Goal: Task Accomplishment & Management: Manage account settings

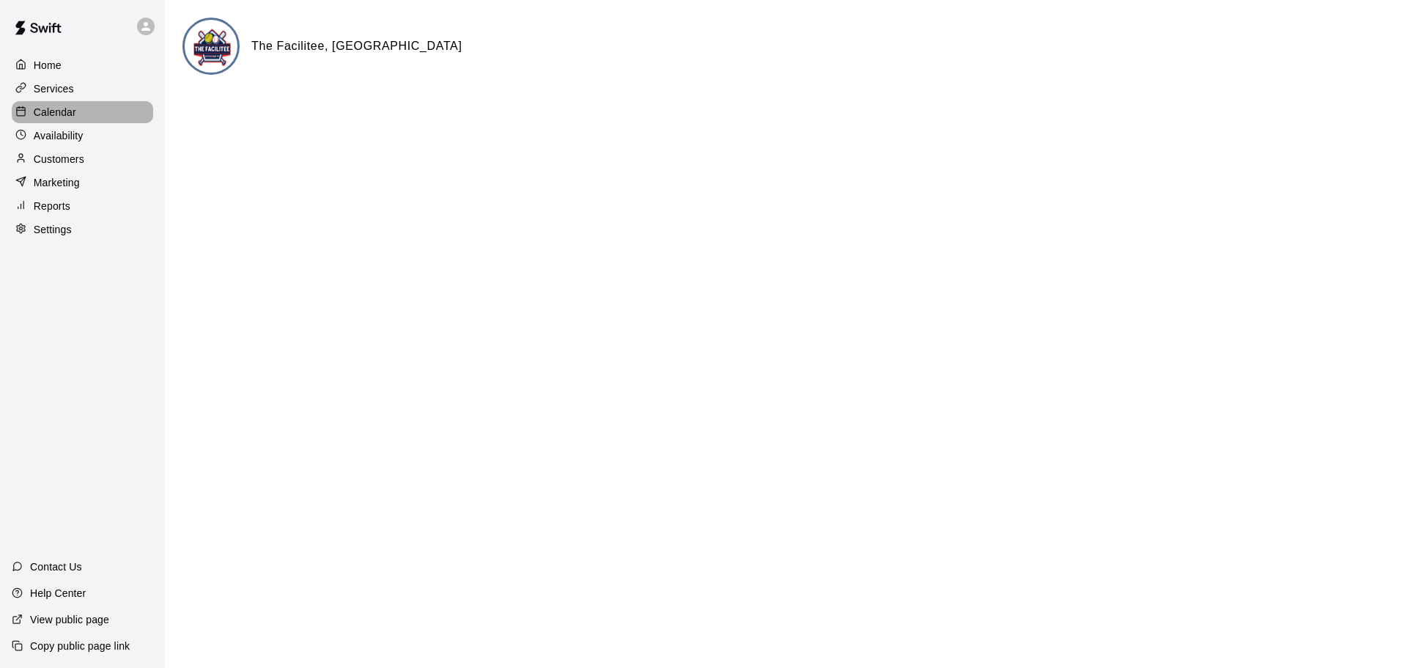
click at [48, 110] on p "Calendar" at bounding box center [55, 112] width 43 height 15
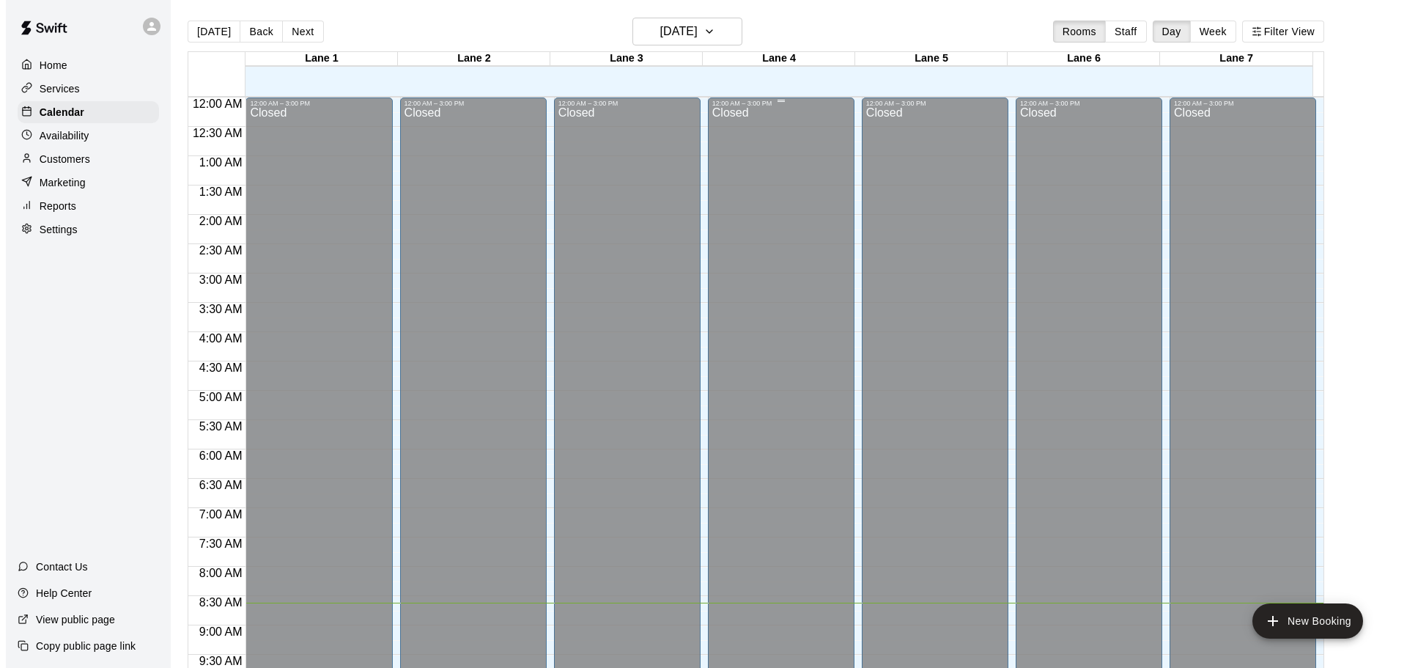
scroll to position [506, 0]
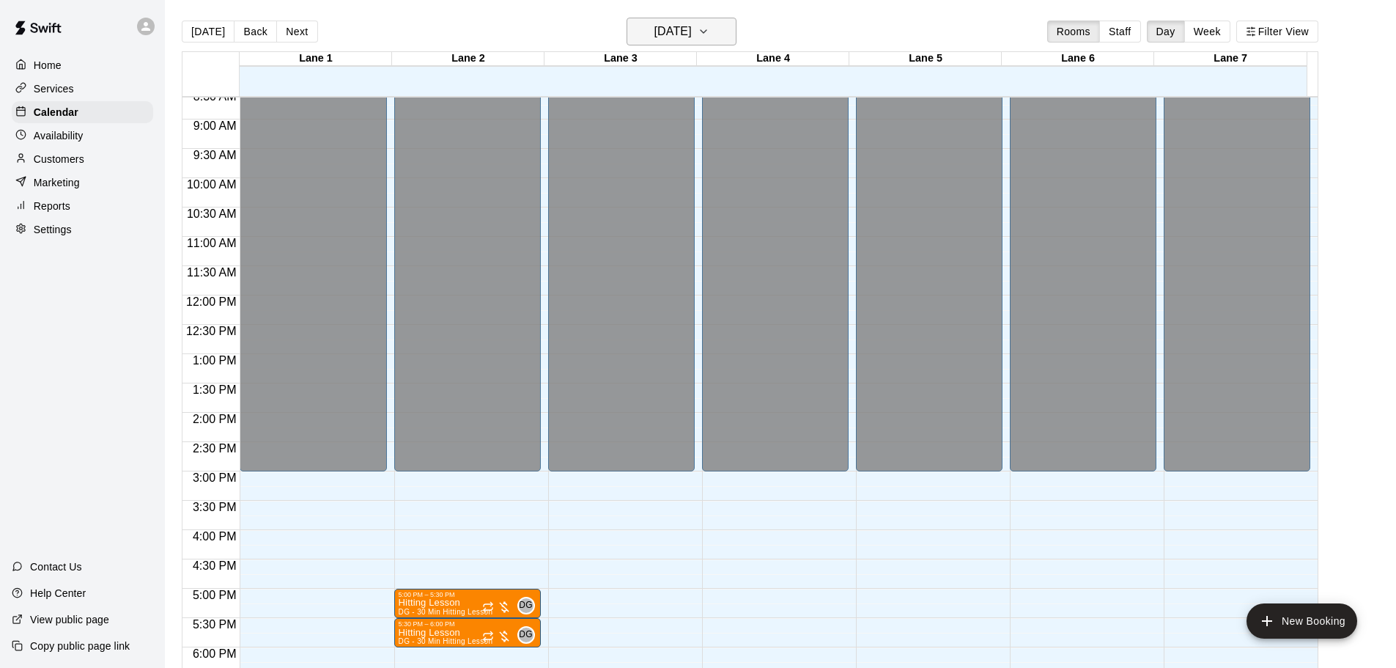
click at [709, 37] on icon "button" at bounding box center [704, 32] width 12 height 18
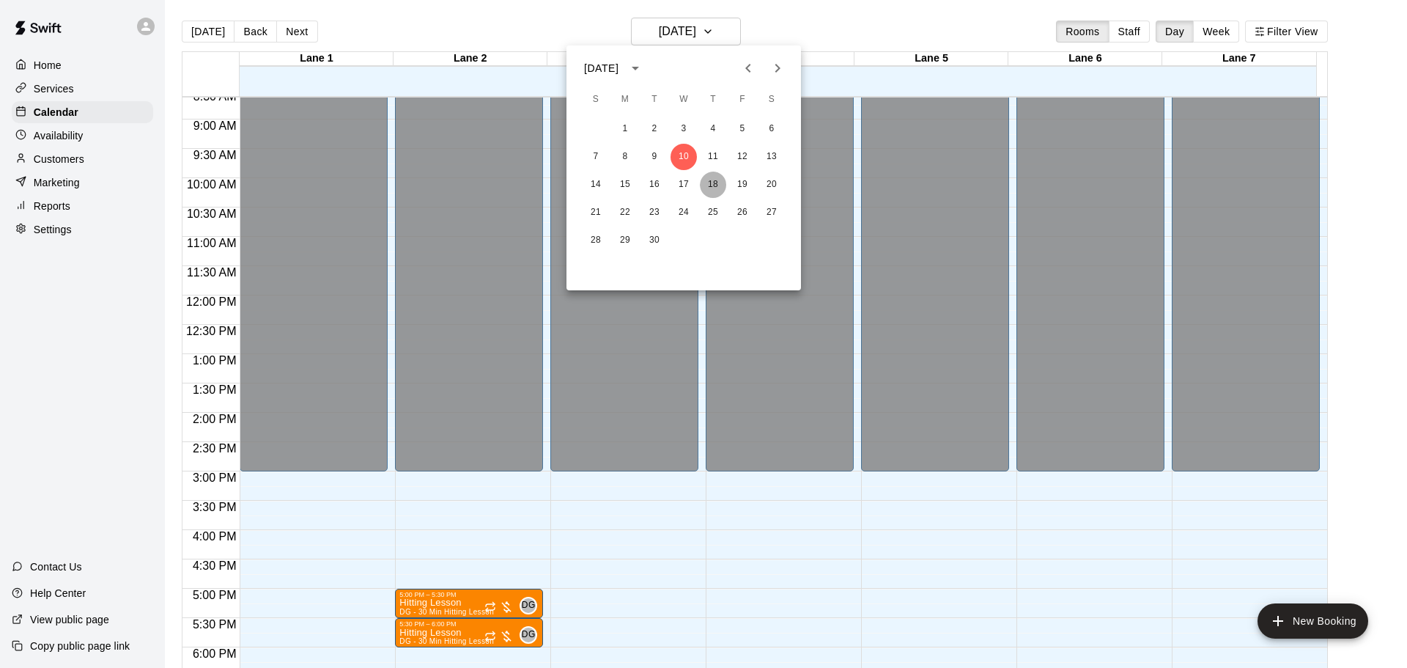
click at [715, 182] on button "18" at bounding box center [713, 184] width 26 height 26
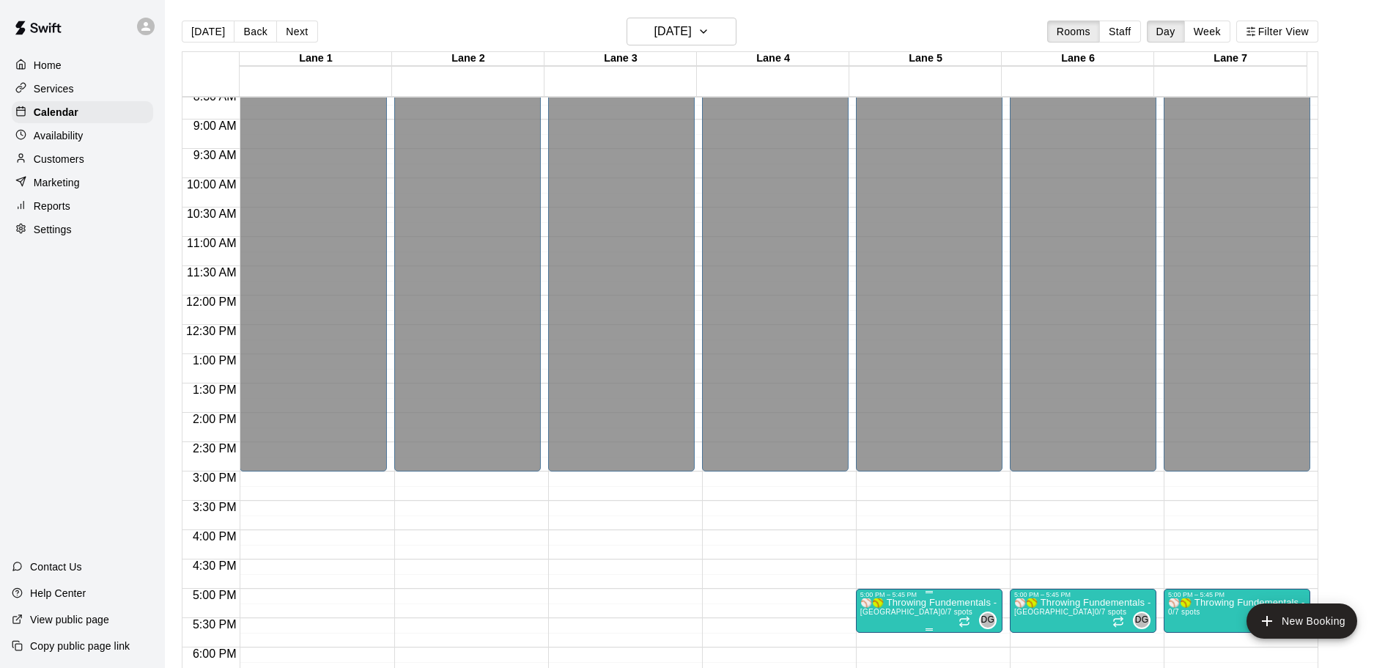
click at [985, 621] on span "DG" at bounding box center [988, 620] width 14 height 15
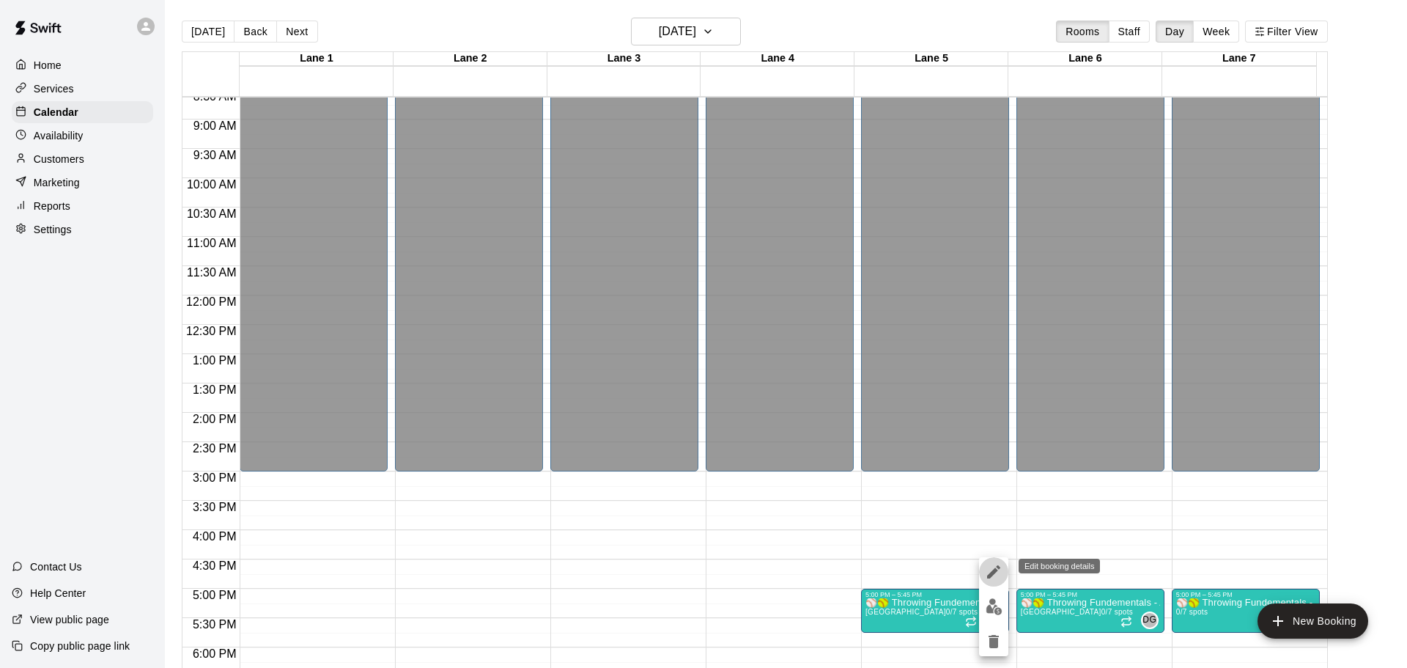
click at [991, 575] on icon "edit" at bounding box center [993, 571] width 13 height 13
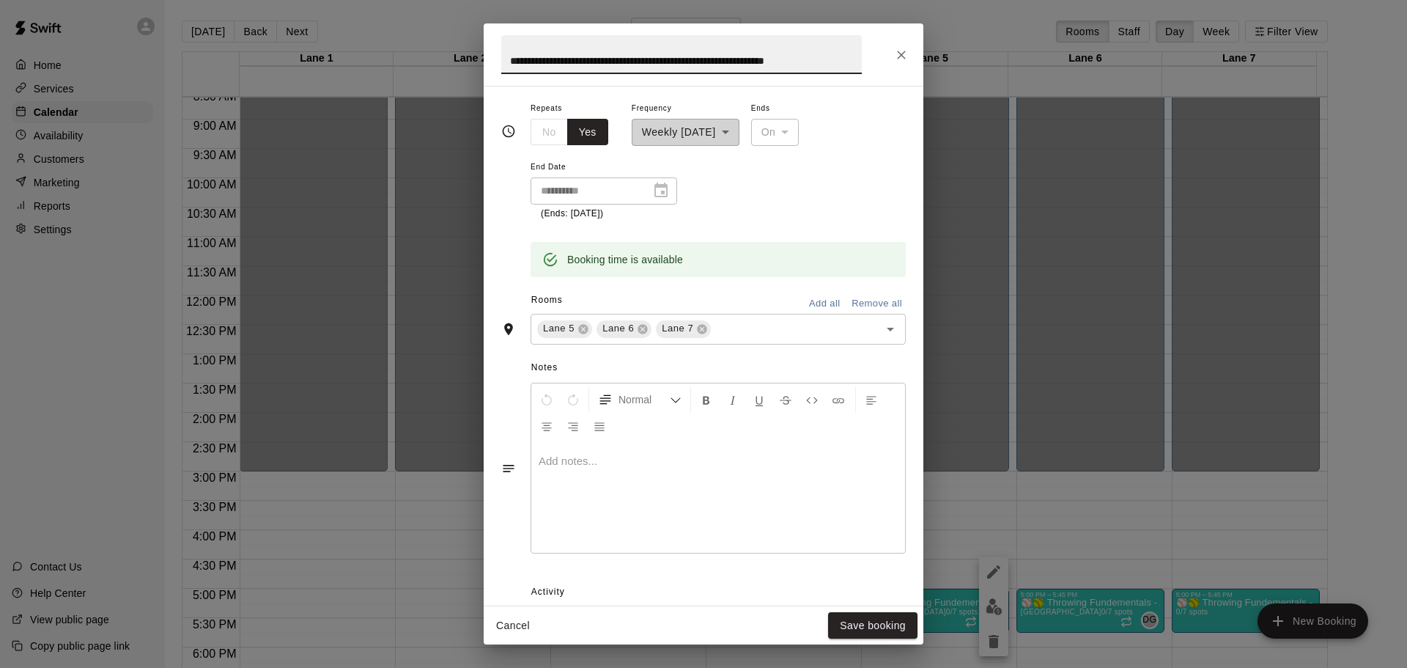
scroll to position [0, 0]
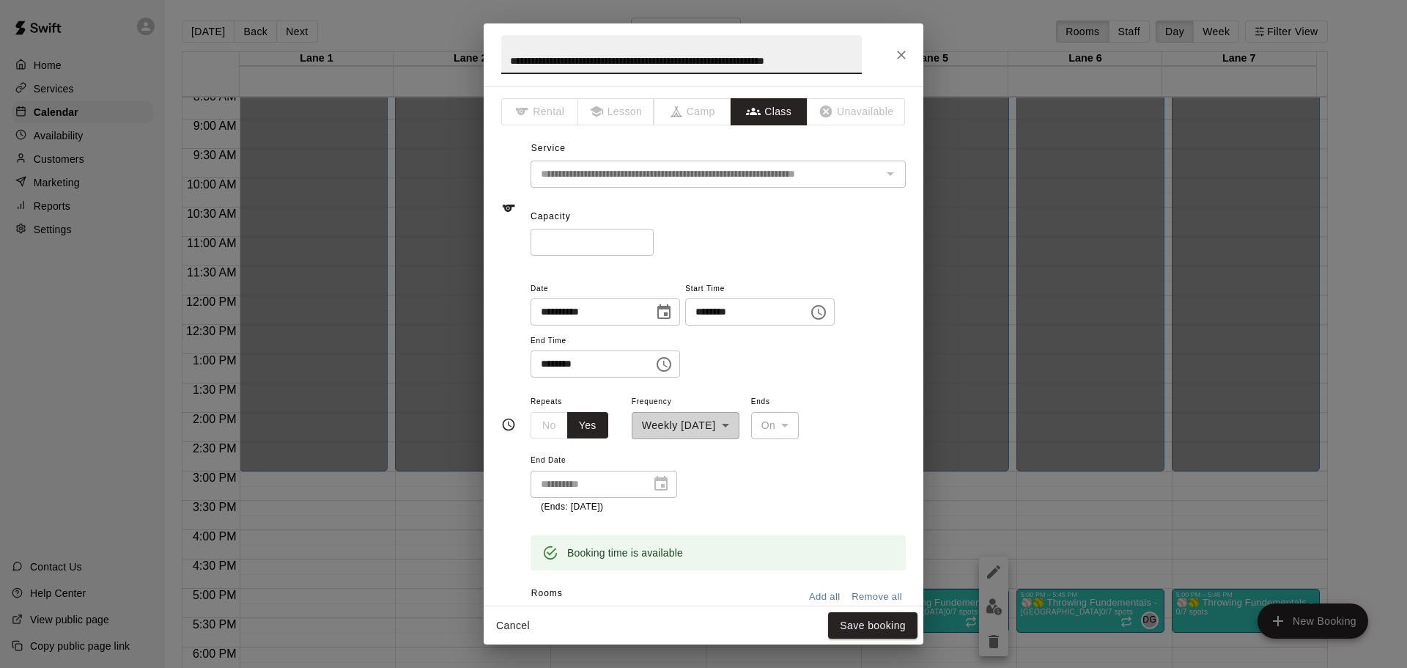
click at [893, 49] on button "Close" at bounding box center [901, 55] width 26 height 26
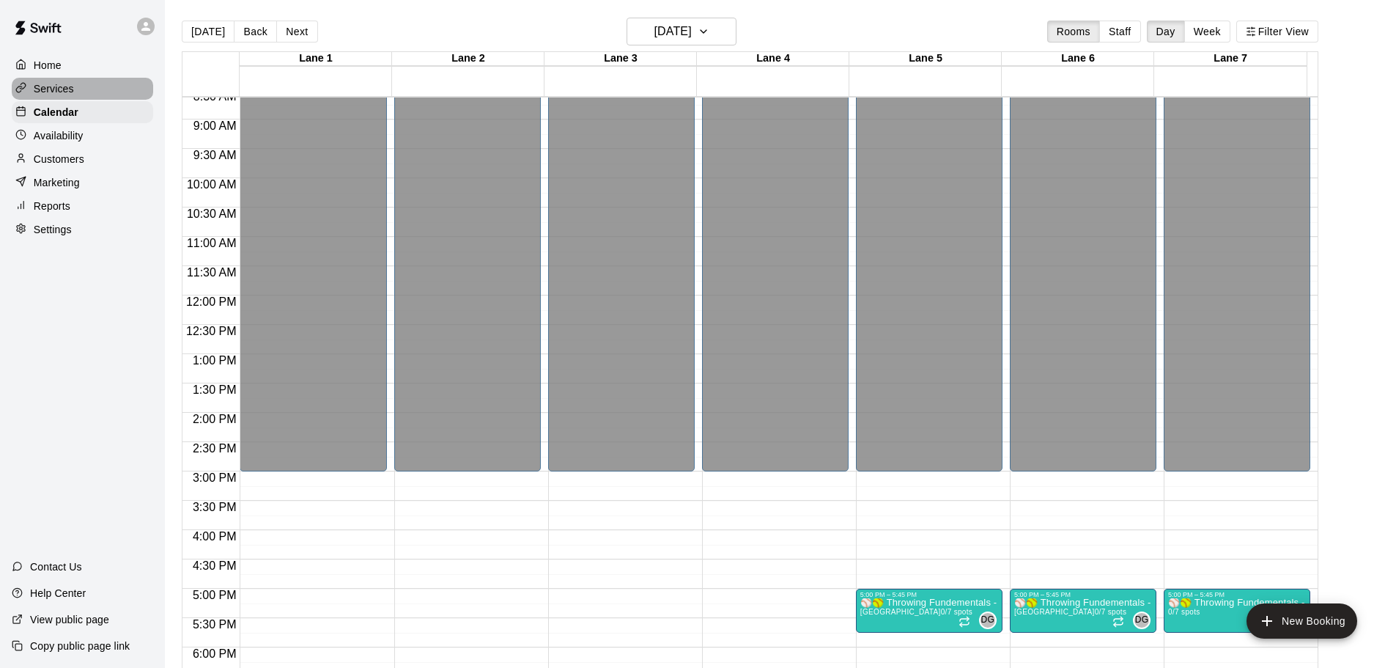
click at [48, 95] on p "Services" at bounding box center [54, 88] width 40 height 15
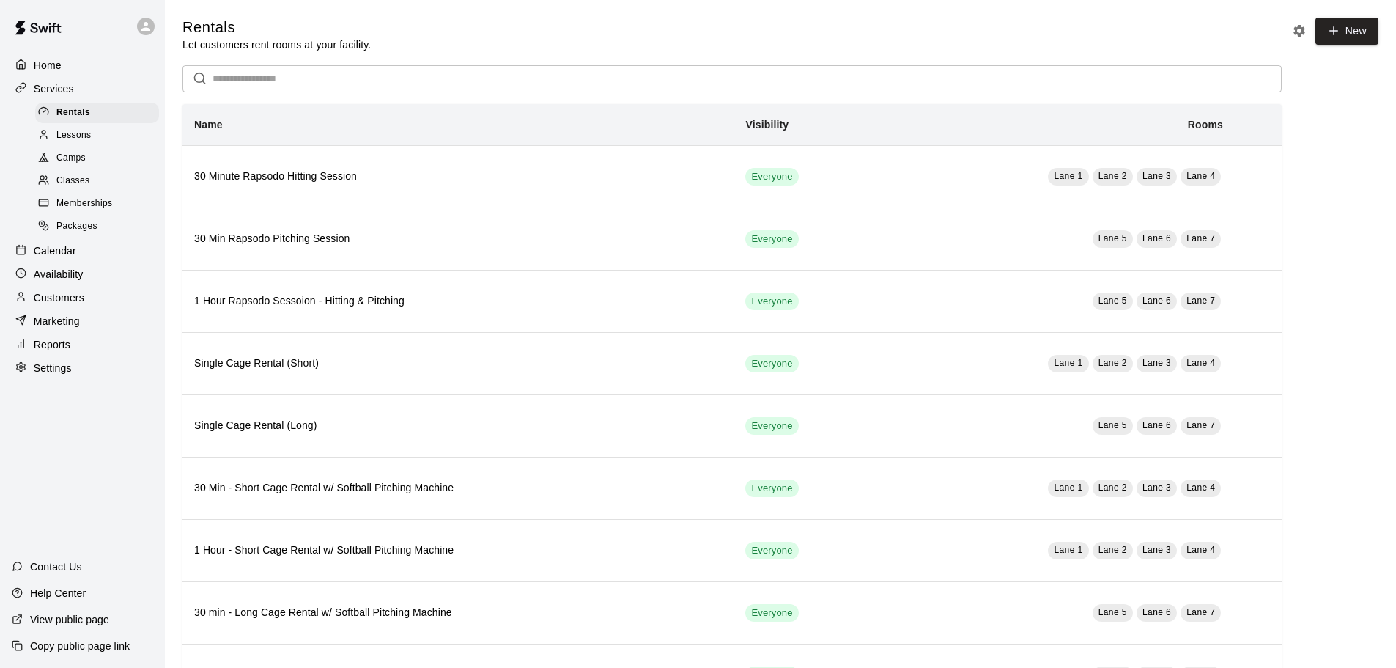
click at [83, 208] on span "Memberships" at bounding box center [84, 203] width 56 height 15
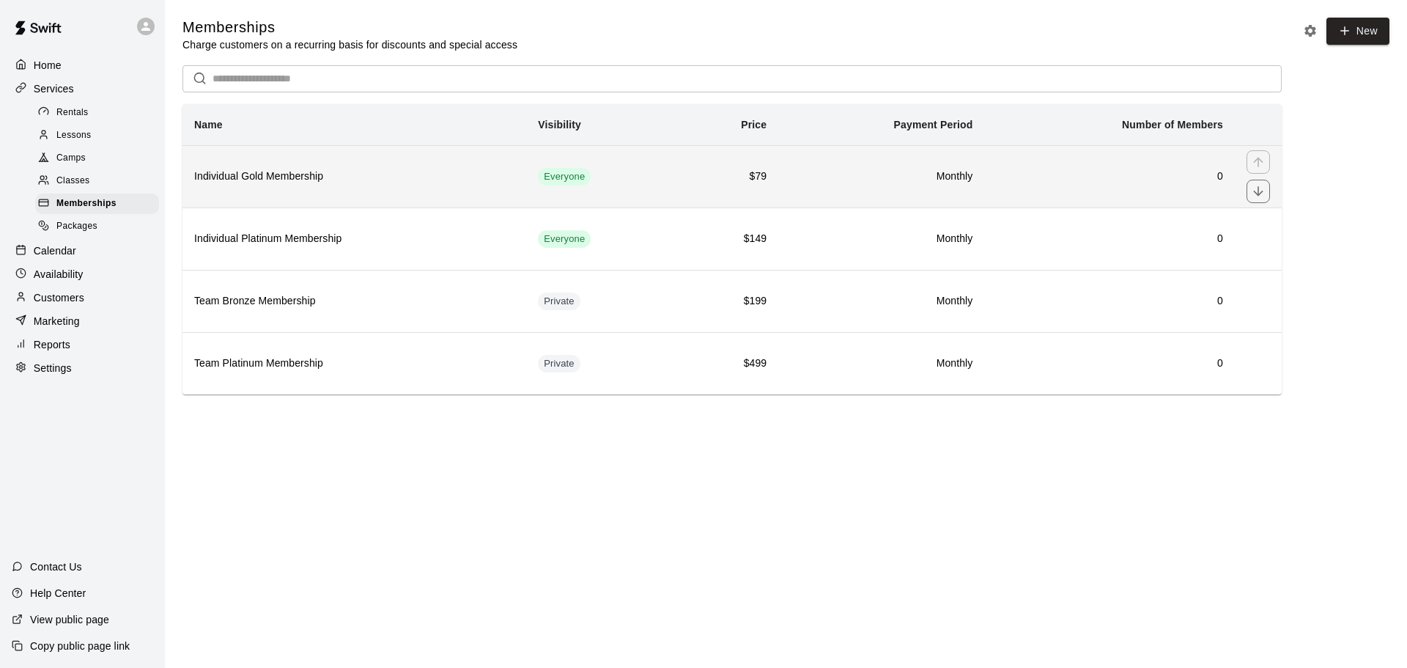
click at [663, 184] on td "Everyone" at bounding box center [602, 176] width 153 height 62
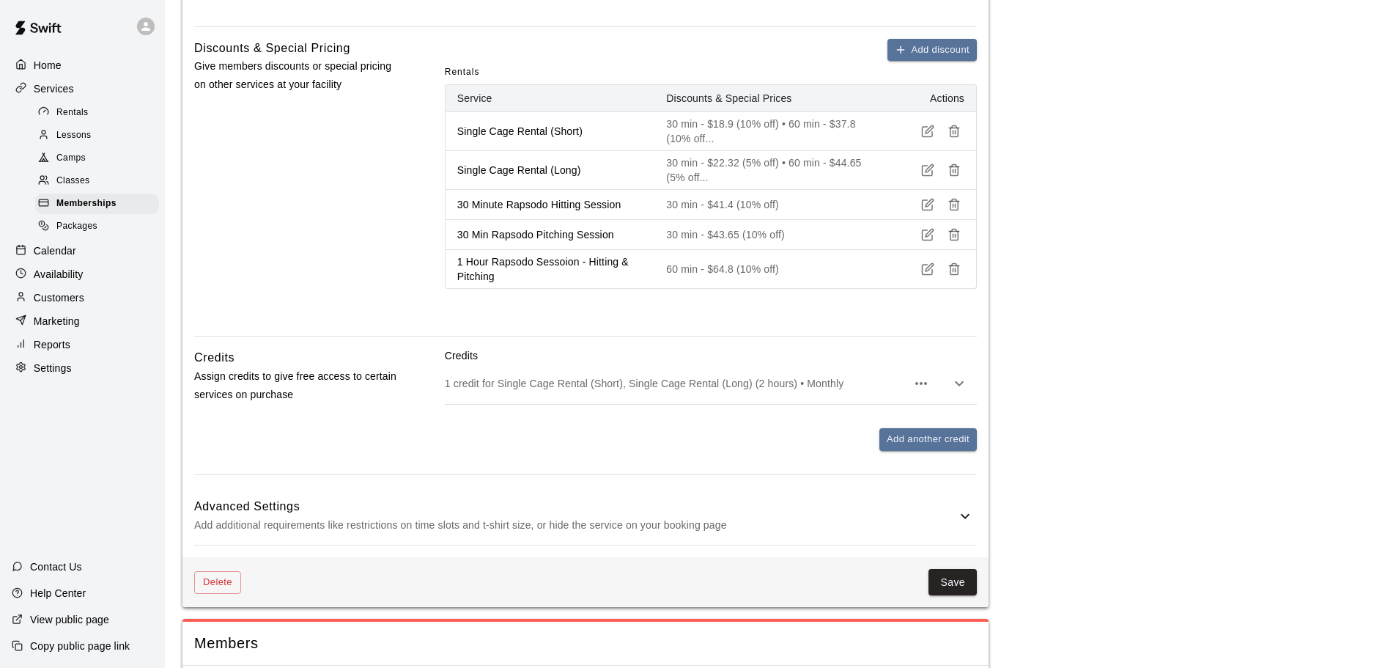
scroll to position [605, 0]
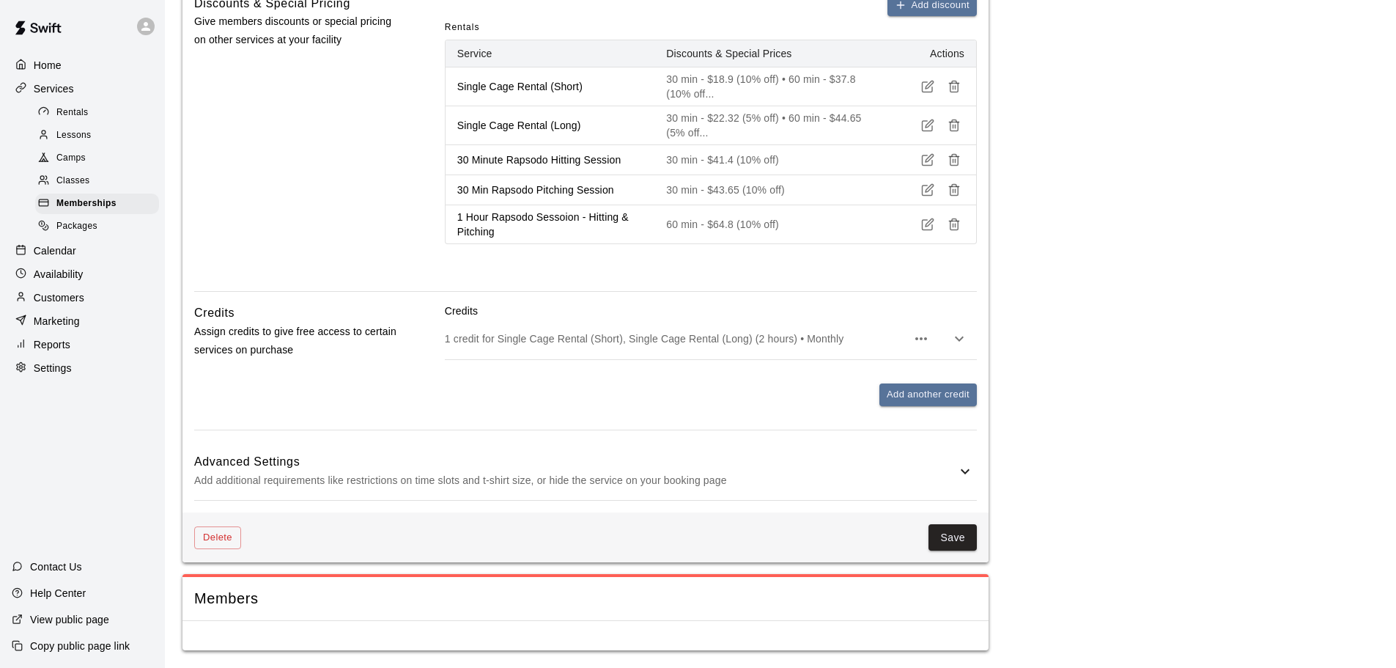
drag, startPoint x: 276, startPoint y: 453, endPoint x: 291, endPoint y: 448, distance: 15.5
click at [276, 453] on h6 "Advanced Settings" at bounding box center [575, 461] width 762 height 19
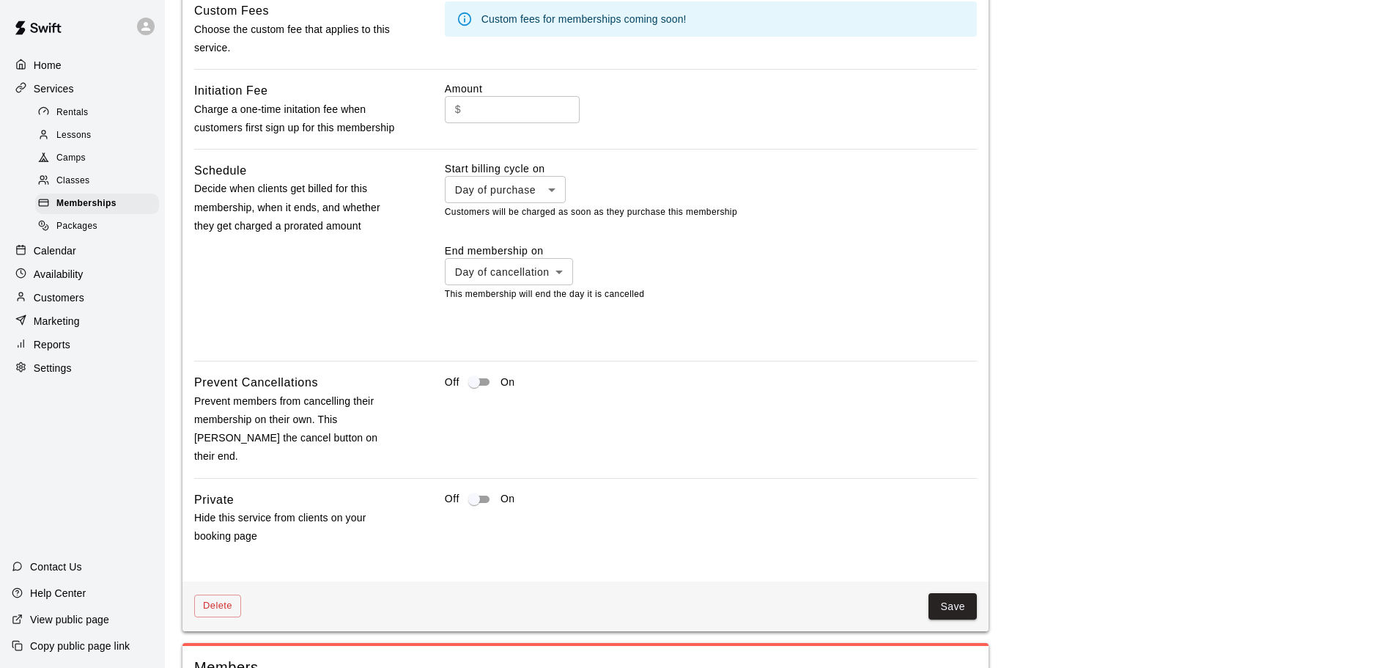
scroll to position [1185, 0]
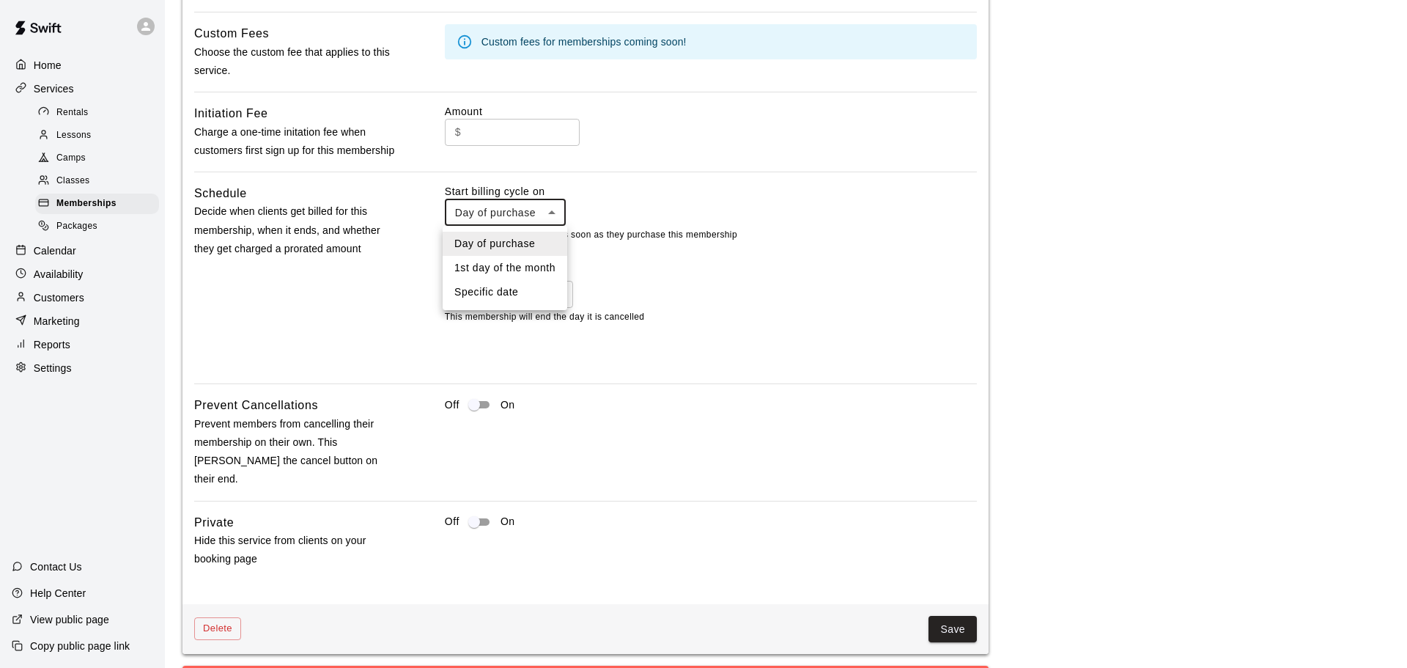
drag, startPoint x: 464, startPoint y: 247, endPoint x: 628, endPoint y: 209, distance: 168.5
click at [628, 209] on div "Day of purchase 1st day of the month Specific date" at bounding box center [703, 334] width 1407 height 668
click at [630, 207] on div at bounding box center [703, 334] width 1407 height 668
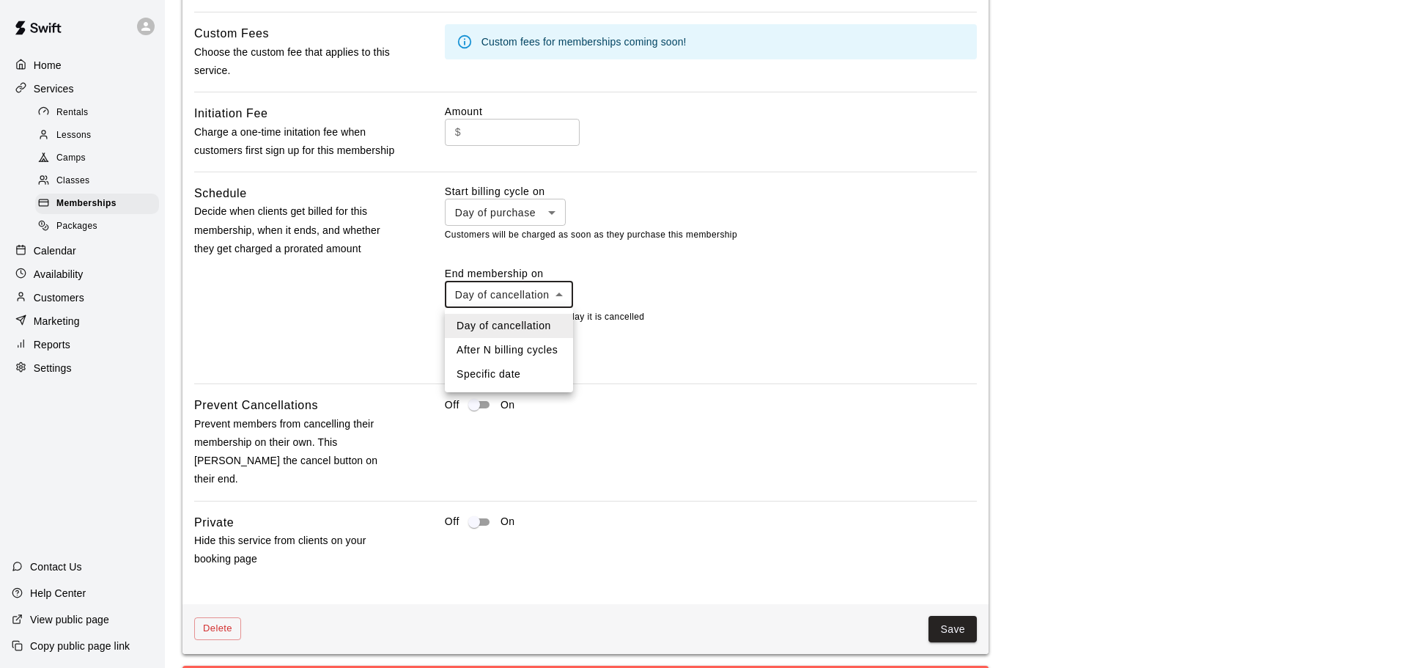
click at [394, 283] on div at bounding box center [703, 334] width 1407 height 668
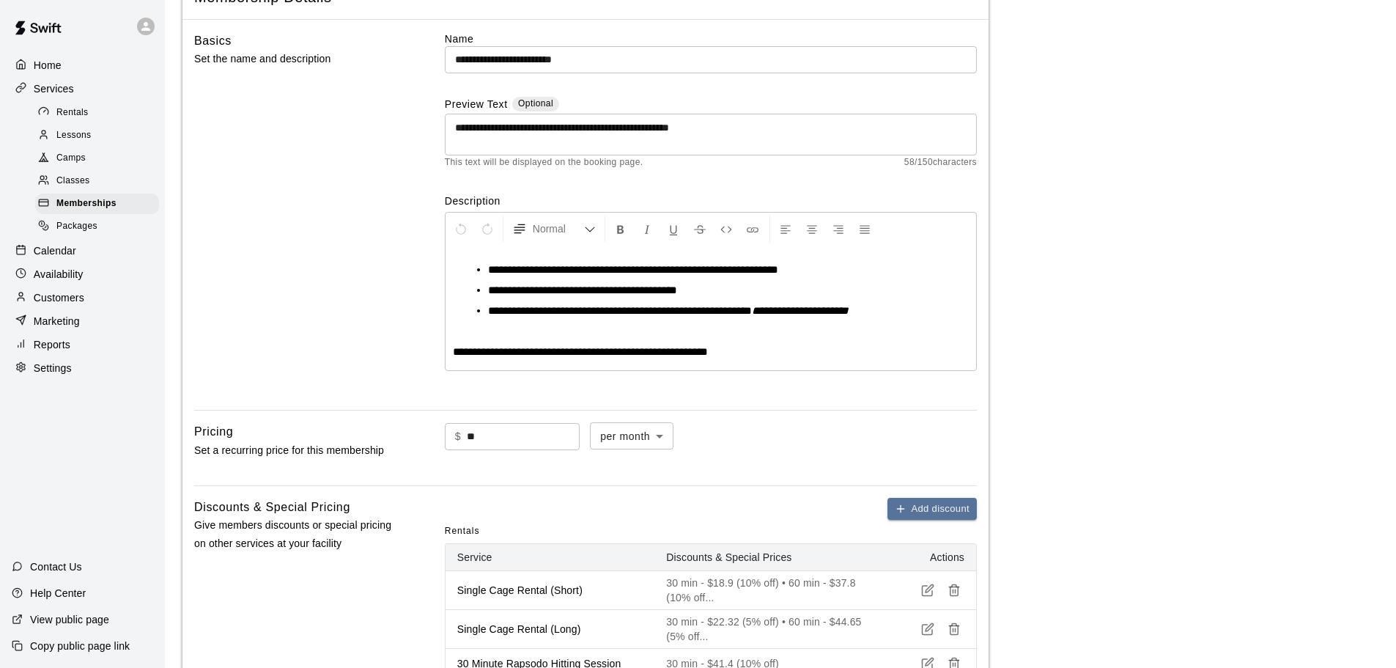
scroll to position [0, 0]
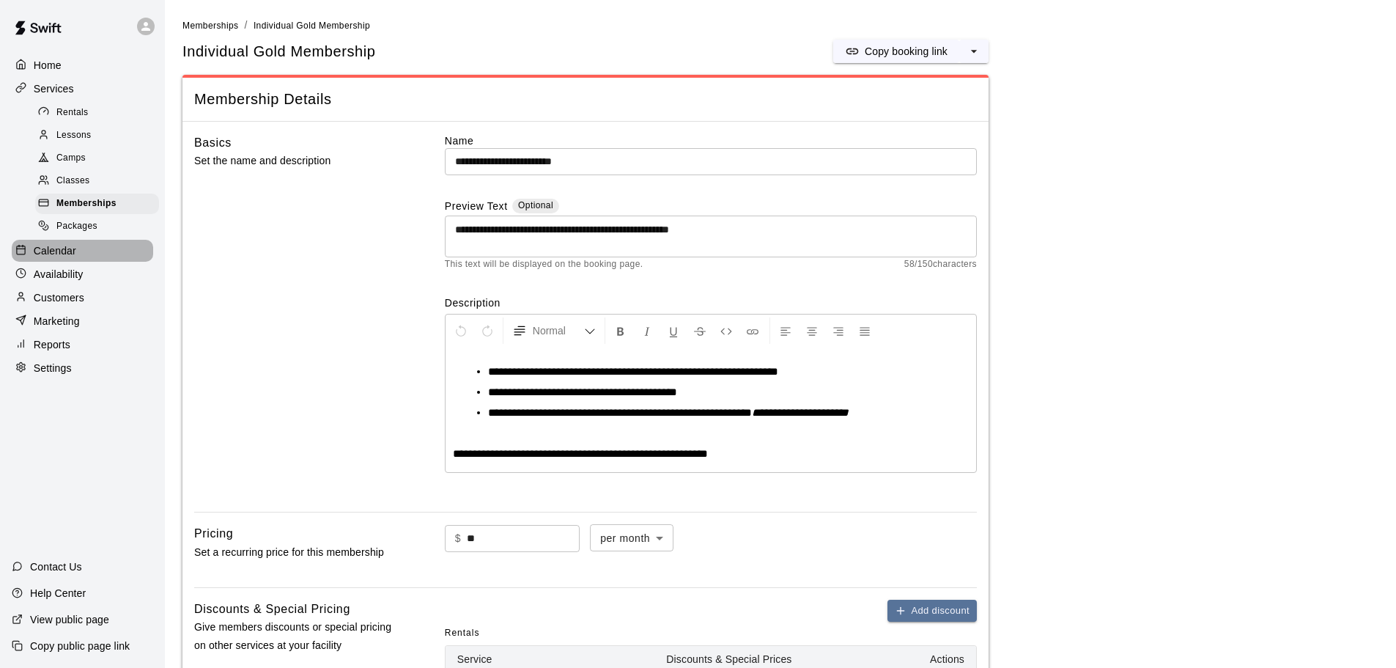
click at [52, 258] on p "Calendar" at bounding box center [55, 250] width 43 height 15
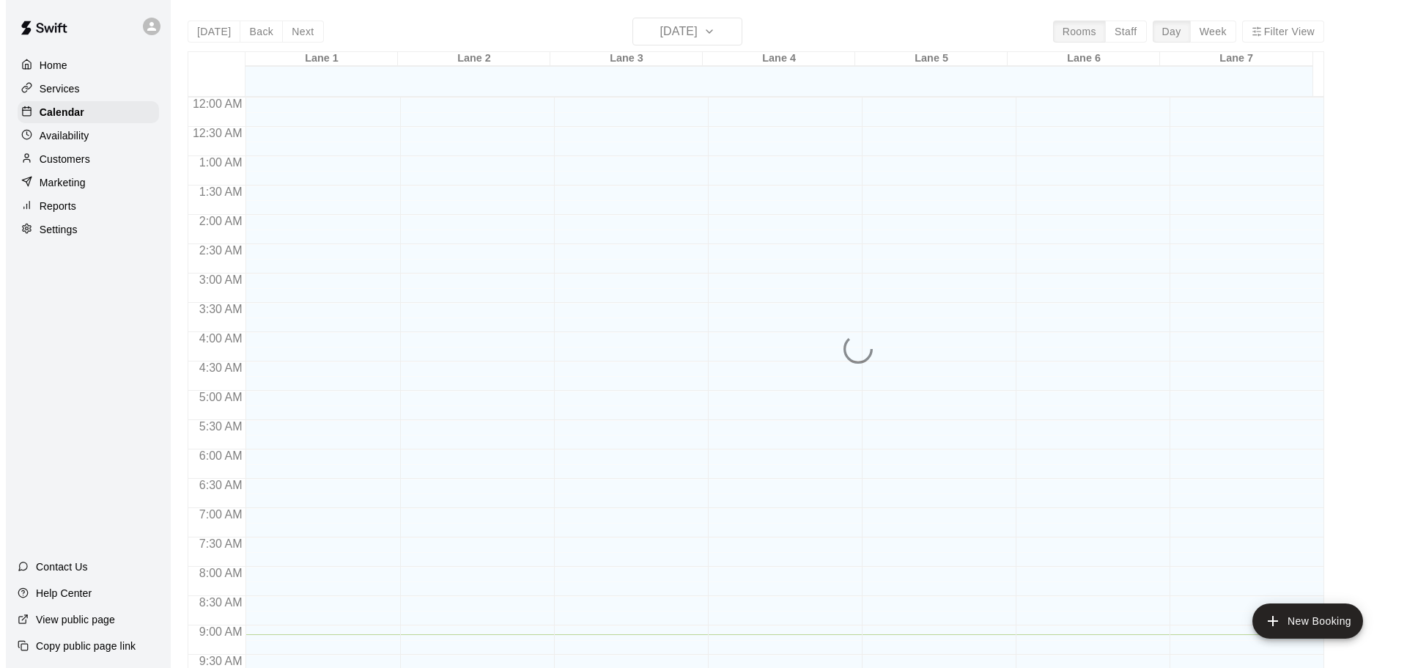
scroll to position [536, 0]
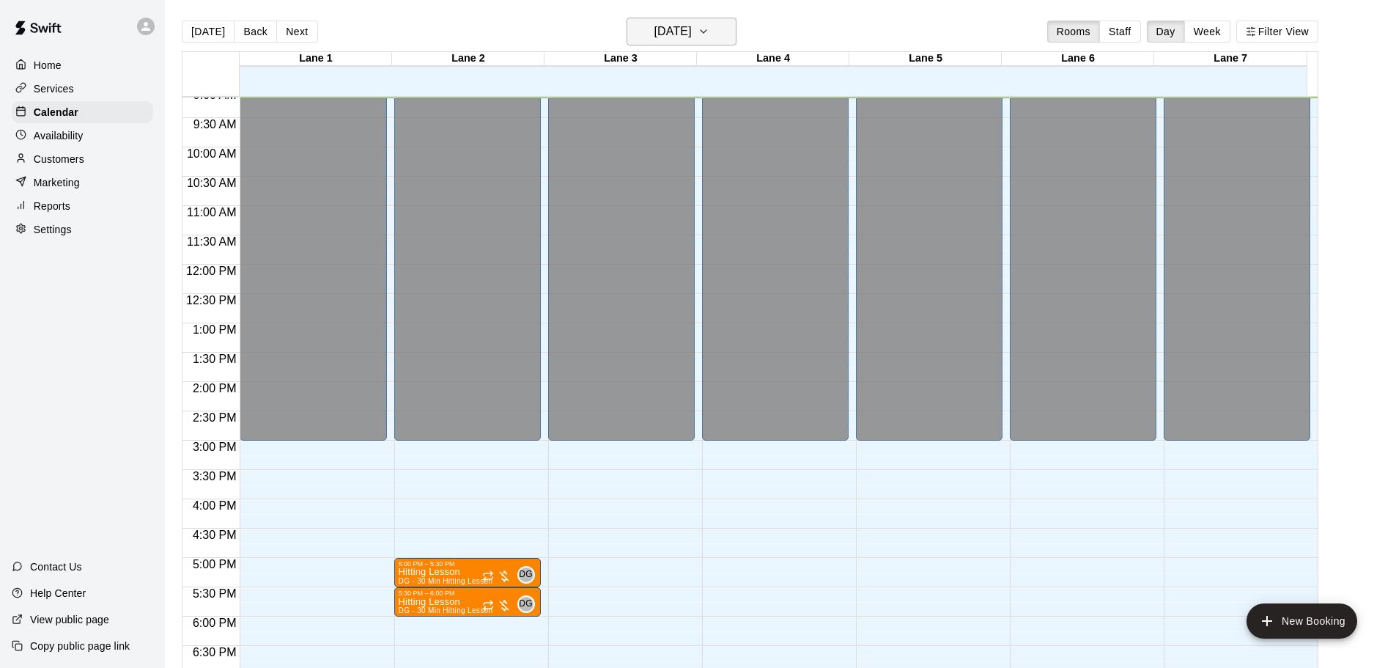
click at [709, 31] on icon "button" at bounding box center [704, 32] width 12 height 18
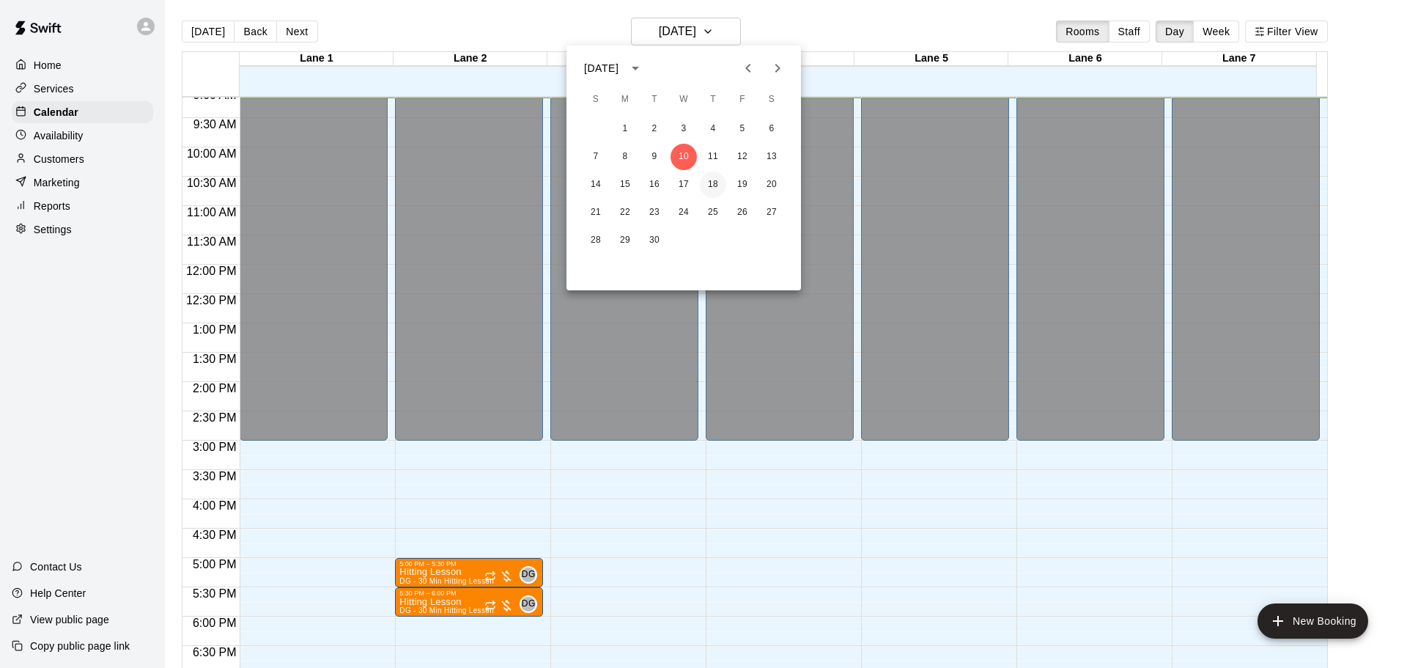
click at [715, 178] on button "18" at bounding box center [713, 184] width 26 height 26
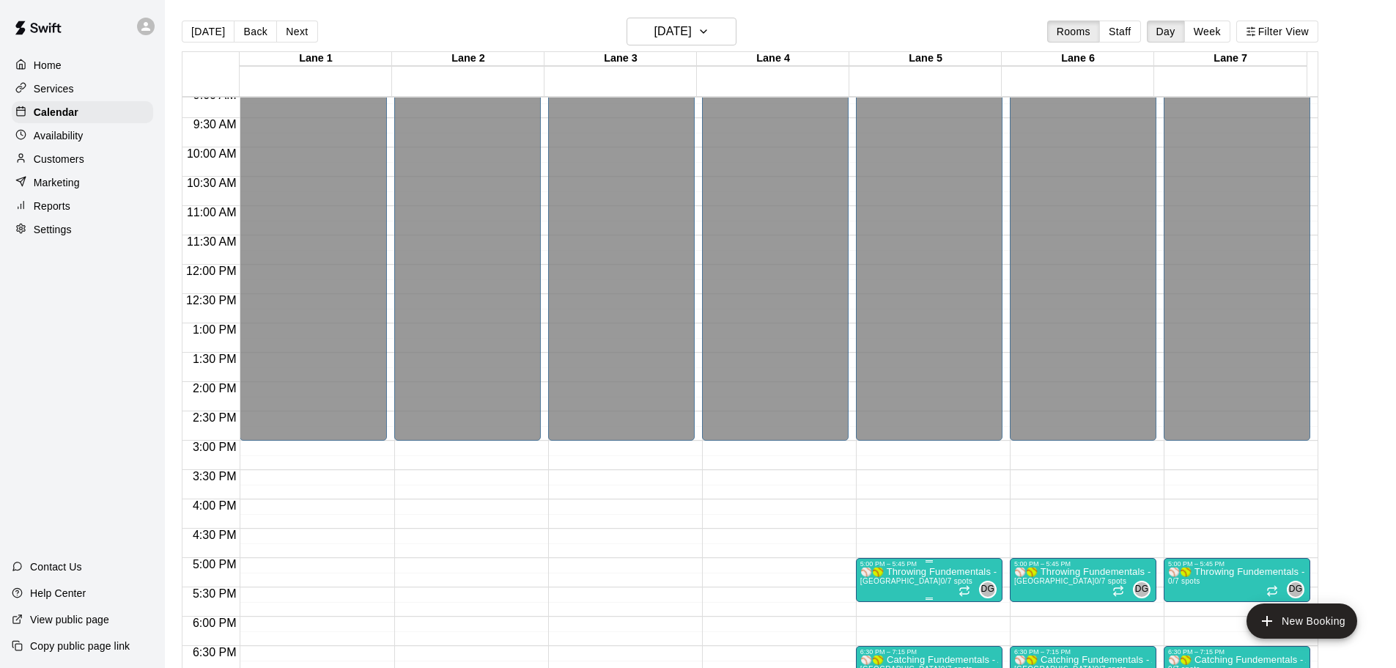
click at [979, 572] on p "⚾🥎 Throwing Fundementals - Ages 7 to 10 - Thursdays 5:00 to 5:45 ⚾🥎" at bounding box center [929, 572] width 138 height 0
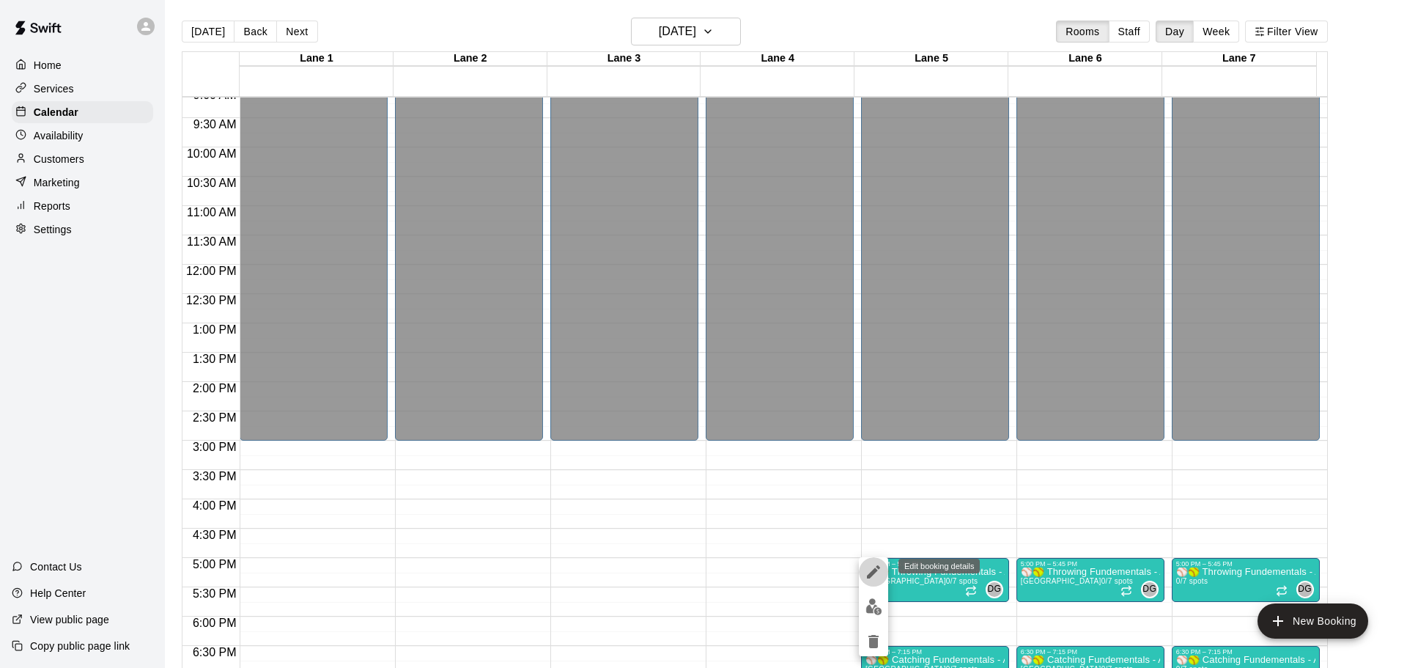
click at [866, 575] on icon "edit" at bounding box center [874, 572] width 18 height 18
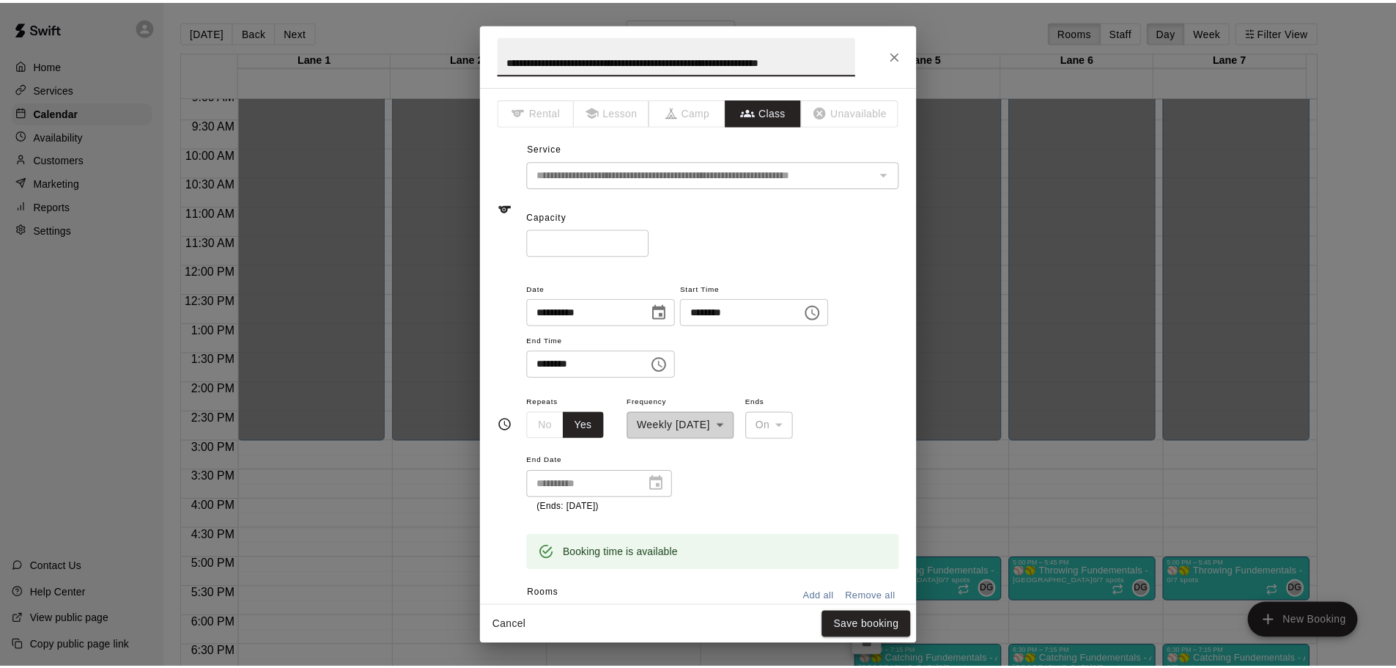
scroll to position [0, 0]
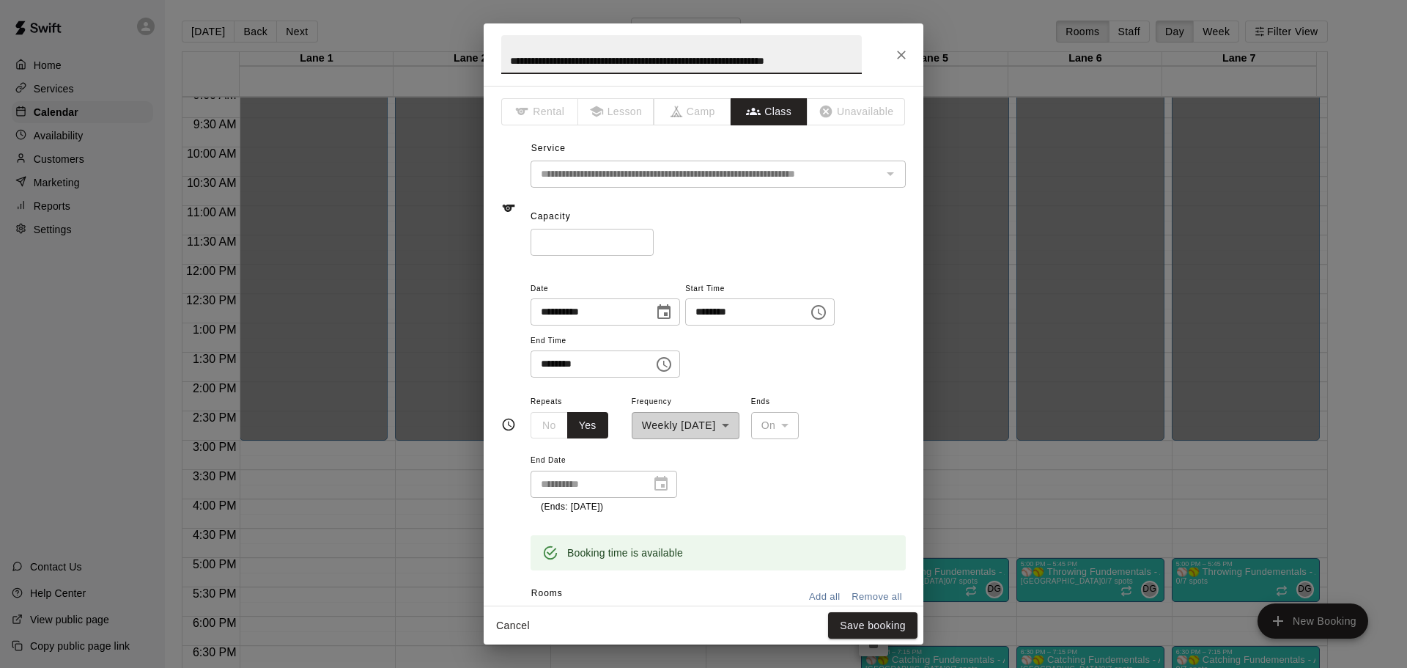
click at [905, 53] on icon "Close" at bounding box center [901, 55] width 15 height 15
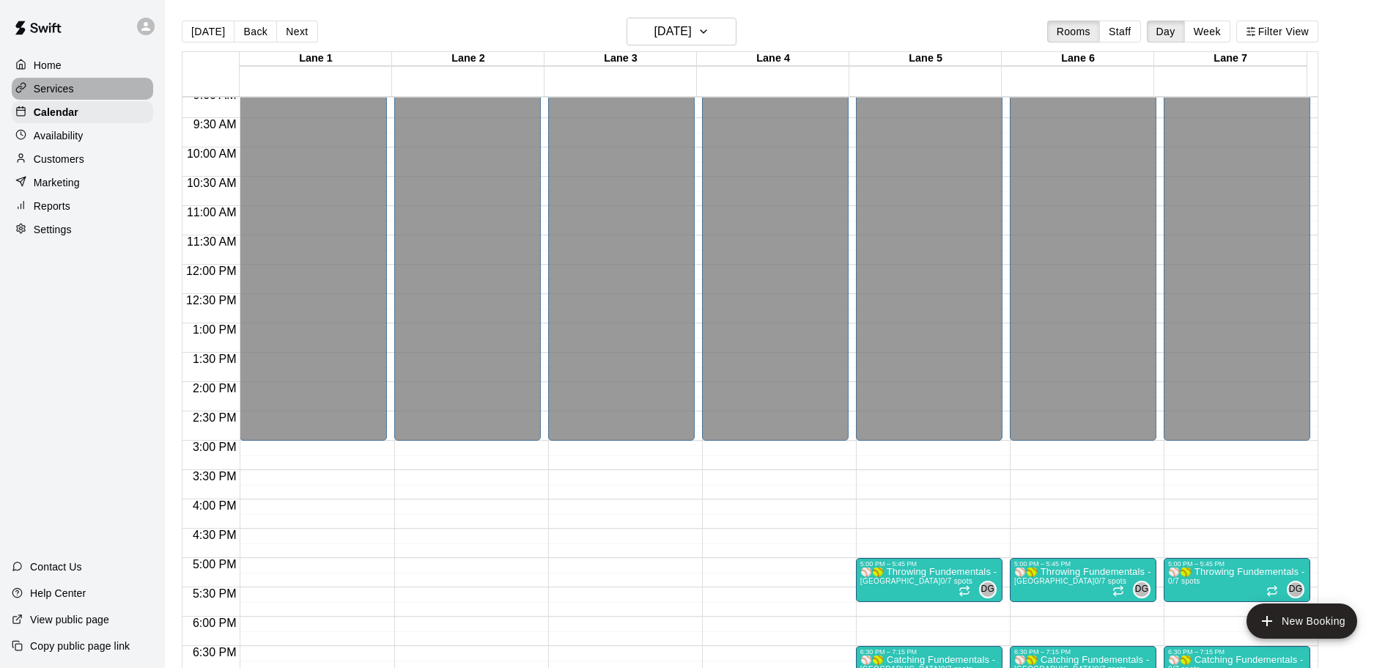
click at [55, 94] on p "Services" at bounding box center [54, 88] width 40 height 15
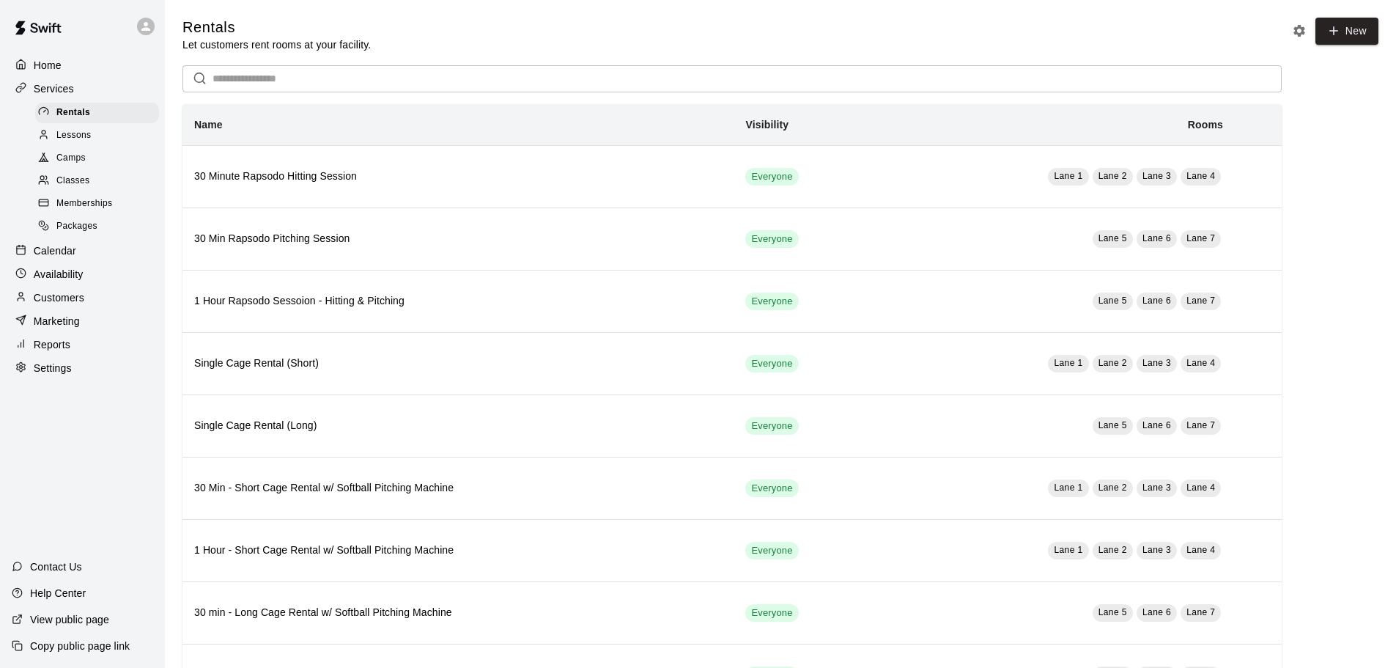
click at [91, 209] on span "Memberships" at bounding box center [84, 203] width 56 height 15
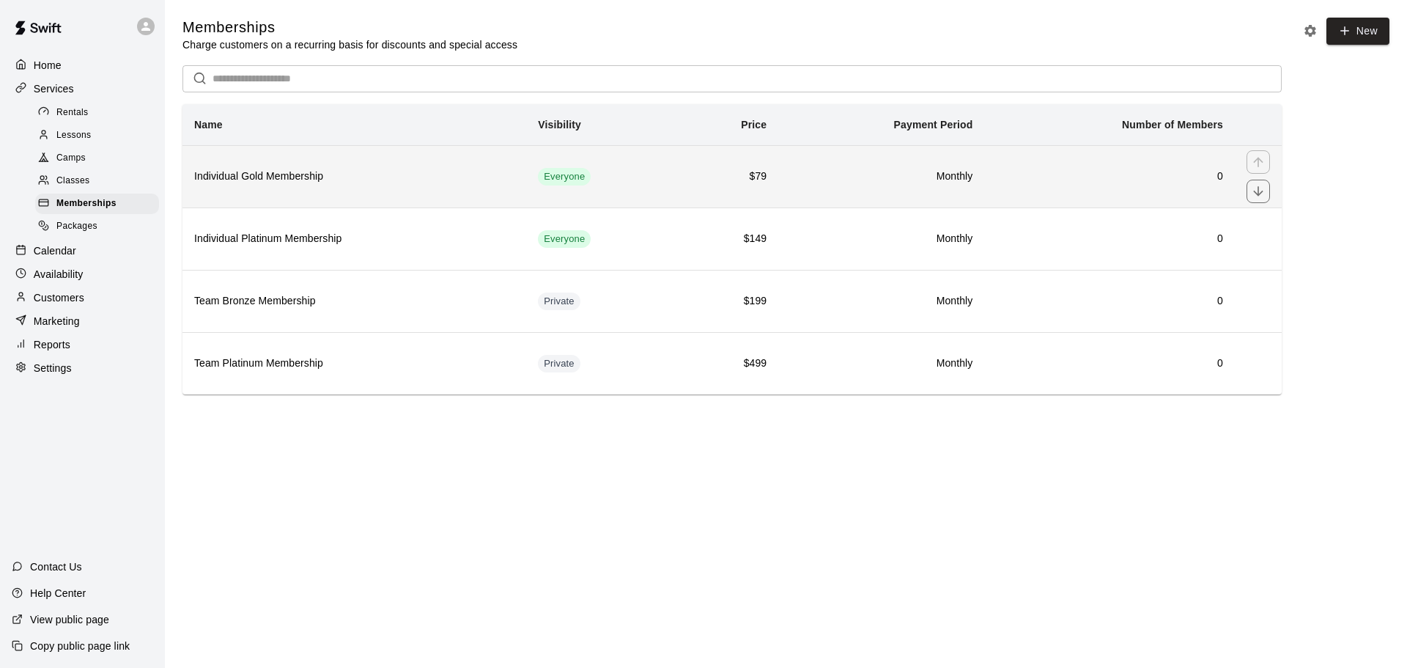
click at [332, 180] on h6 "Individual Gold Membership" at bounding box center [354, 177] width 320 height 16
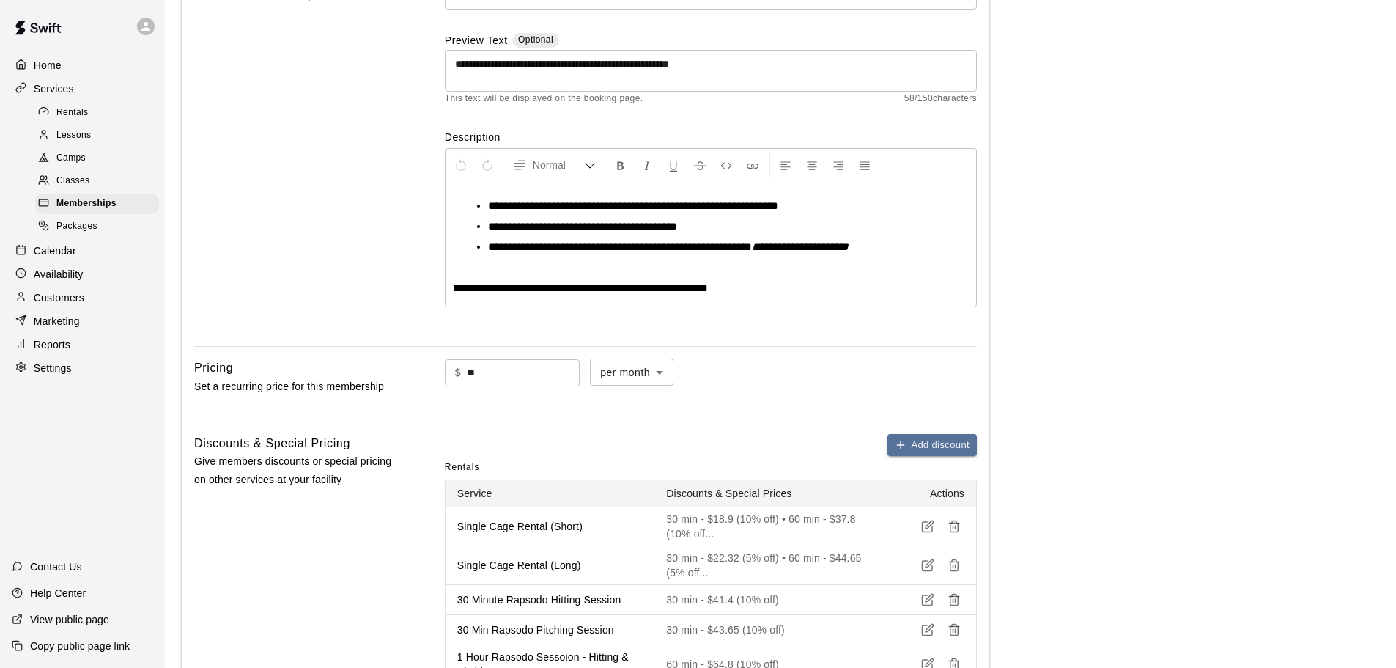
scroll to position [532, 0]
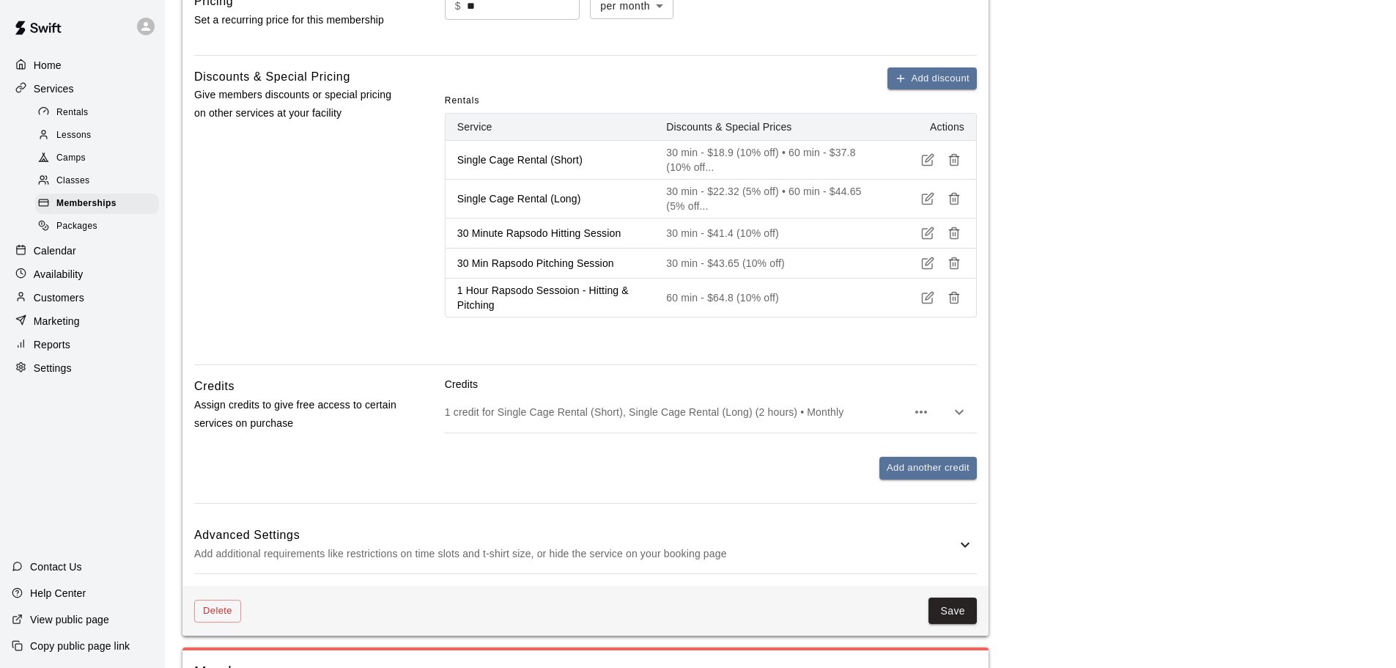
click at [342, 540] on h6 "Advanced Settings" at bounding box center [575, 534] width 762 height 19
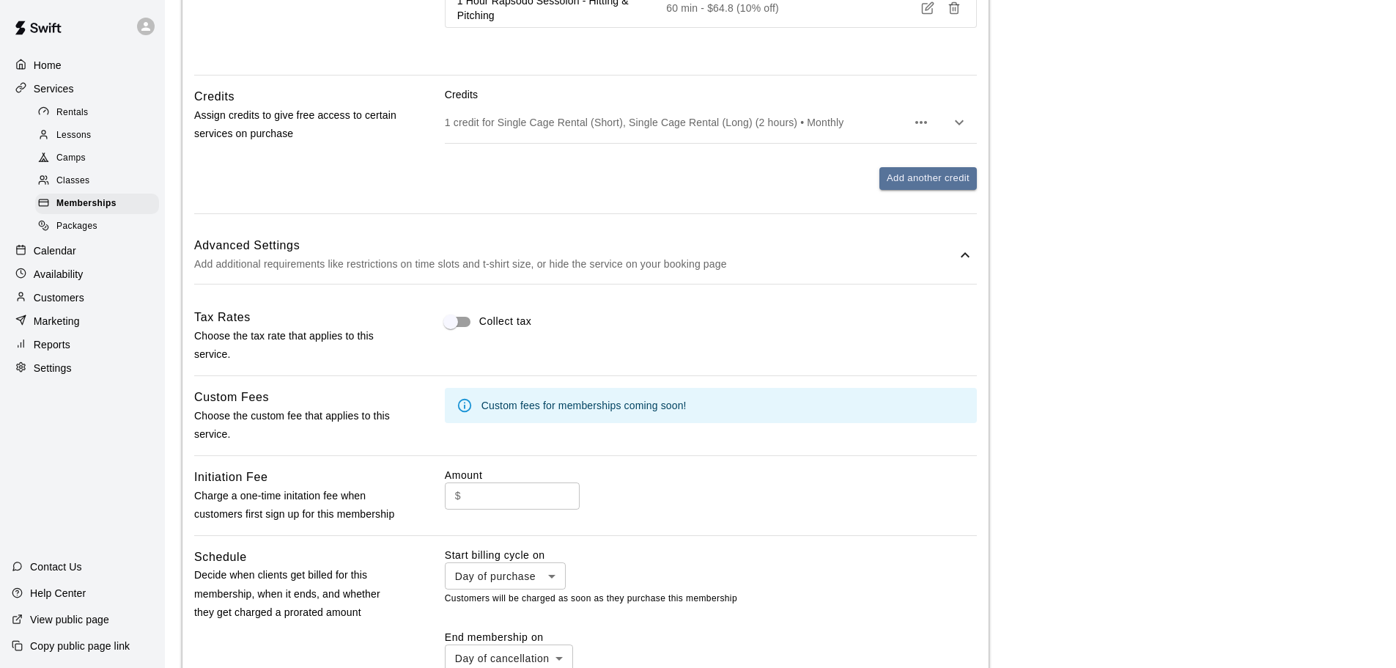
scroll to position [825, 0]
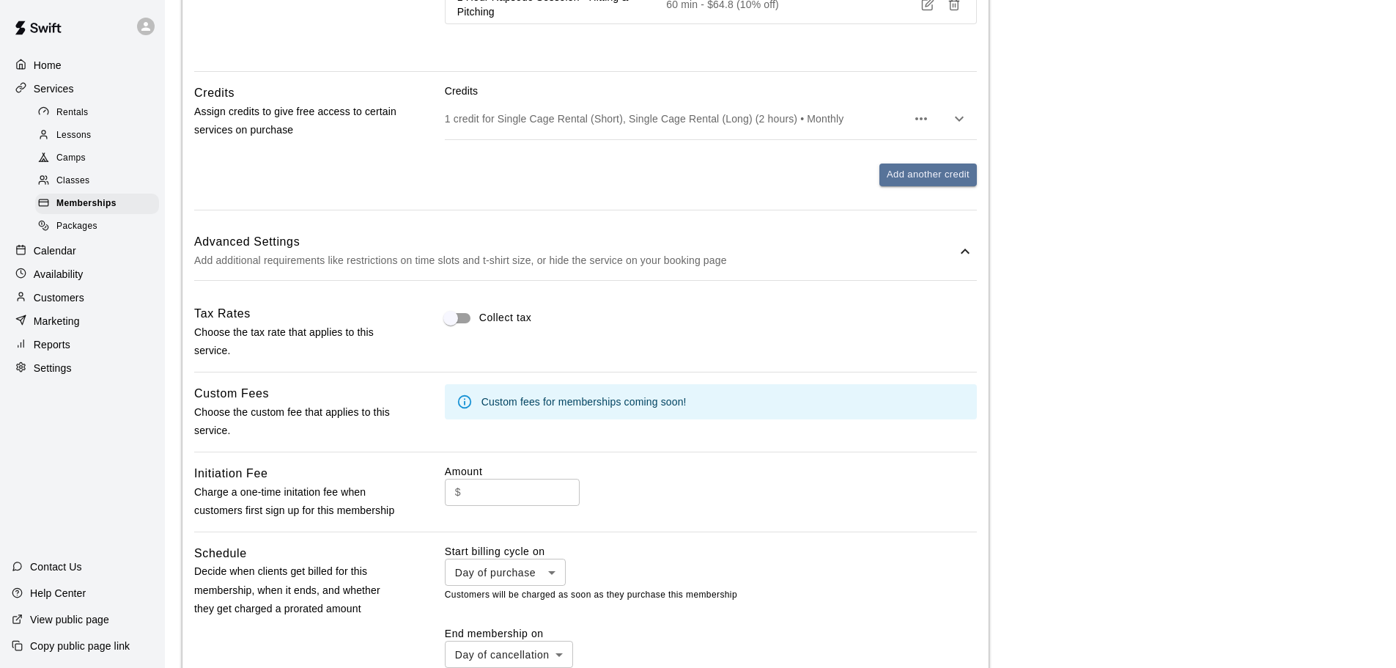
click at [465, 402] on icon at bounding box center [465, 402] width 16 height 16
click at [528, 405] on div "Custom fees for memberships coming soon!" at bounding box center [583, 401] width 205 height 26
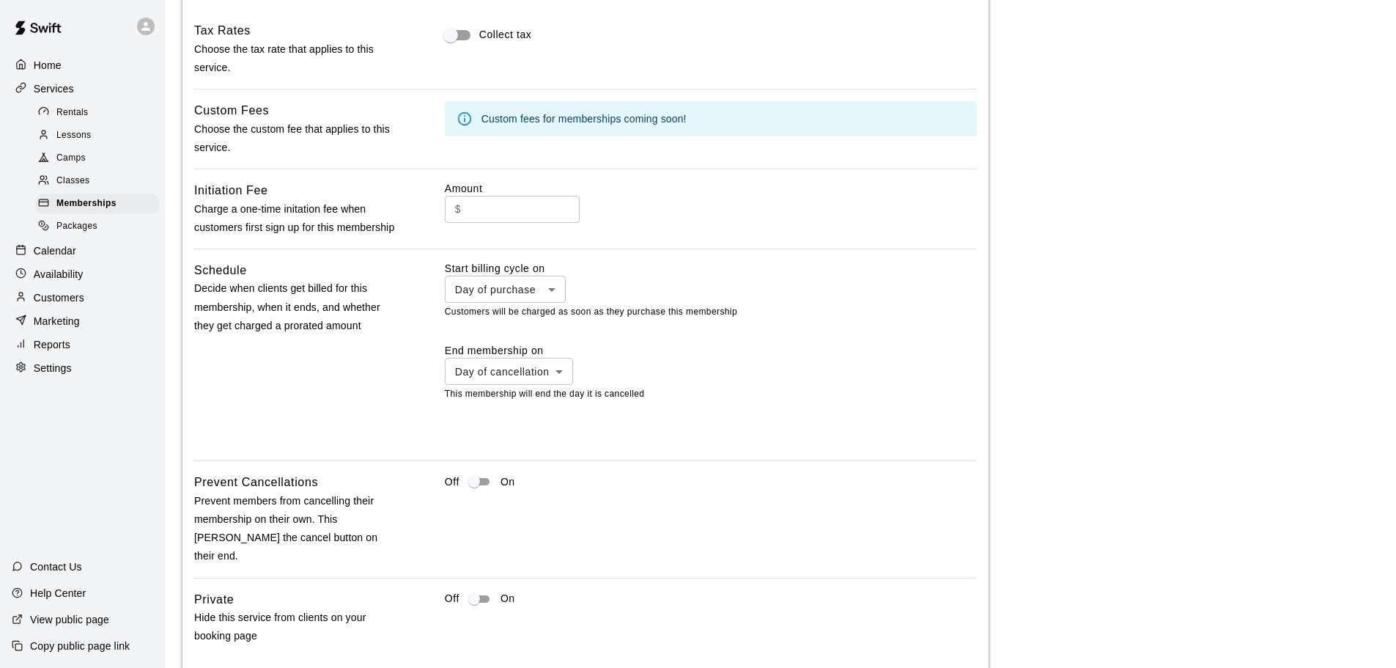
scroll to position [1118, 0]
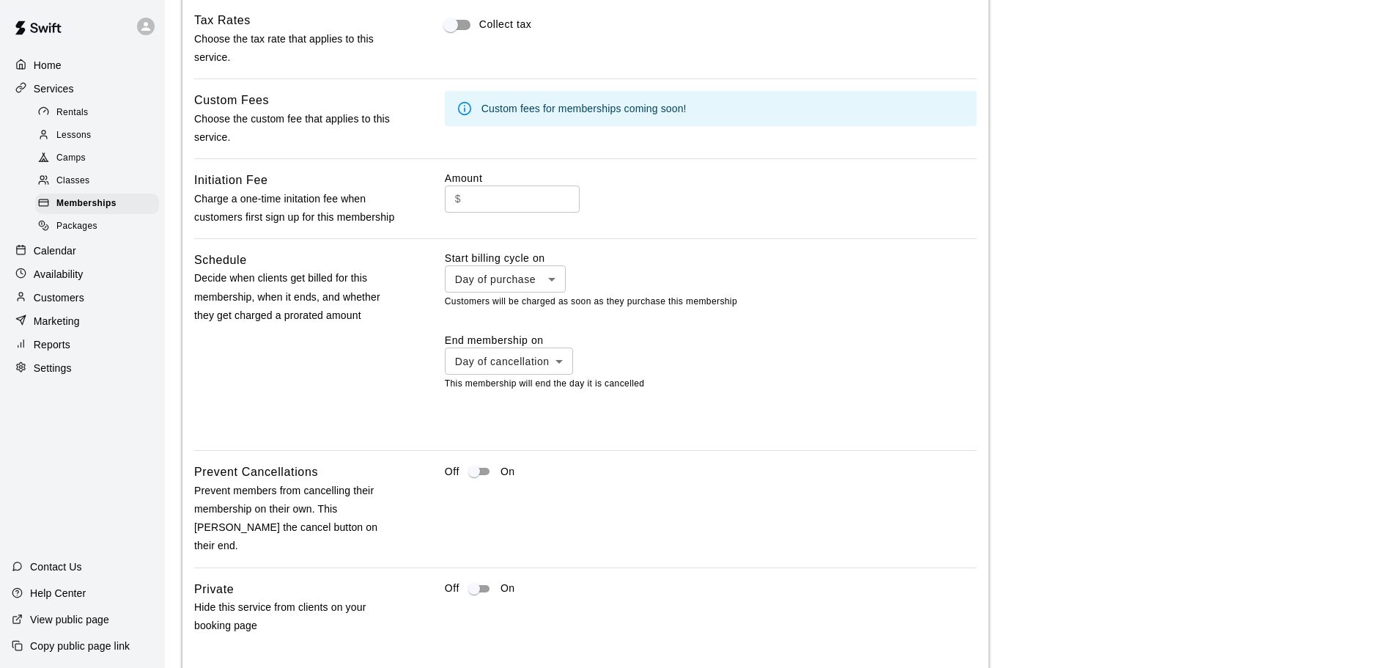
click at [46, 64] on p "Home" at bounding box center [48, 65] width 28 height 15
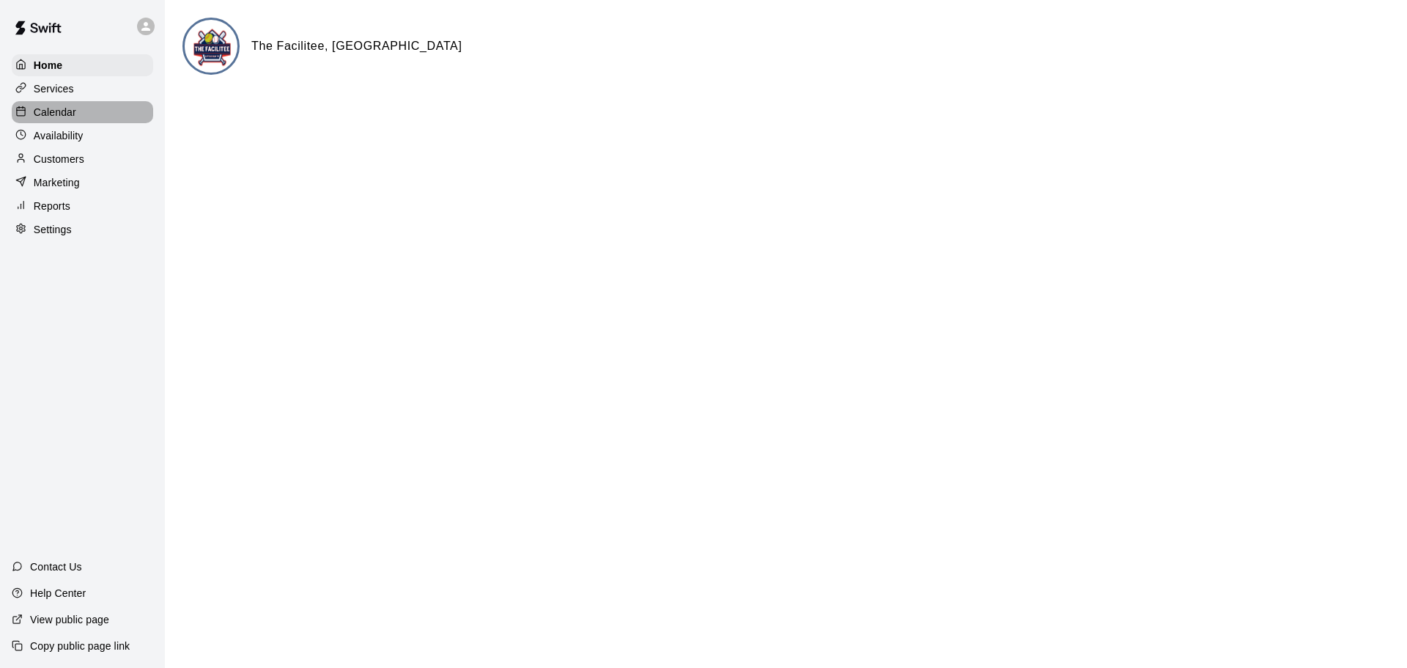
click at [58, 113] on p "Calendar" at bounding box center [55, 112] width 43 height 15
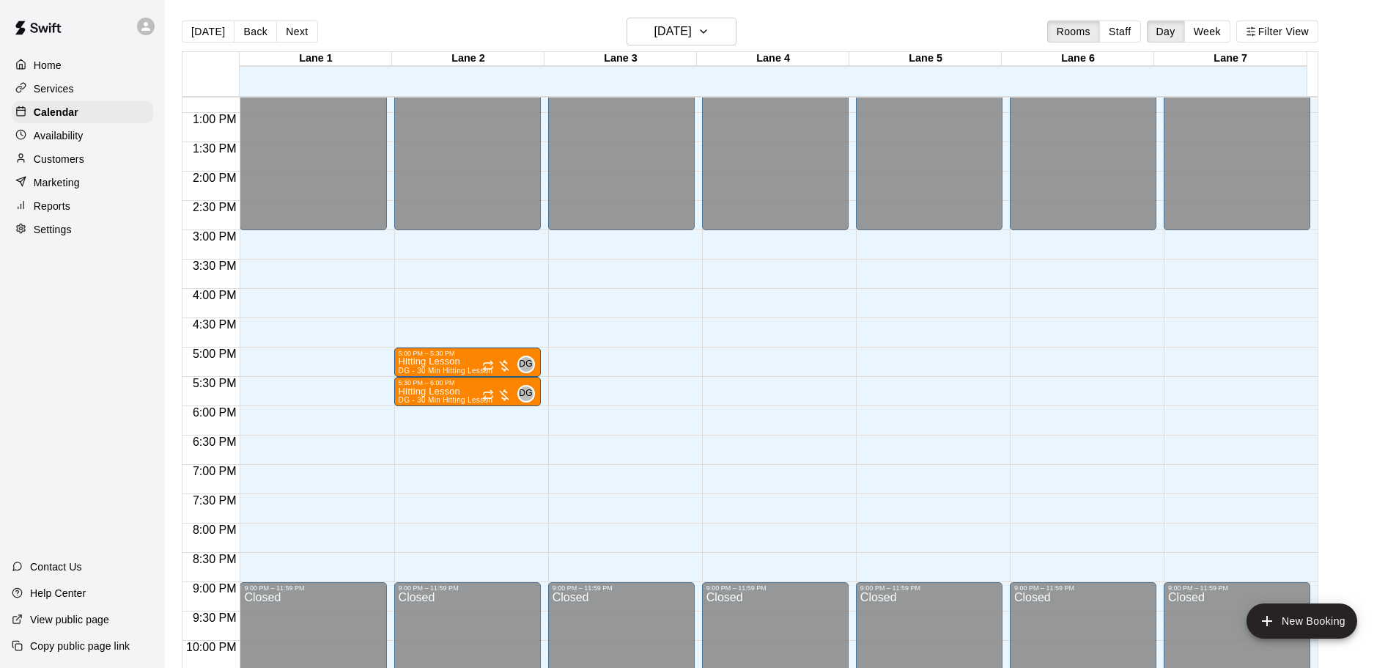
scroll to position [675, 0]
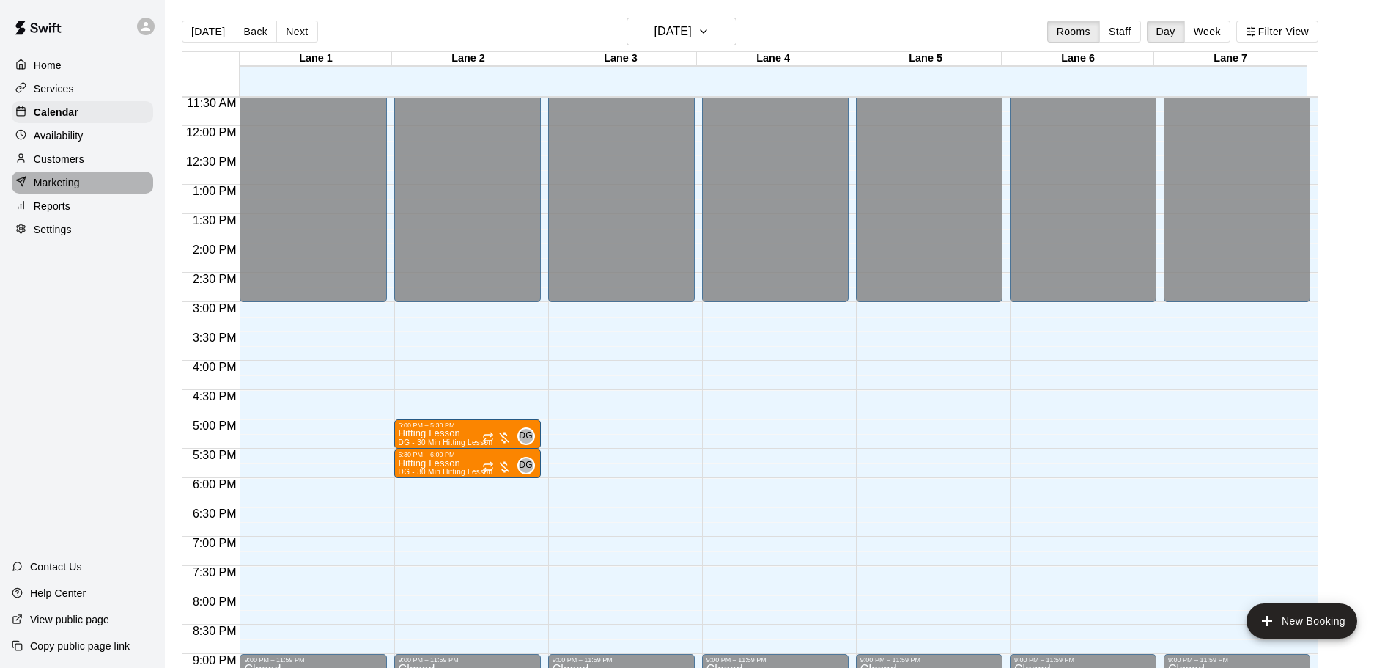
click at [67, 185] on p "Marketing" at bounding box center [57, 182] width 46 height 15
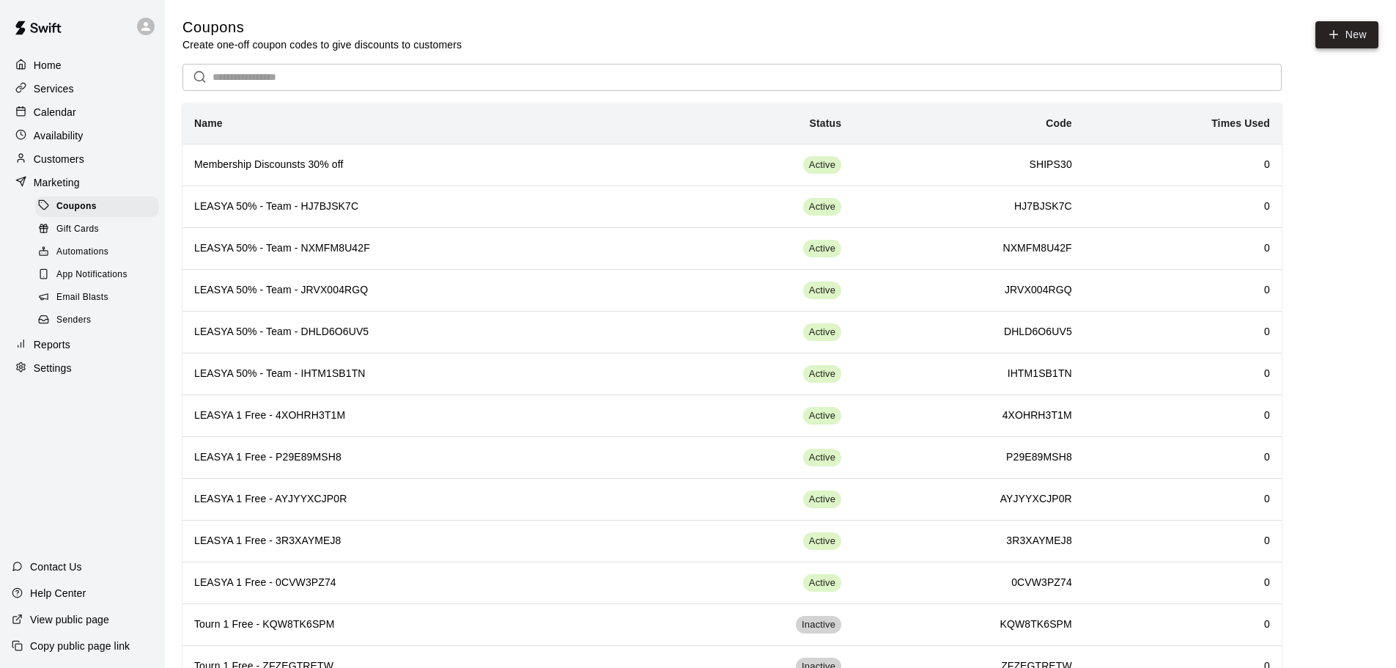
click at [1343, 34] on button "New" at bounding box center [1346, 34] width 63 height 27
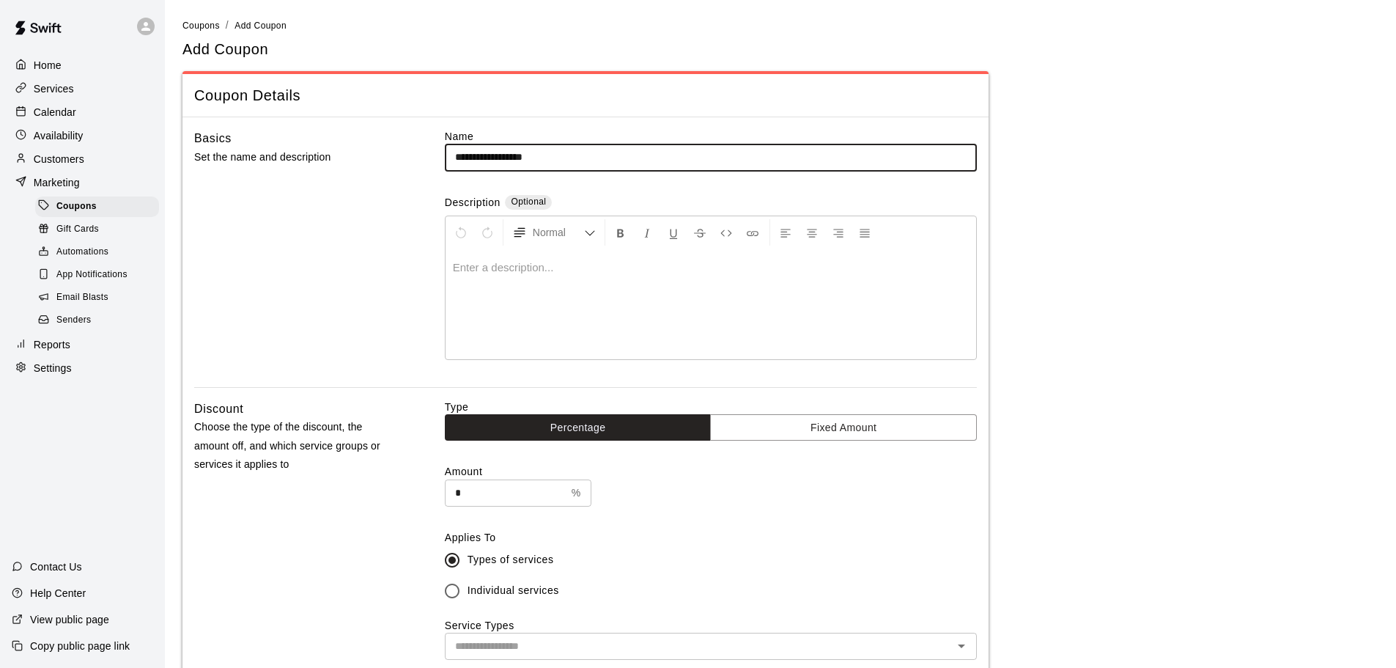
type input "**********"
click at [463, 270] on p at bounding box center [711, 267] width 516 height 15
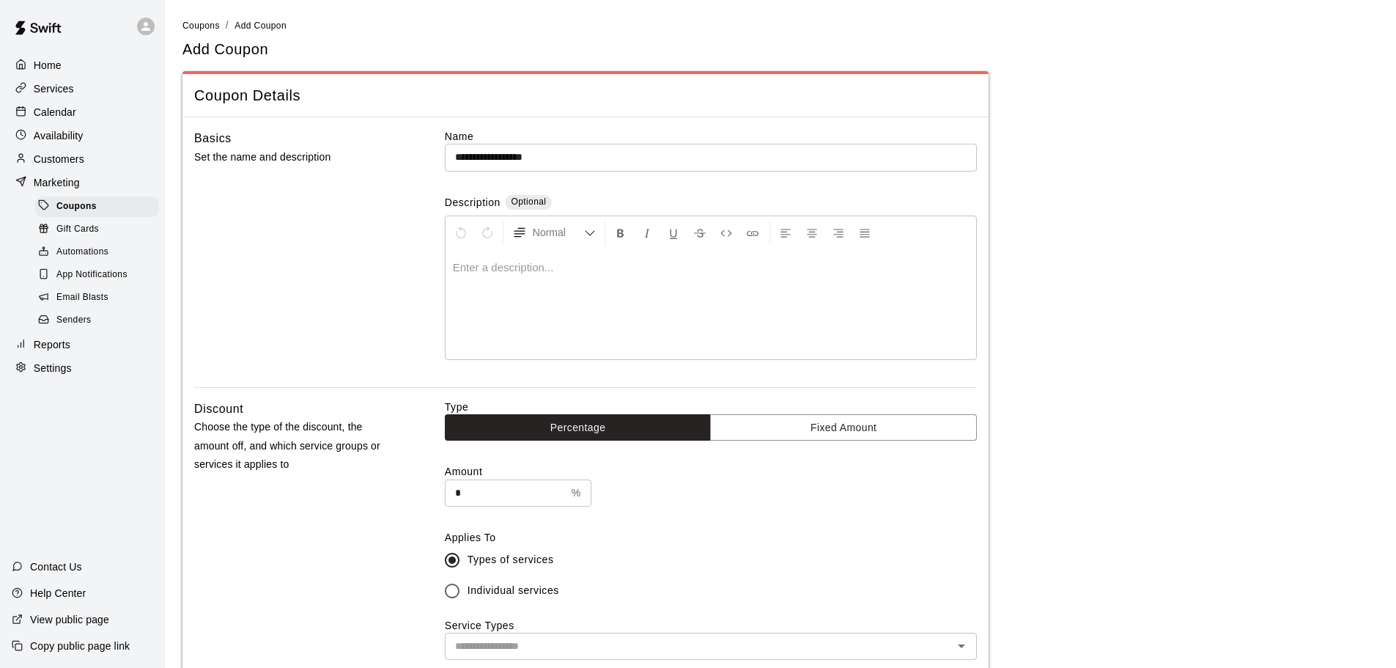
click at [481, 274] on p at bounding box center [711, 267] width 516 height 15
drag, startPoint x: 538, startPoint y: 493, endPoint x: 385, endPoint y: 506, distance: 153.0
click at [411, 502] on div "Discount Choose the type of the discount, the amount off, and which service gro…" at bounding box center [585, 596] width 783 height 395
type input "**"
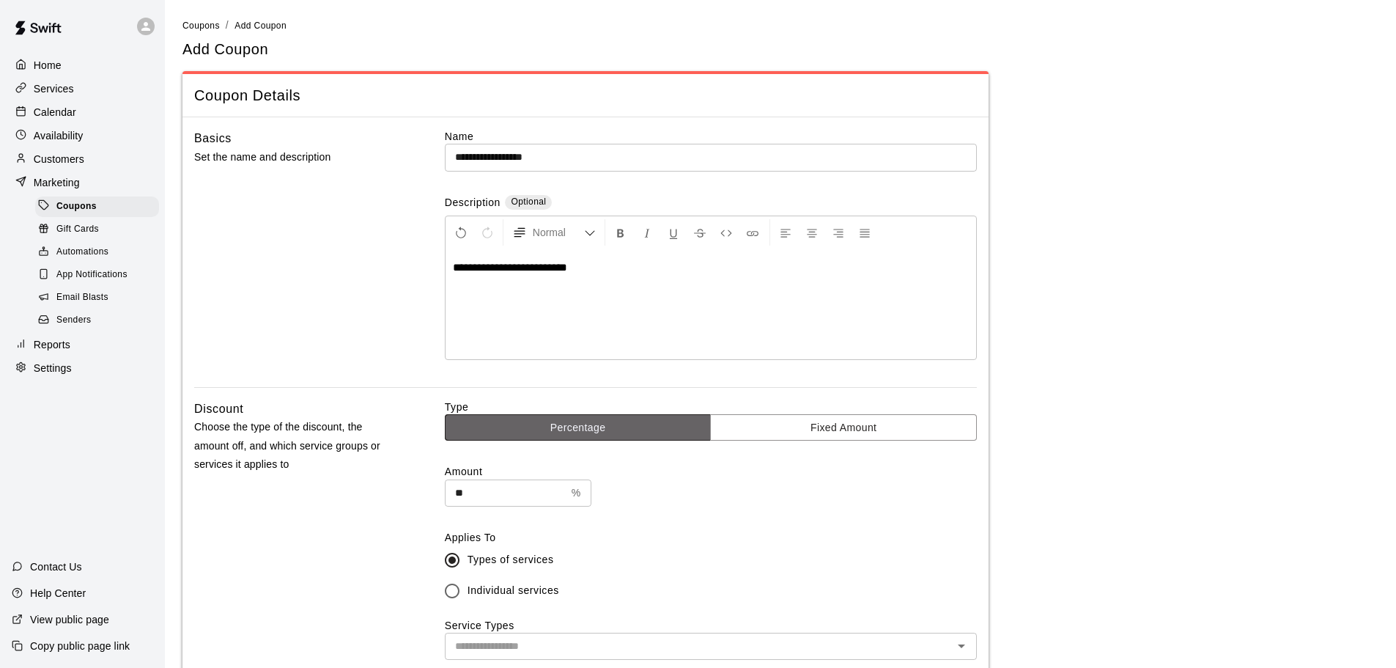
click at [607, 437] on button "Percentage" at bounding box center [578, 427] width 267 height 27
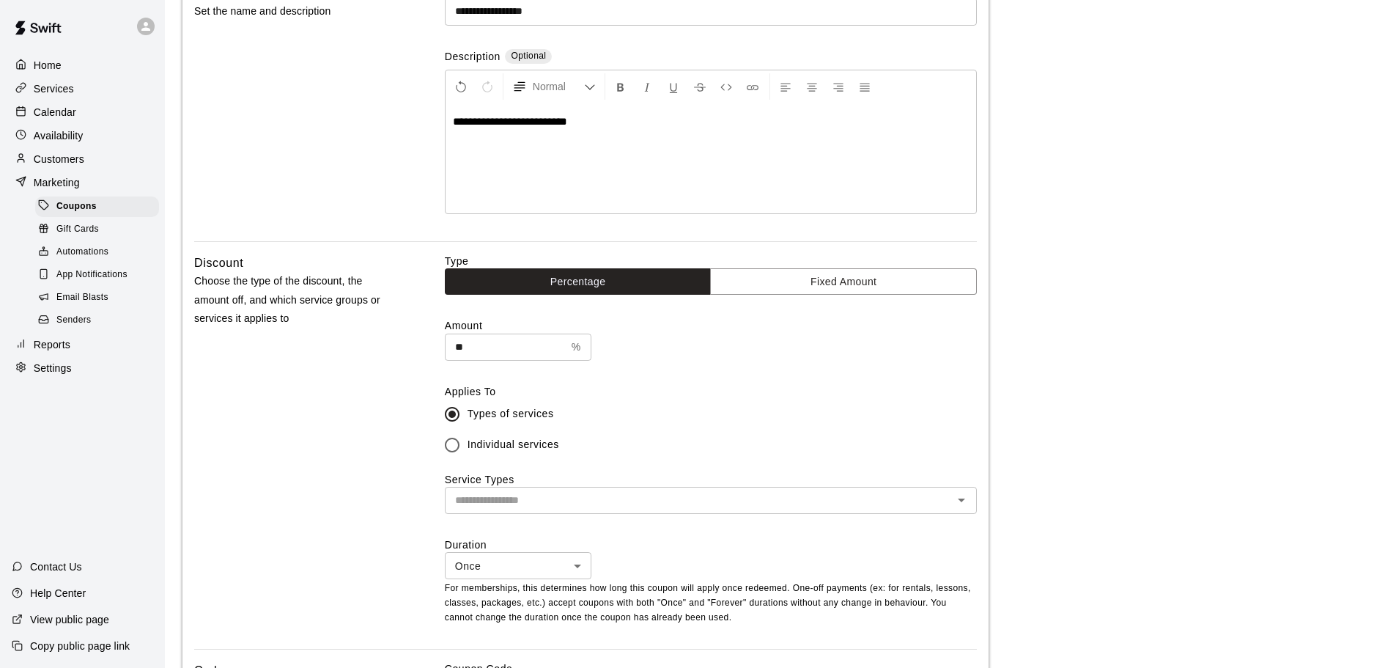
scroll to position [147, 0]
click at [532, 504] on input "text" at bounding box center [698, 499] width 499 height 18
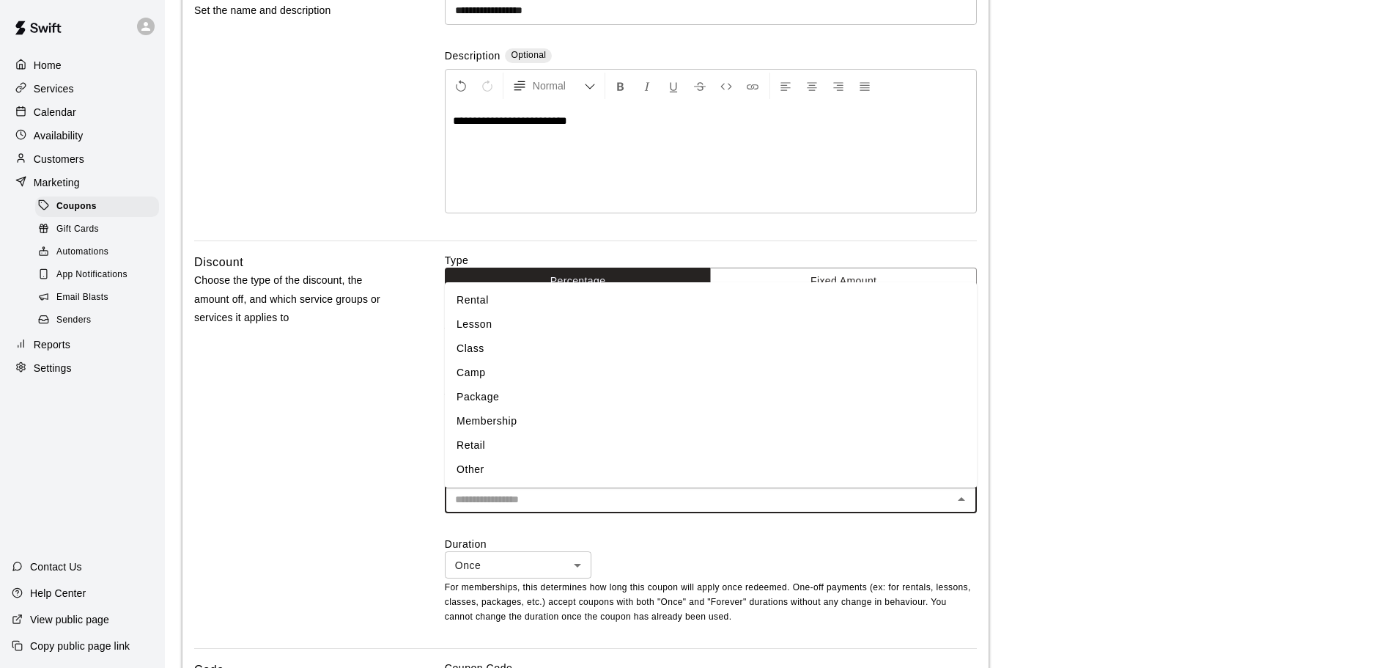
click at [487, 292] on li "Rental" at bounding box center [711, 300] width 532 height 24
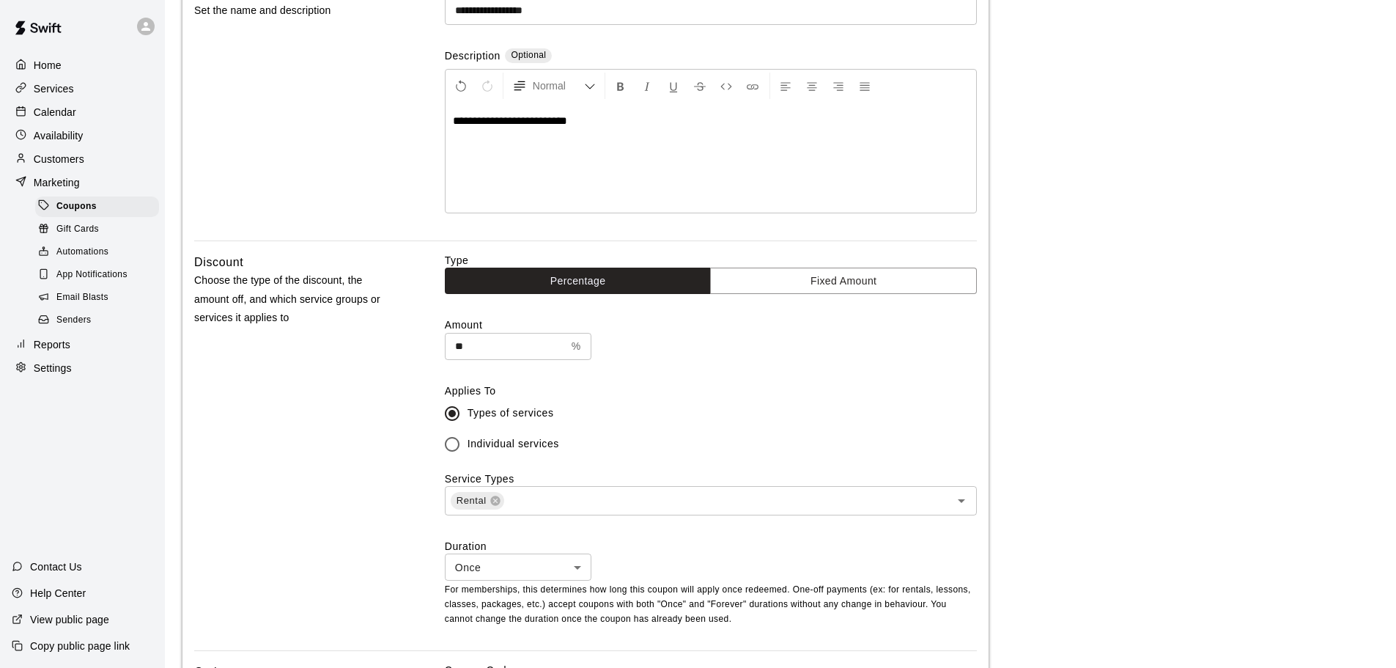
click at [528, 443] on span "Individual services" at bounding box center [514, 443] width 92 height 15
click at [558, 495] on div "​" at bounding box center [711, 499] width 532 height 27
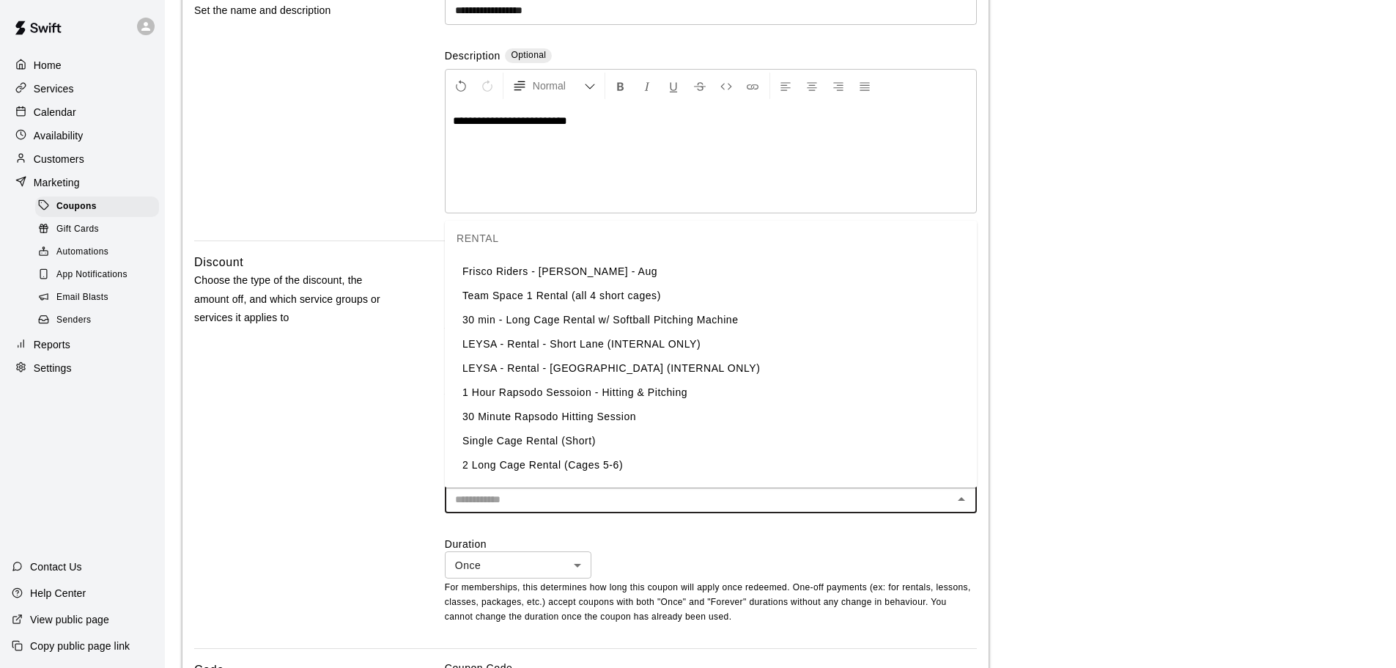
scroll to position [0, 0]
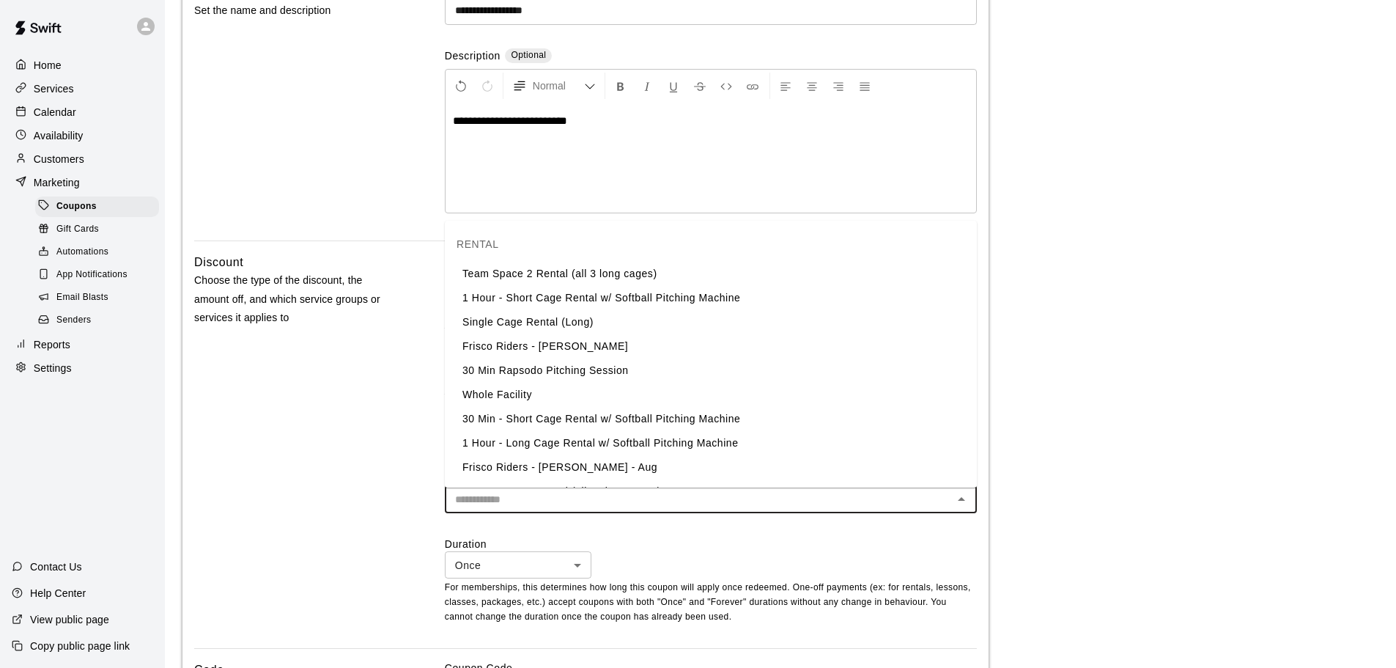
click at [1082, 297] on main "**********" at bounding box center [780, 489] width 1196 height 1237
click at [546, 502] on input "text" at bounding box center [698, 499] width 499 height 18
click at [622, 280] on li "Team Space 2 Rental (all 3 long cages)" at bounding box center [711, 274] width 532 height 24
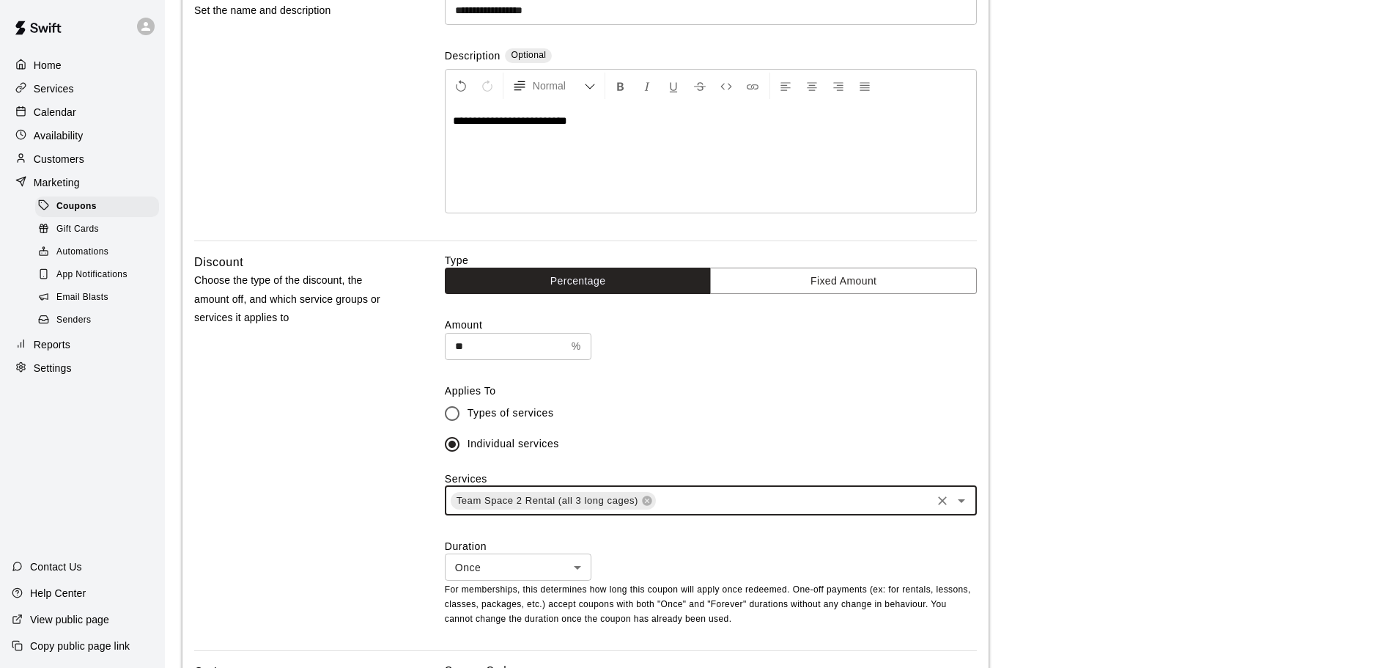
click at [716, 503] on input "text" at bounding box center [793, 500] width 272 height 18
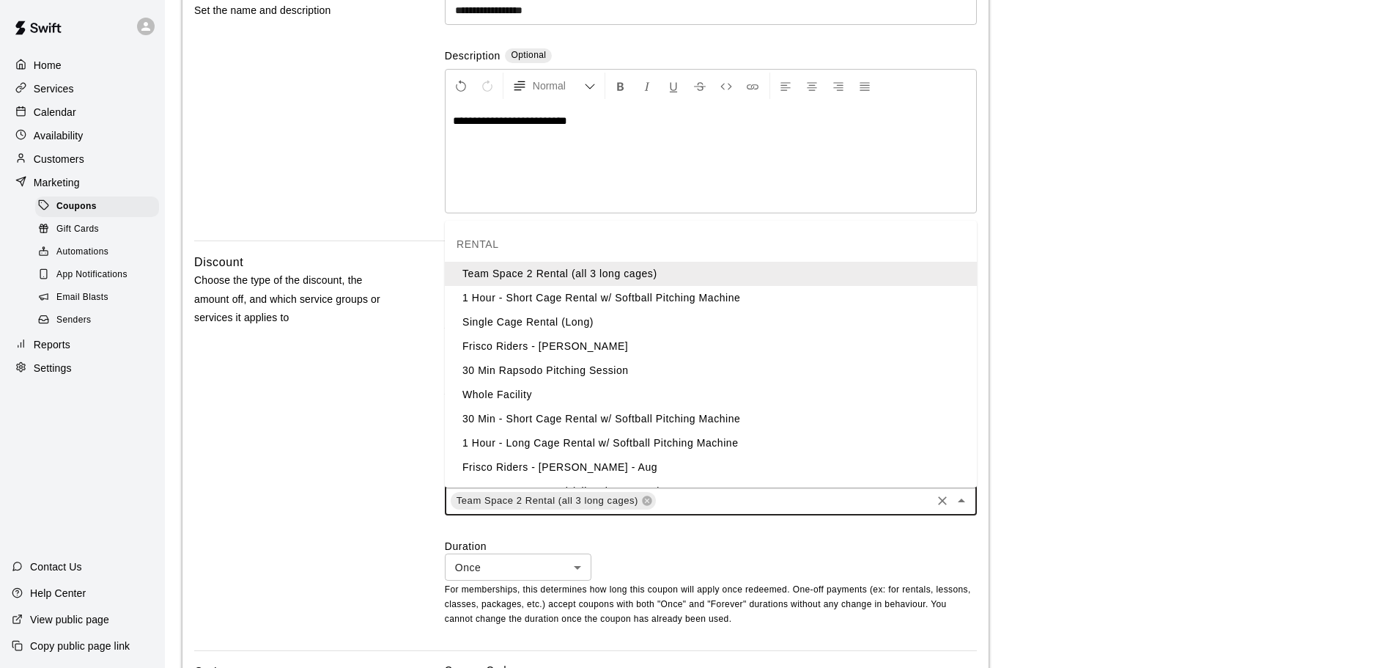
click at [723, 299] on li "1 Hour - Short Cage Rental w/ Softball Pitching Machine" at bounding box center [711, 298] width 532 height 24
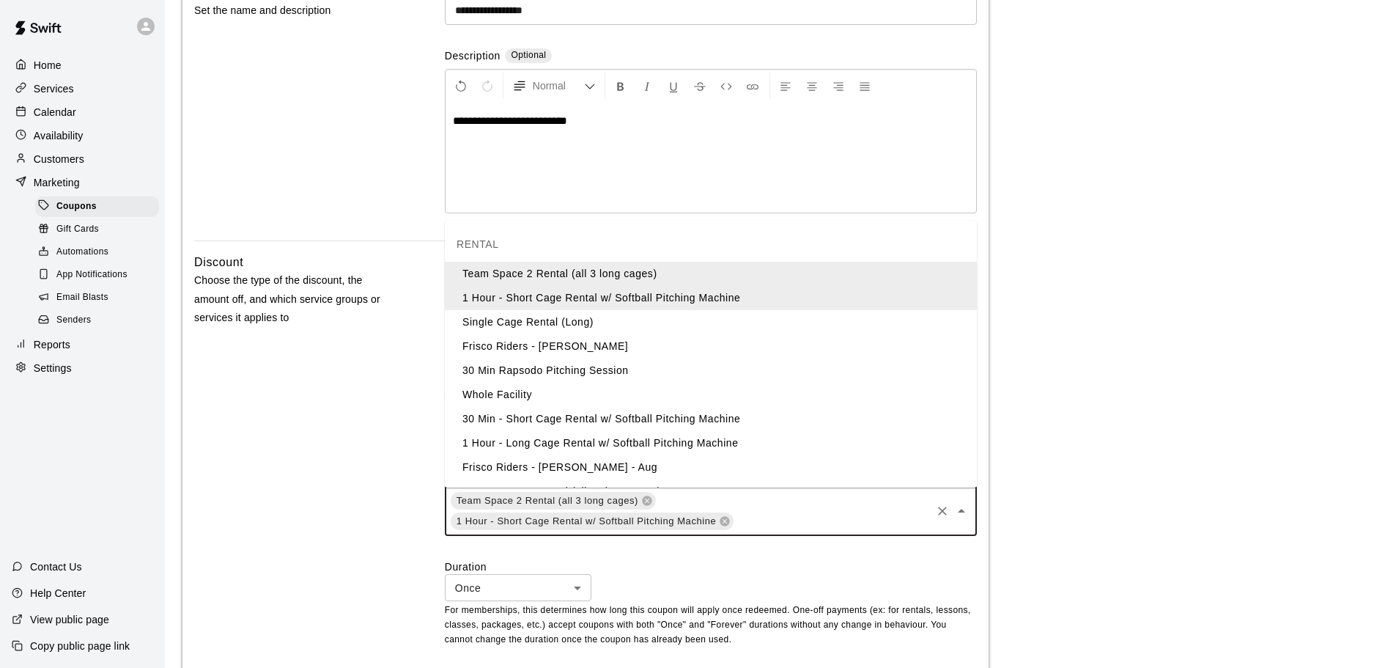
click at [783, 530] on input "text" at bounding box center [832, 521] width 194 height 18
click at [574, 321] on li "Single Cage Rental (Long)" at bounding box center [711, 322] width 532 height 24
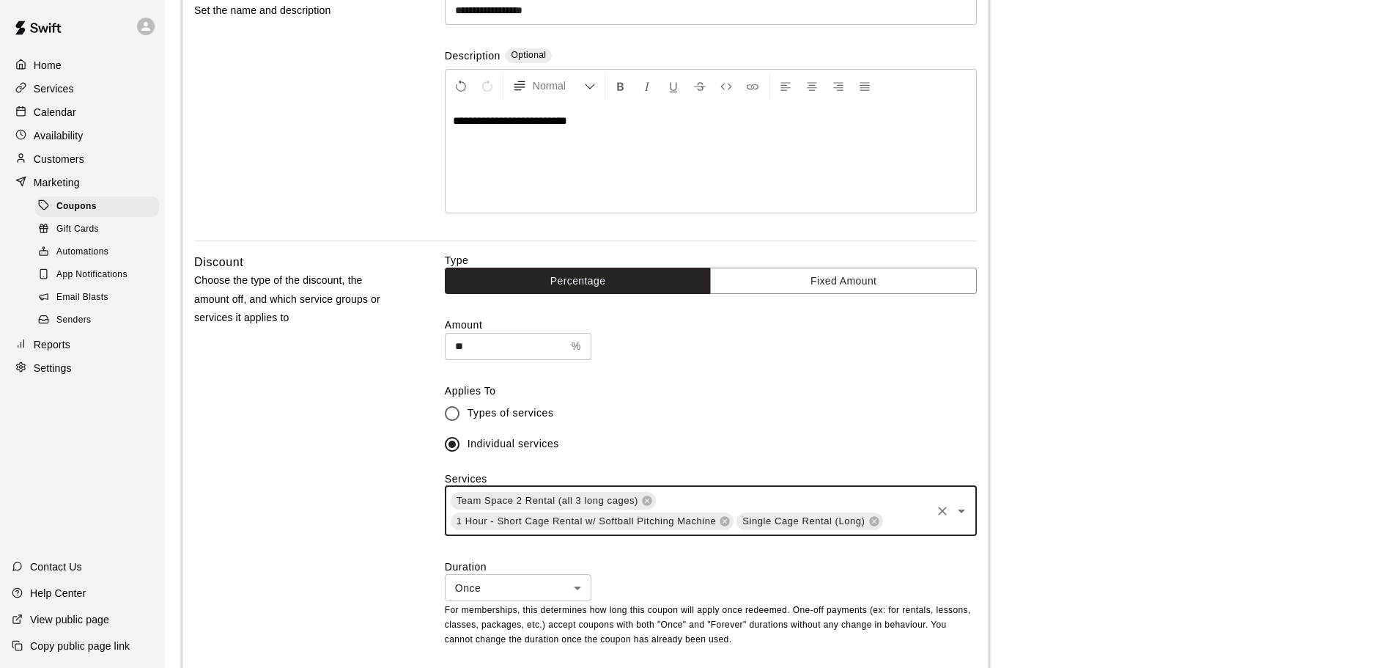
click at [897, 523] on input "text" at bounding box center [907, 521] width 45 height 18
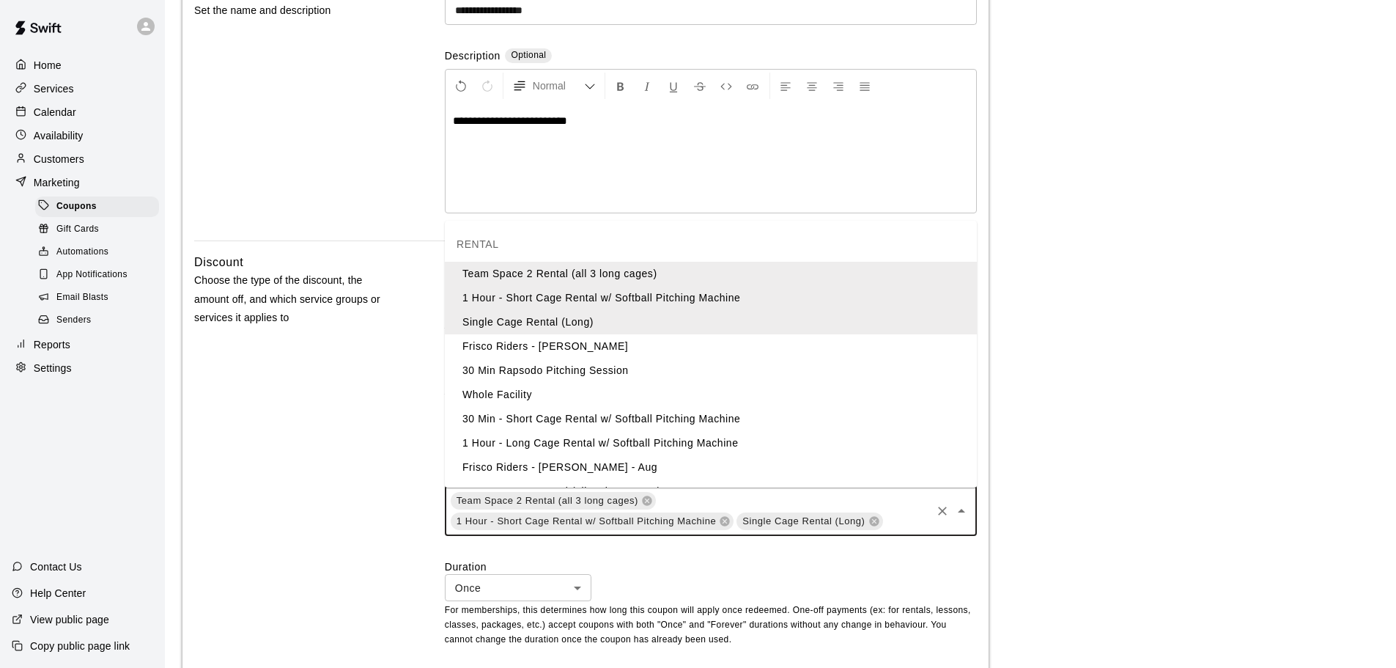
click at [509, 374] on li "30 Min Rapsodo Pitching Session" at bounding box center [711, 370] width 532 height 24
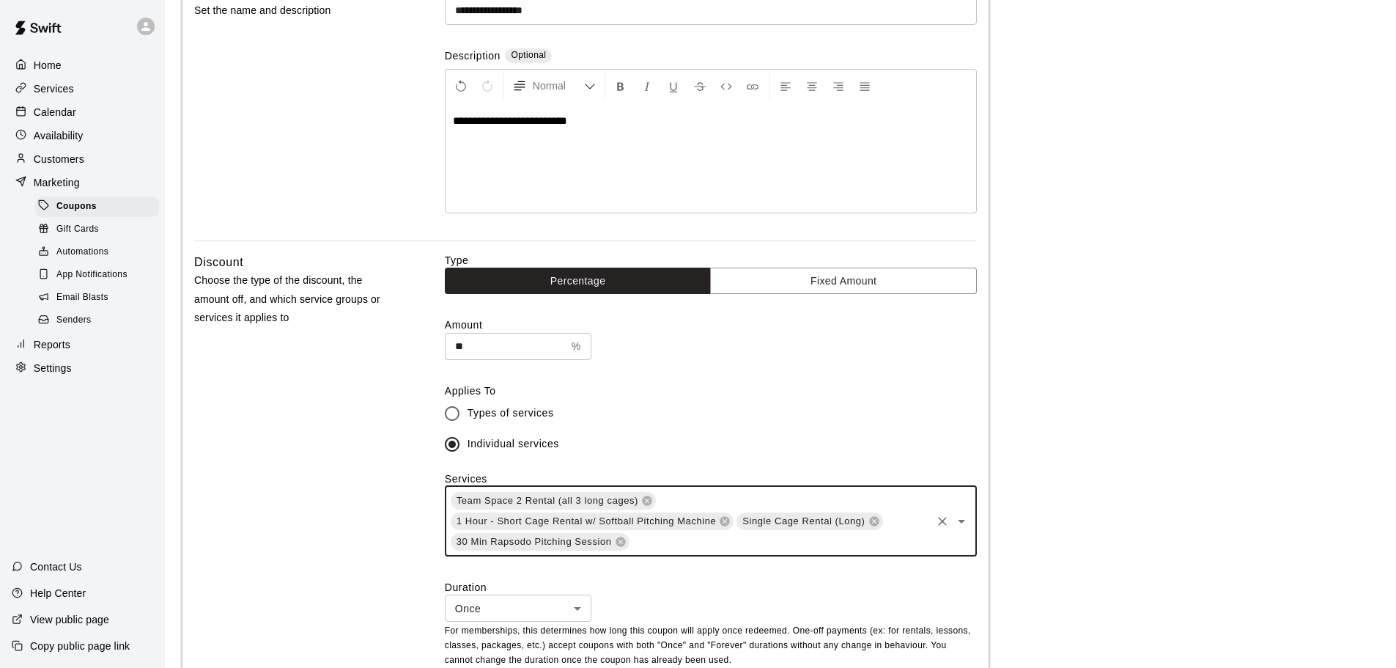
click at [649, 542] on input "text" at bounding box center [780, 541] width 298 height 18
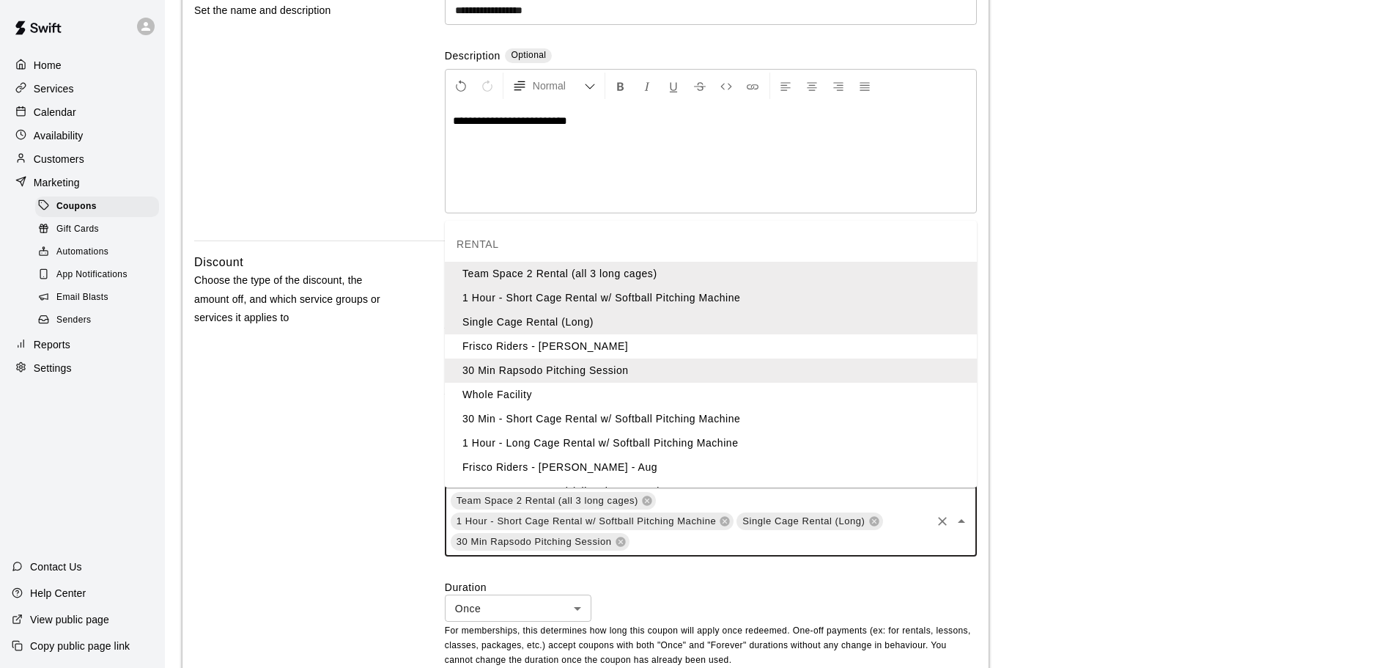
click at [656, 422] on li "30 Min - Short Cage Rental w/ Softball Pitching Machine" at bounding box center [711, 419] width 532 height 24
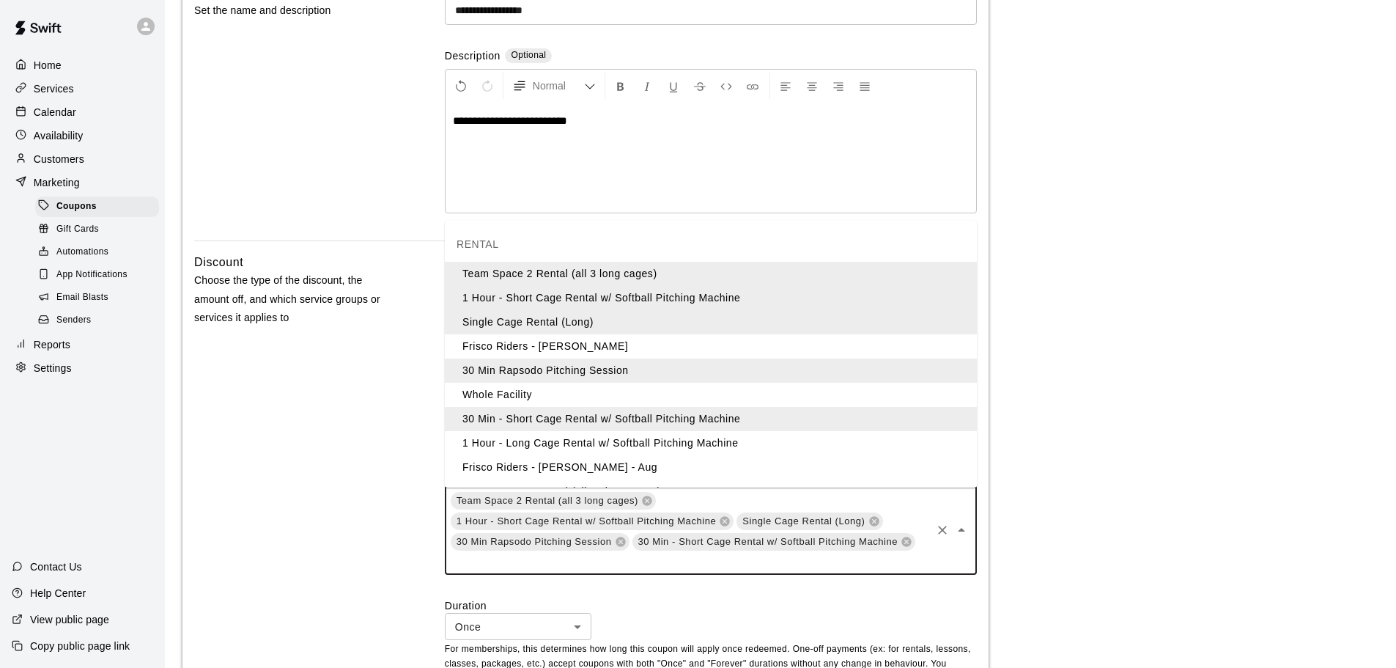
click at [581, 570] on input "text" at bounding box center [689, 561] width 480 height 18
click at [585, 446] on li "1 Hour - Long Cage Rental w/ Softball Pitching Machine" at bounding box center [711, 443] width 532 height 24
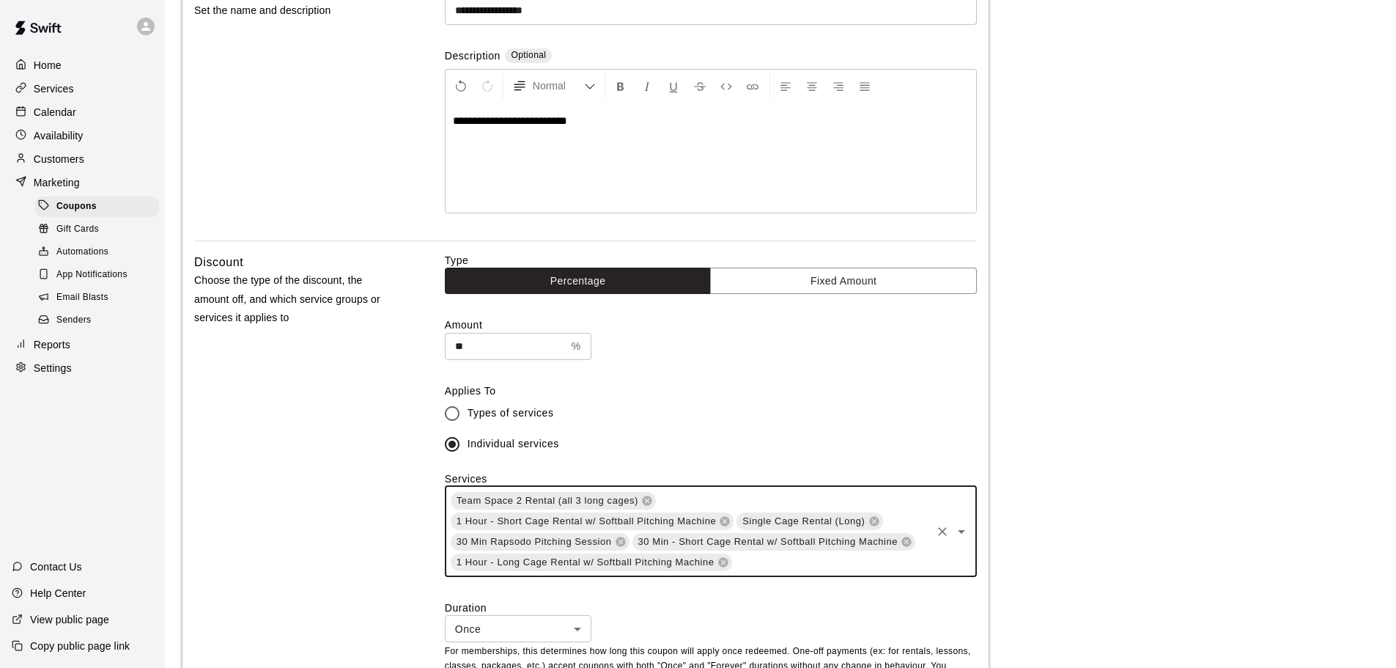
click at [756, 565] on input "text" at bounding box center [832, 562] width 196 height 18
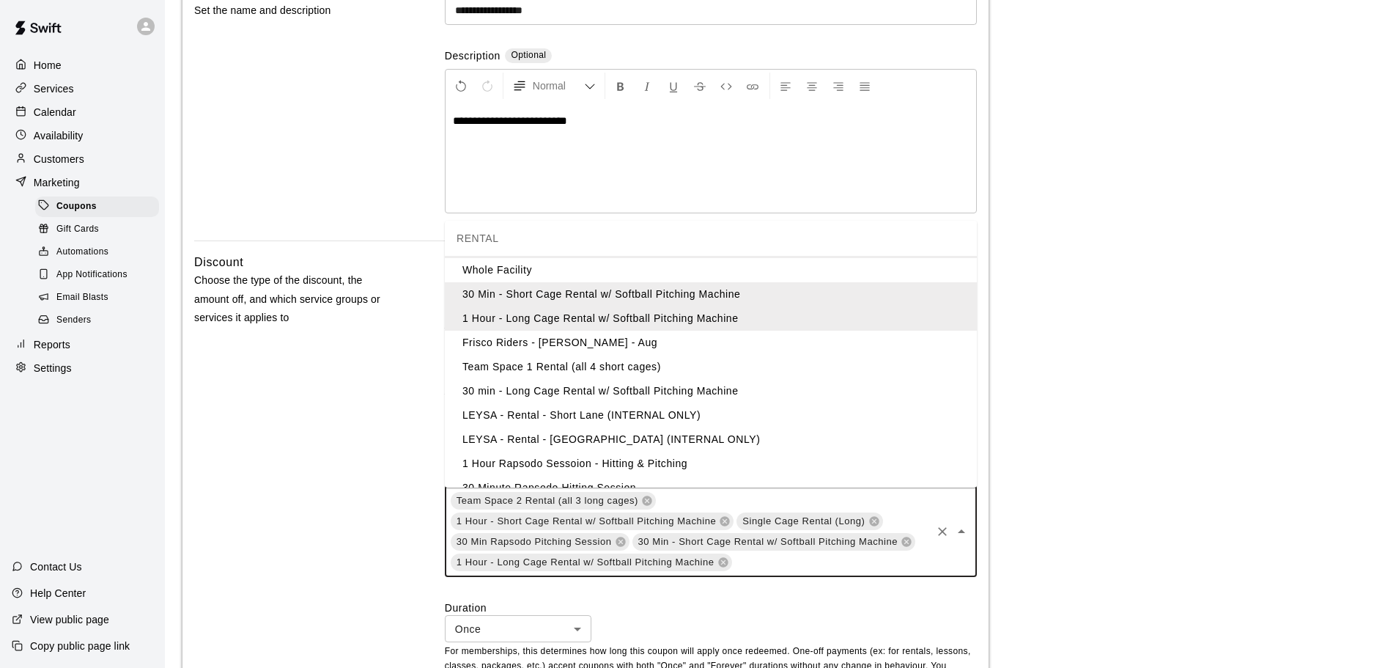
scroll to position [141, 0]
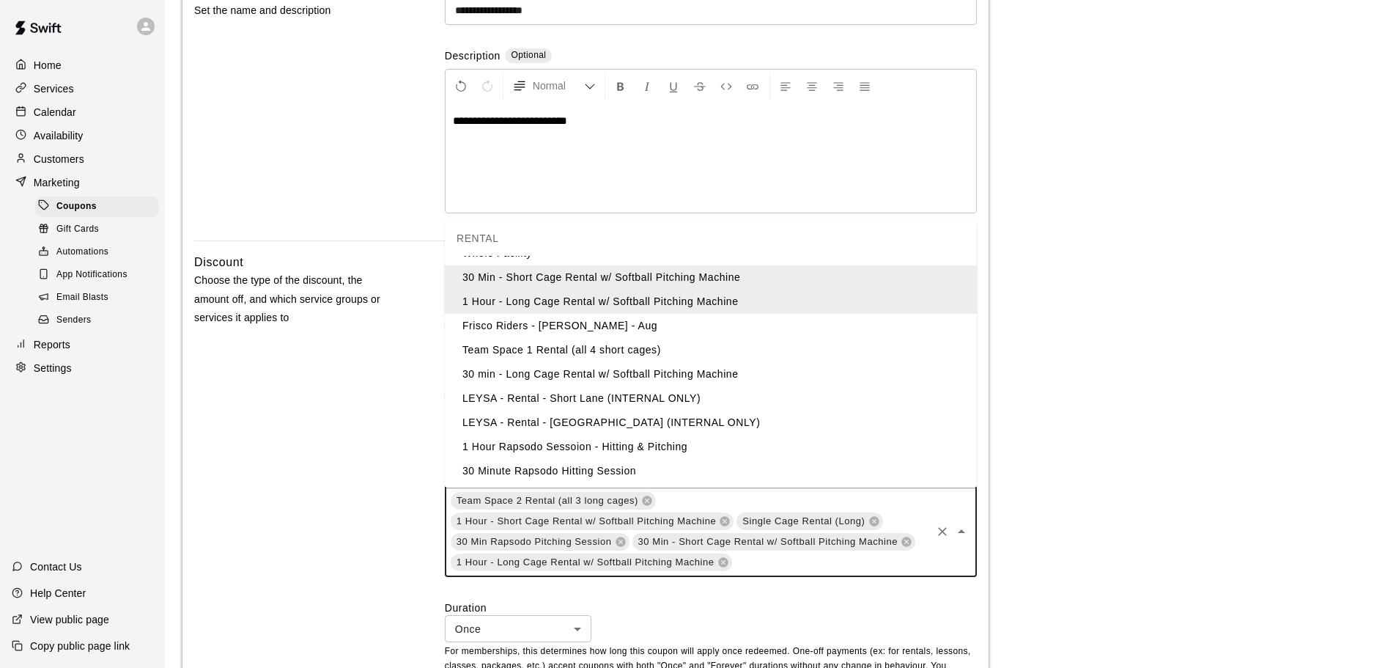
click at [627, 344] on li "Team Space 1 Rental (all 4 short cages)" at bounding box center [711, 350] width 532 height 24
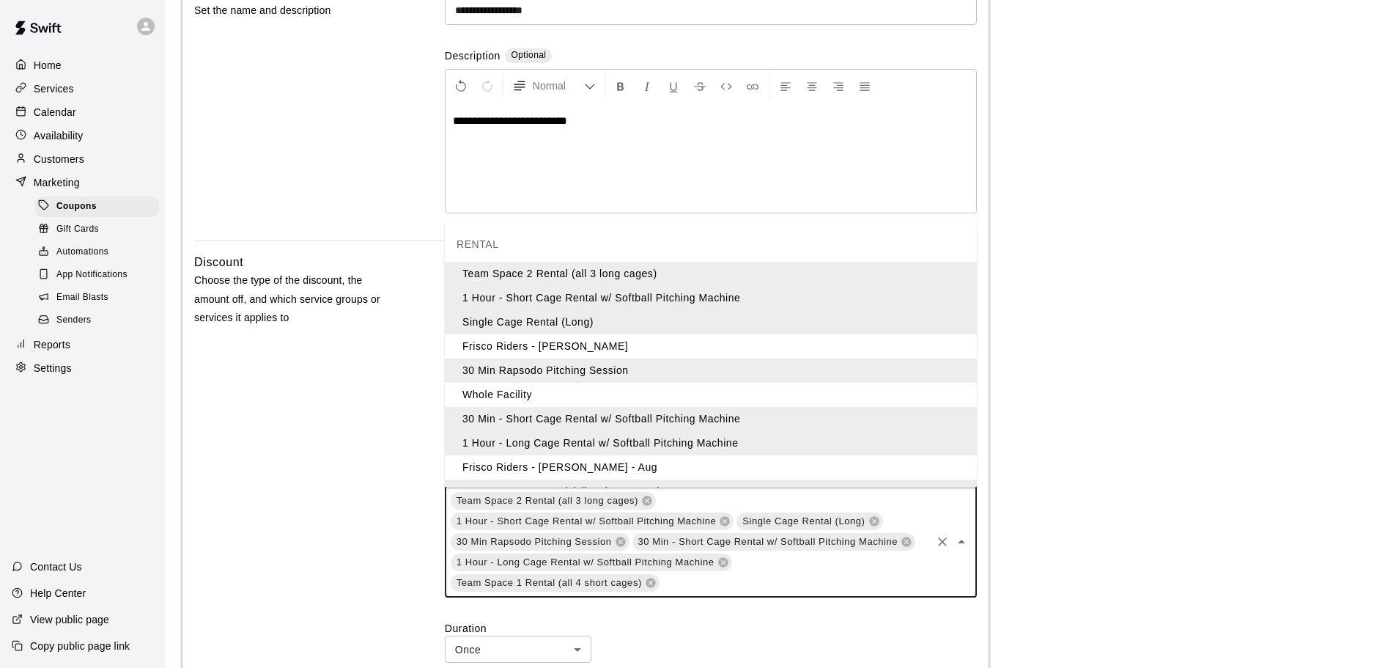
click at [720, 588] on input "text" at bounding box center [795, 582] width 268 height 18
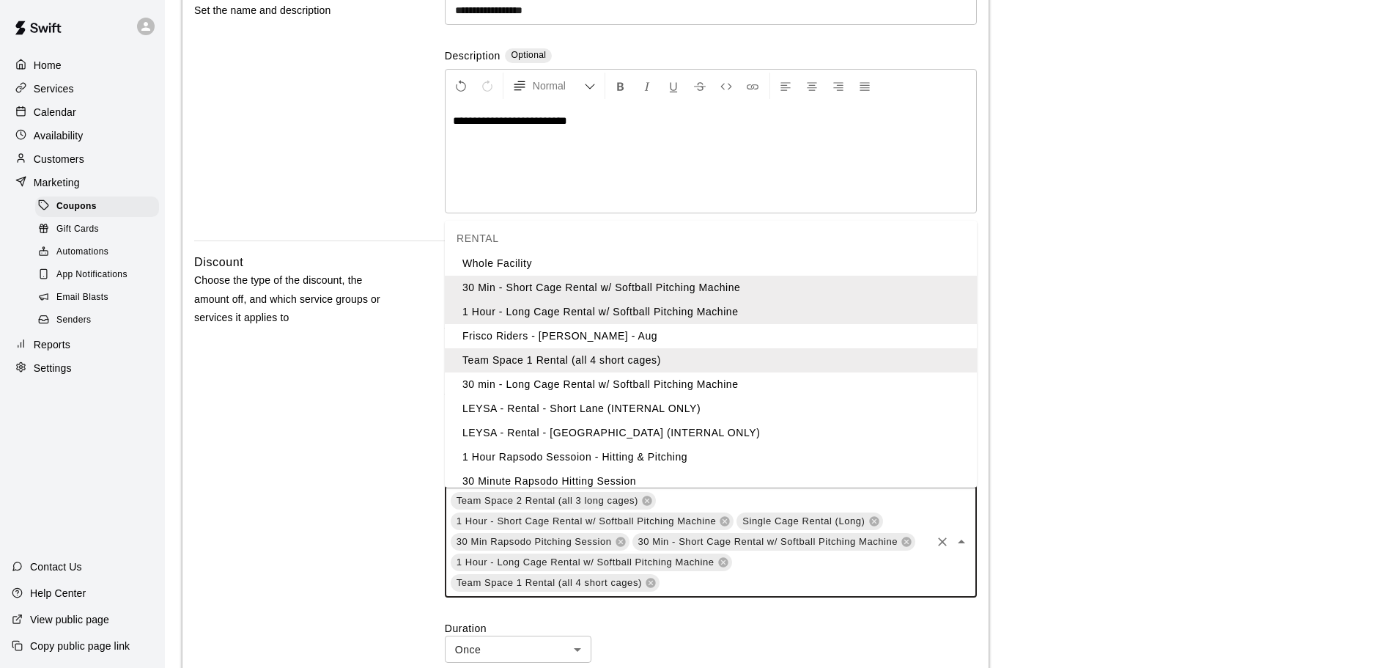
scroll to position [145, 0]
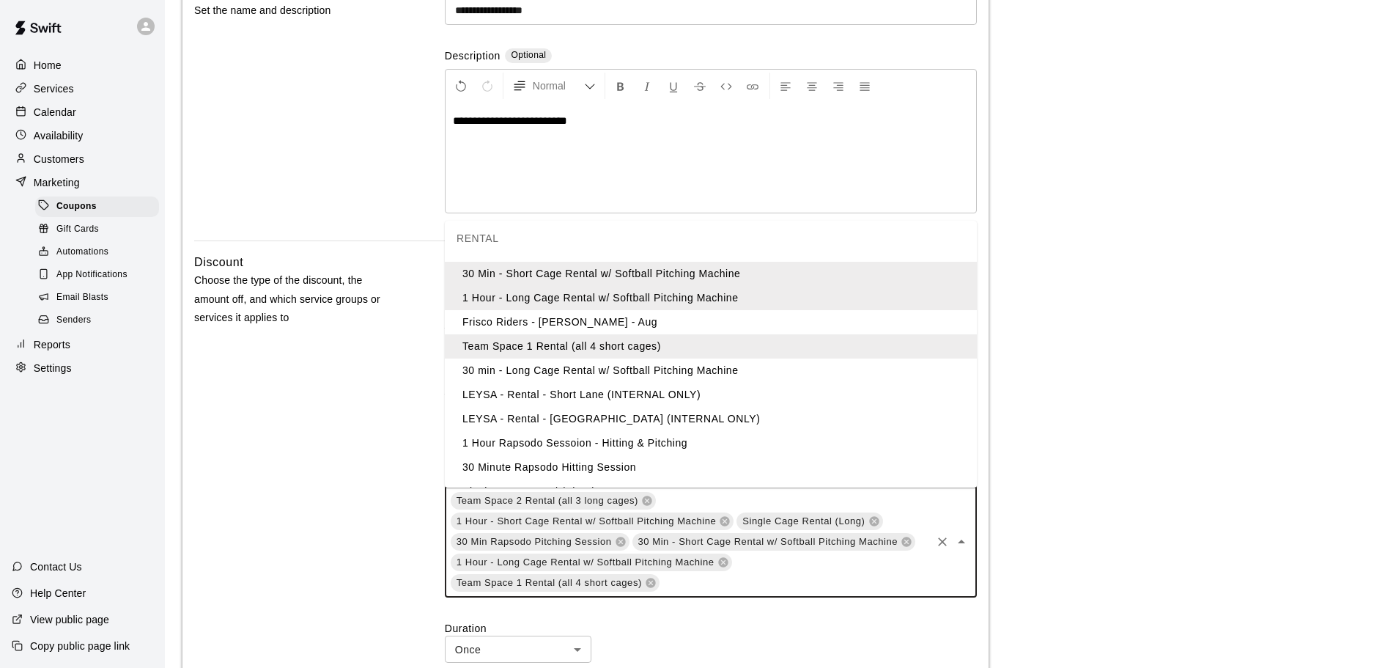
click at [618, 369] on li "30 min - Long Cage Rental w/ Softball Pitching Machine" at bounding box center [711, 370] width 532 height 24
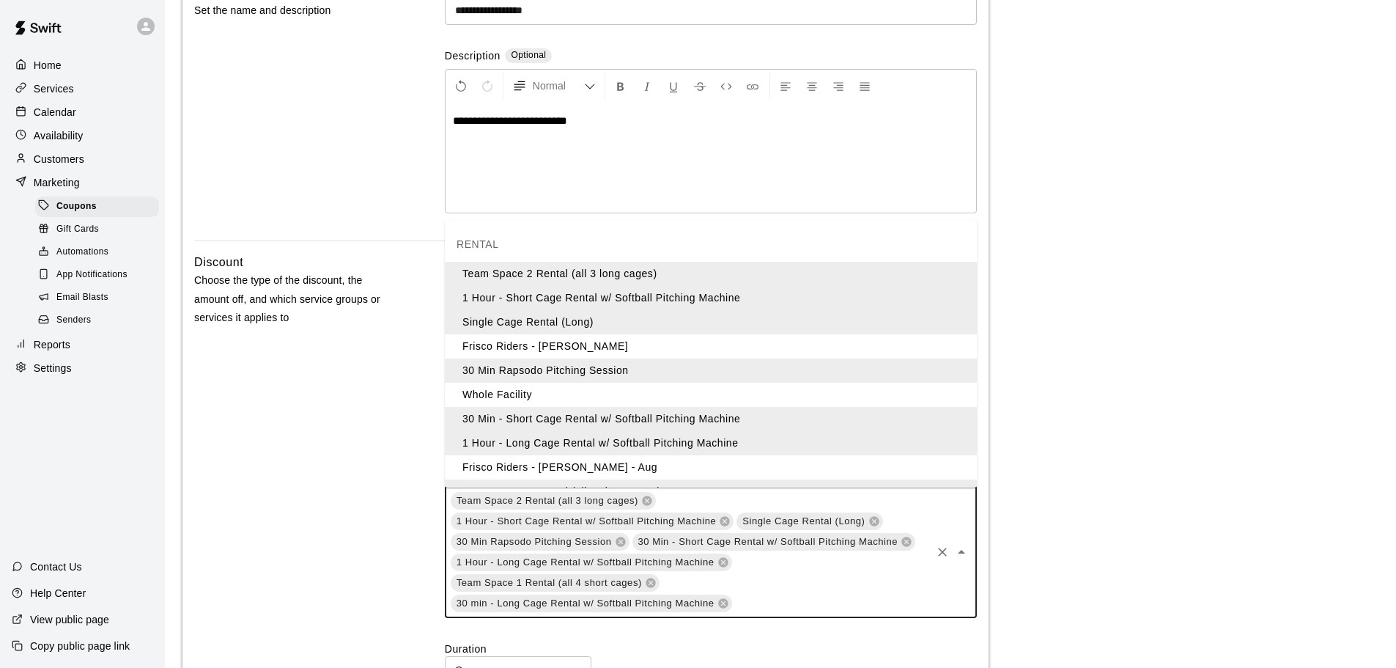
click at [849, 608] on input "text" at bounding box center [832, 603] width 196 height 18
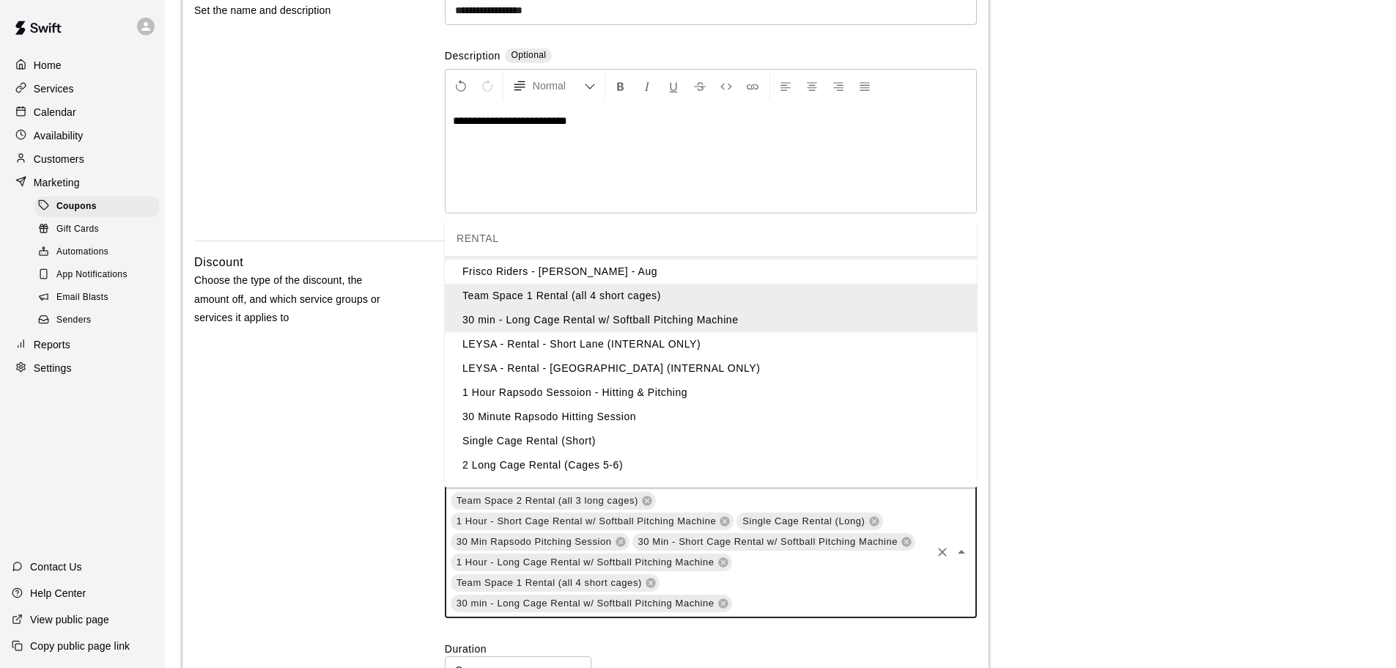
scroll to position [202, 0]
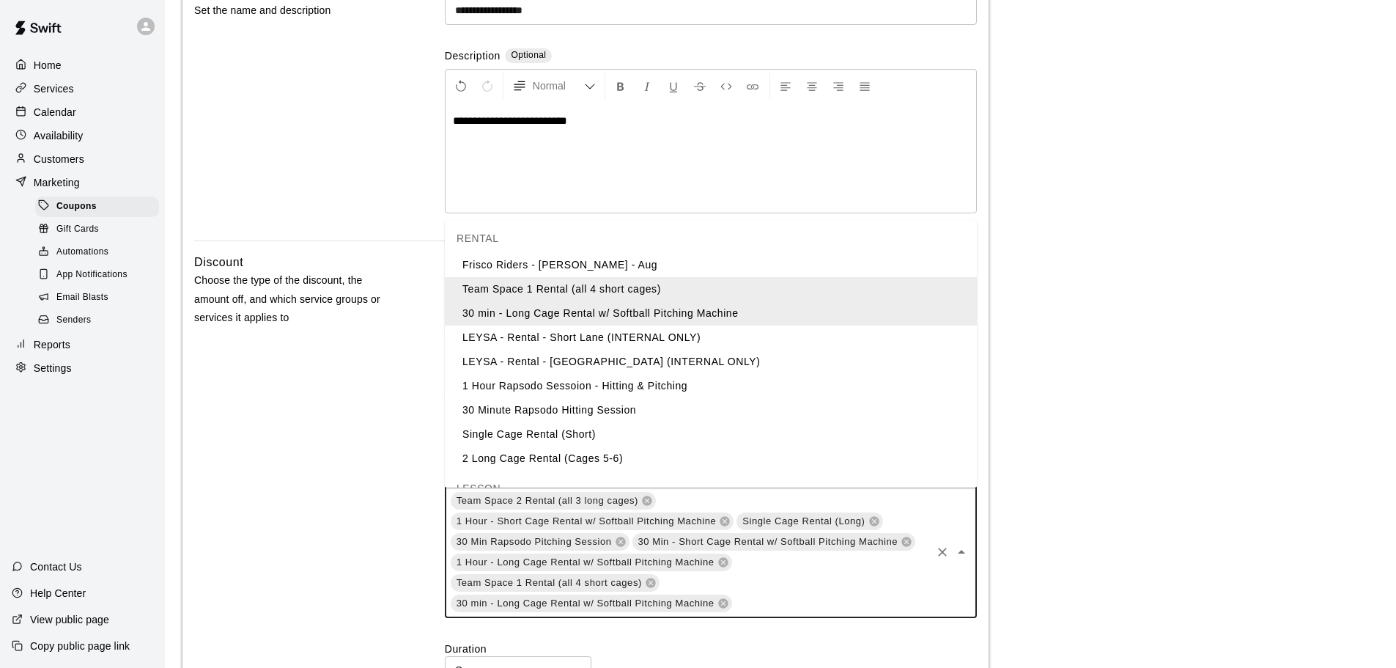
click at [671, 388] on li "1 Hour Rapsodo Sessoion - Hitting & Pitching" at bounding box center [711, 386] width 532 height 24
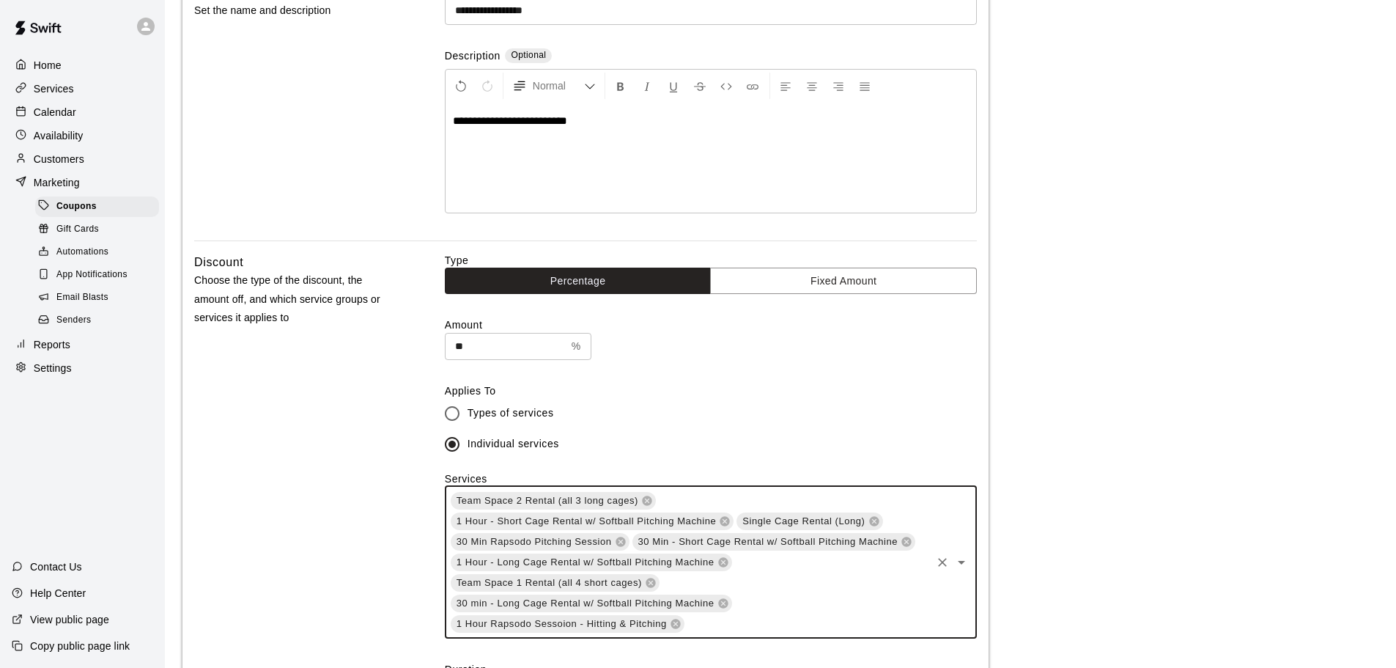
click at [800, 625] on input "text" at bounding box center [807, 623] width 243 height 18
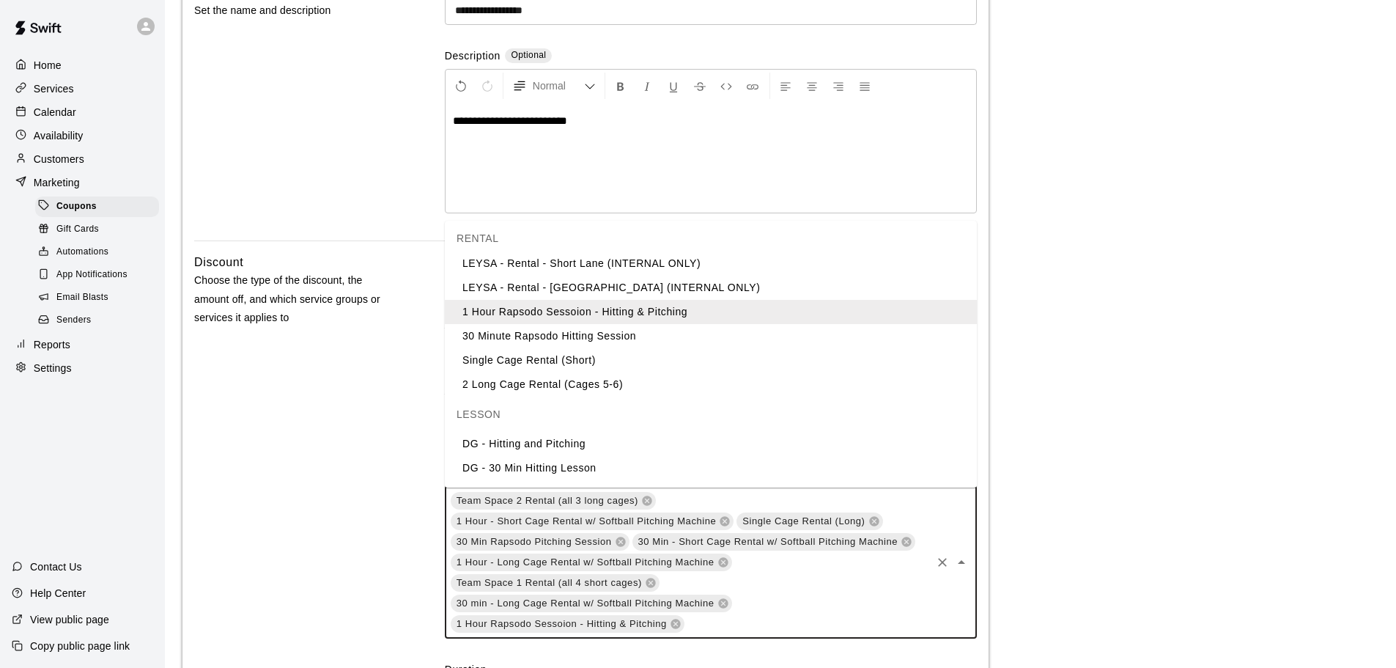
scroll to position [263, 0]
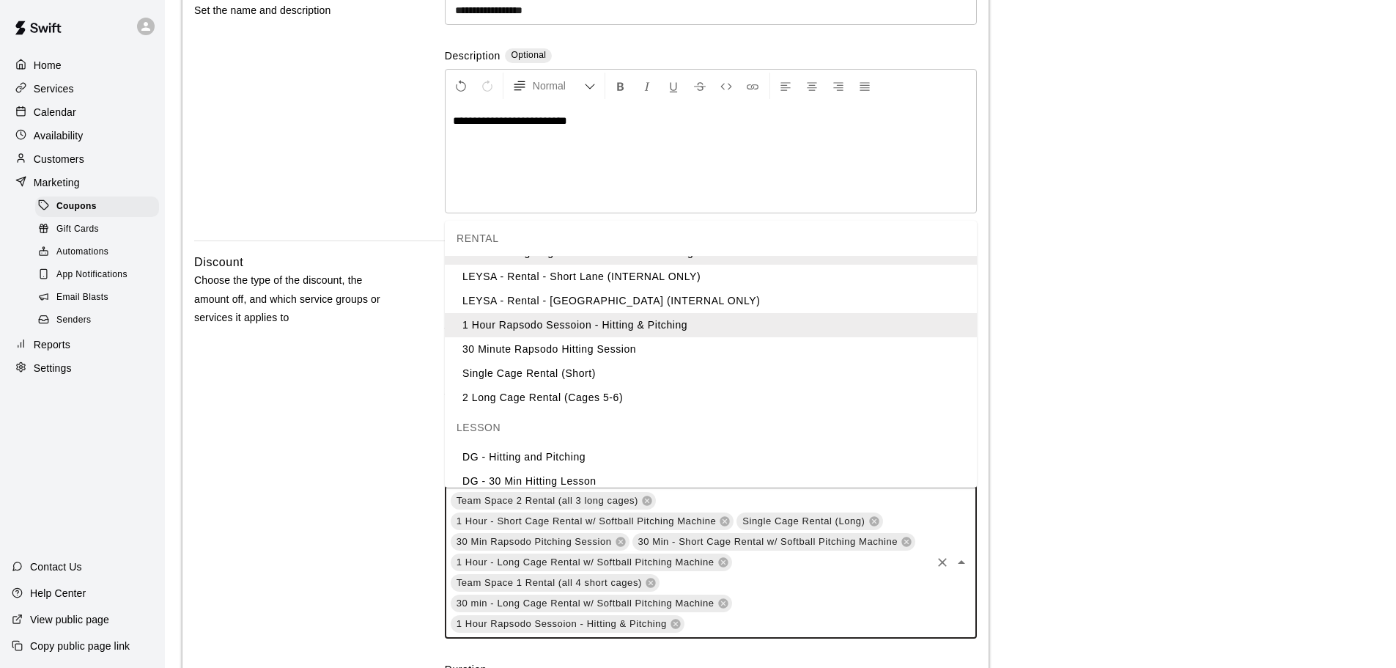
click at [622, 351] on li "30 Minute Rapsodo Hitting Session" at bounding box center [711, 349] width 532 height 24
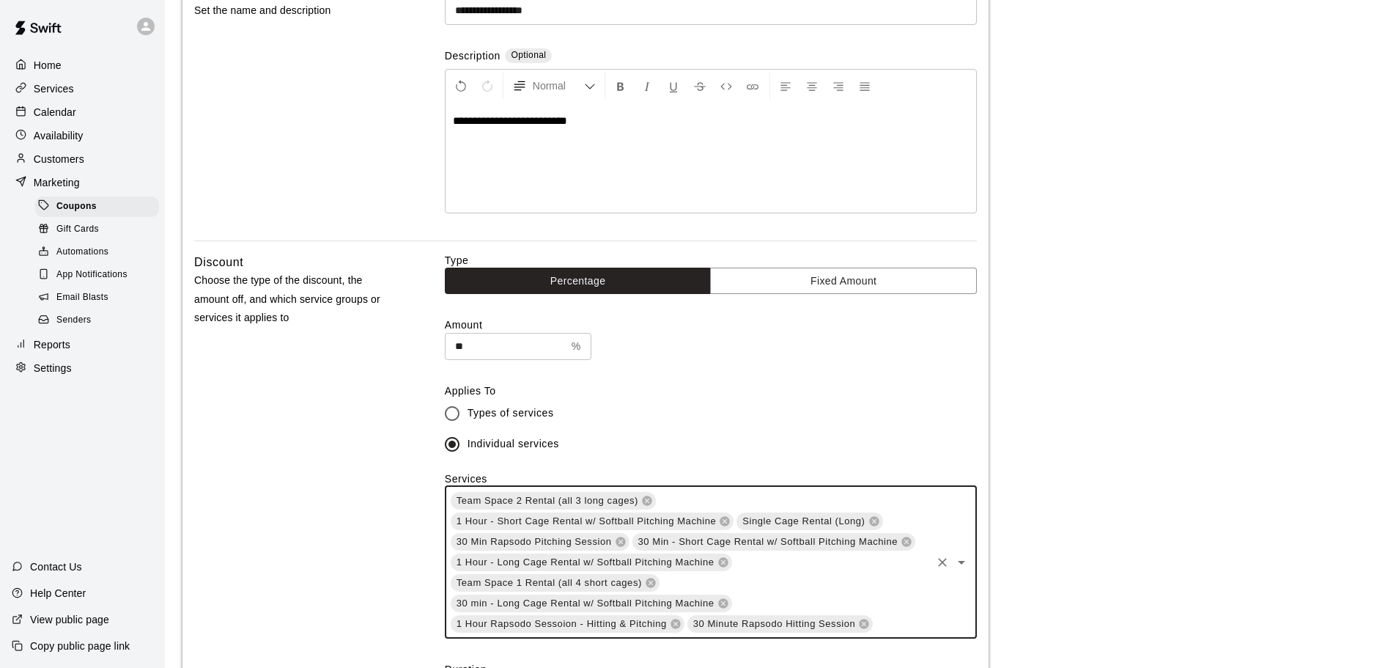
click at [904, 635] on div "Team Space 2 Rental (all 3 long cages) 1 Hour - Short Cage Rental w/ Softball P…" at bounding box center [711, 562] width 532 height 152
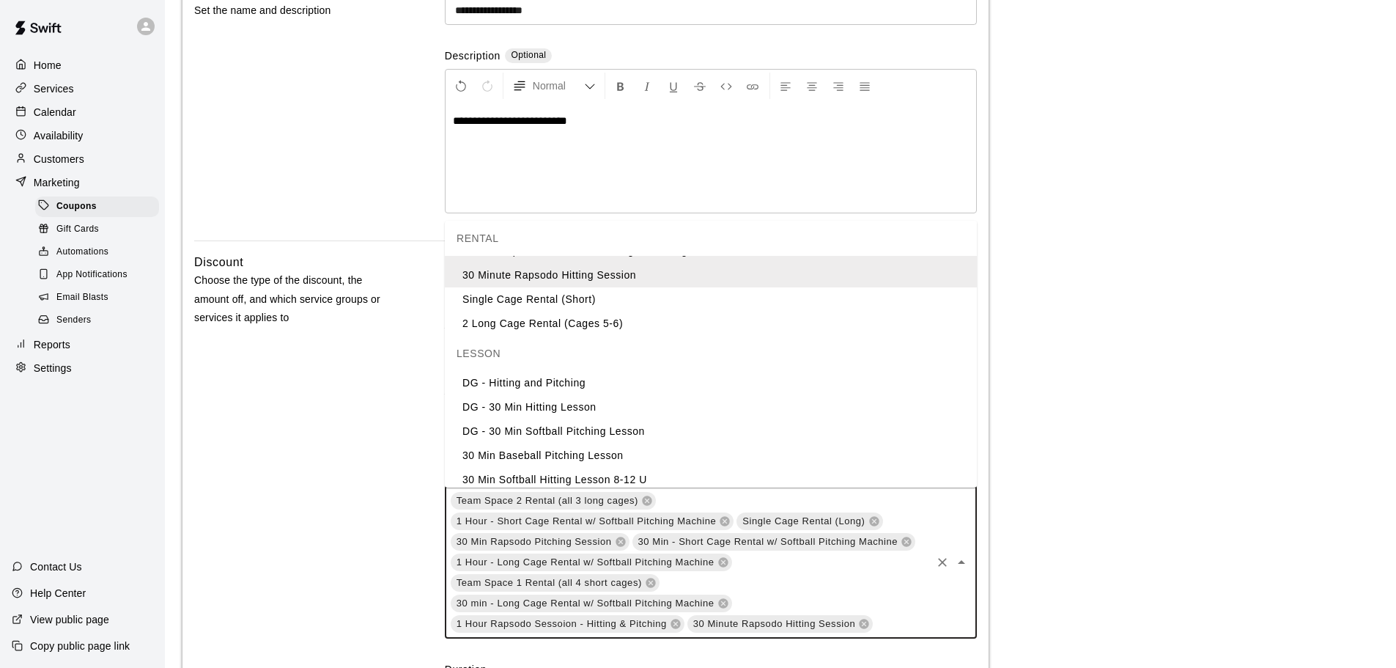
scroll to position [307, 0]
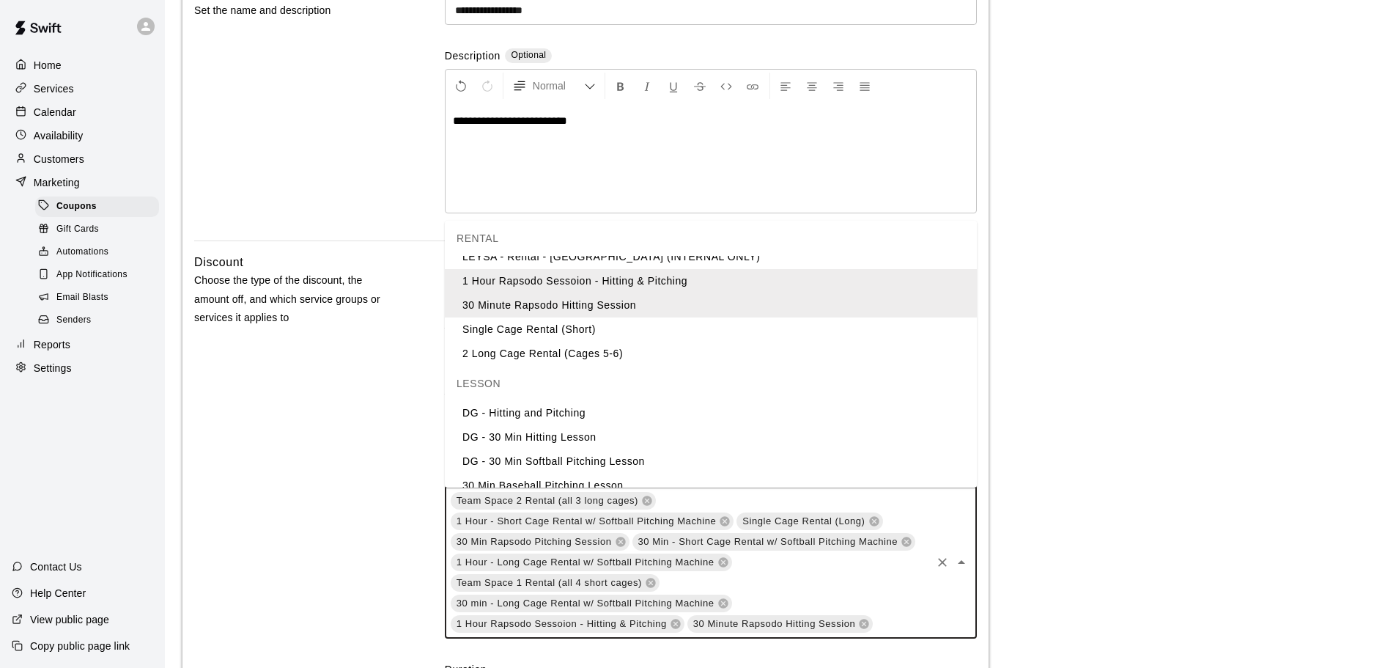
click at [586, 326] on li "Single Cage Rental (Short)" at bounding box center [711, 329] width 532 height 24
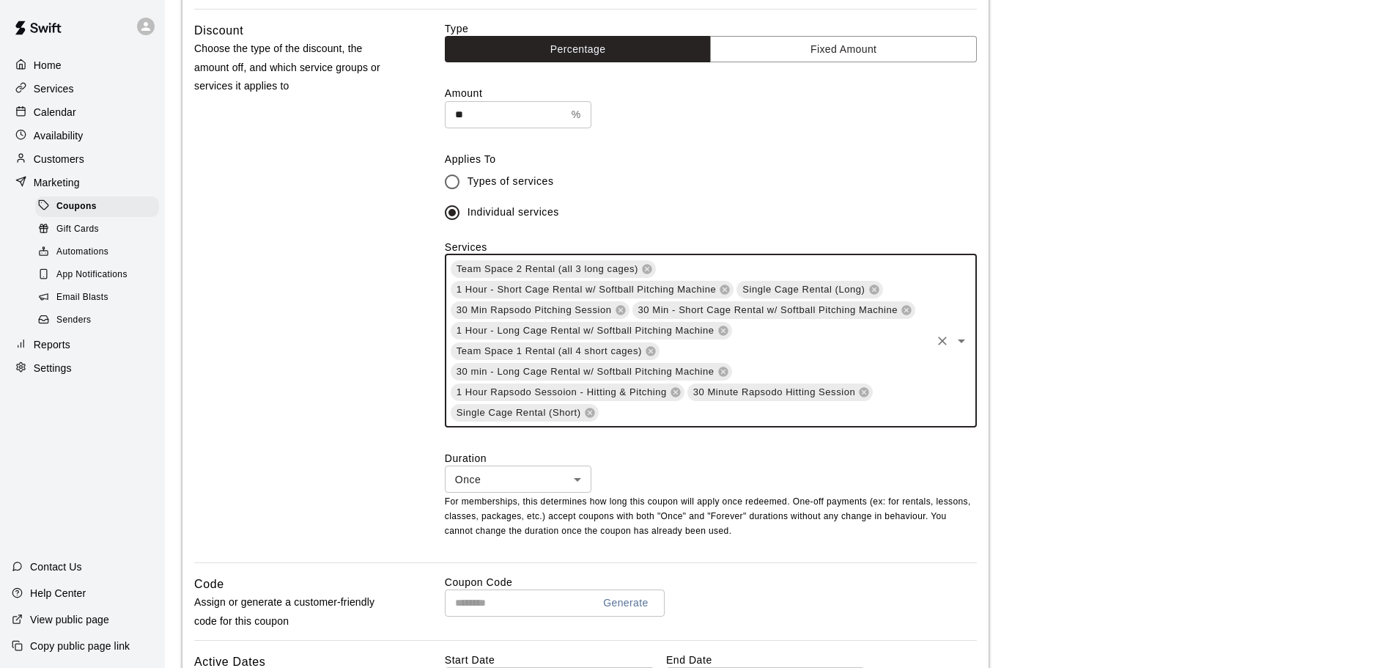
scroll to position [440, 0]
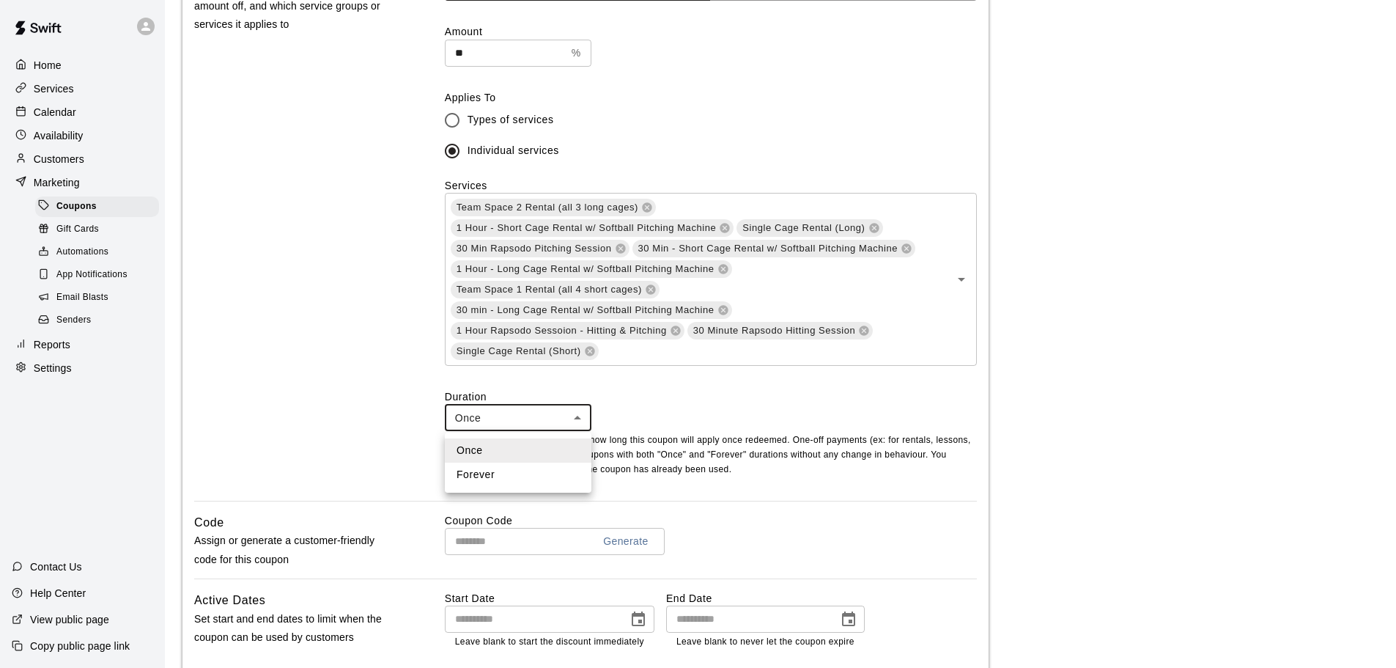
click at [582, 417] on body "**********" at bounding box center [698, 269] width 1396 height 1418
click at [473, 445] on li "Once" at bounding box center [518, 450] width 147 height 24
click at [574, 421] on body "**********" at bounding box center [698, 269] width 1396 height 1418
click at [466, 450] on li "Once" at bounding box center [518, 450] width 147 height 24
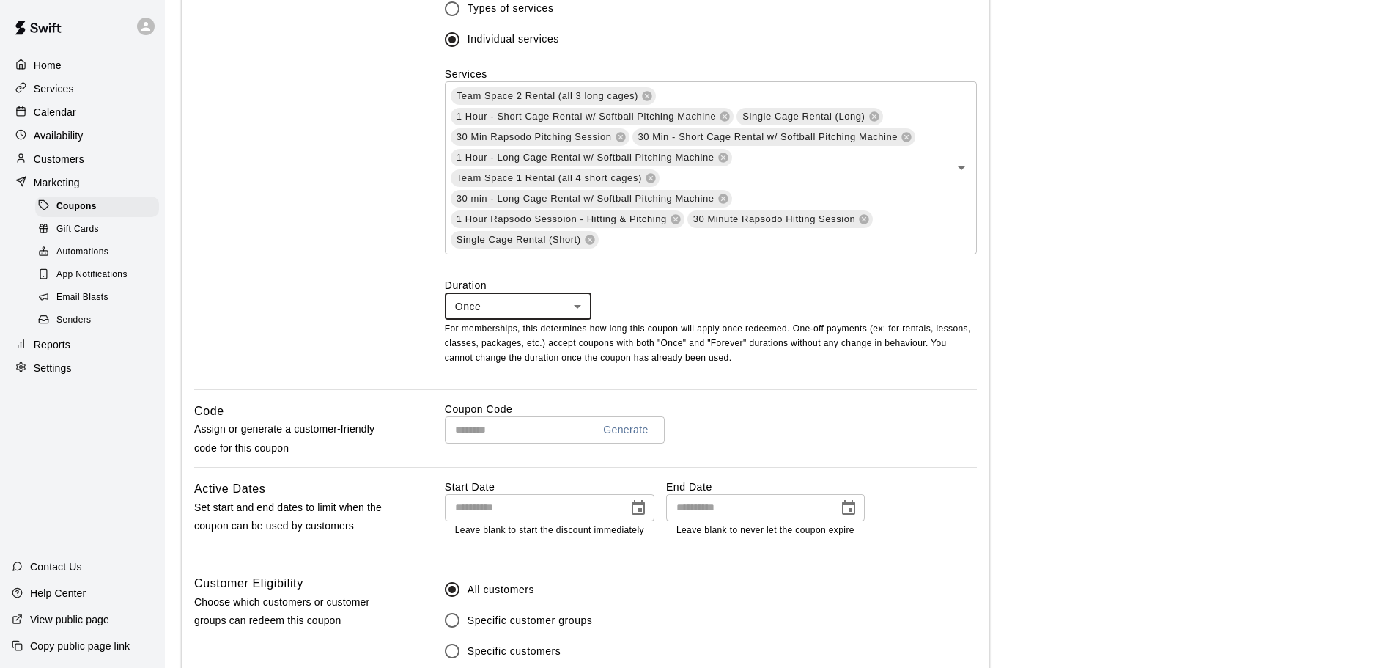
scroll to position [660, 0]
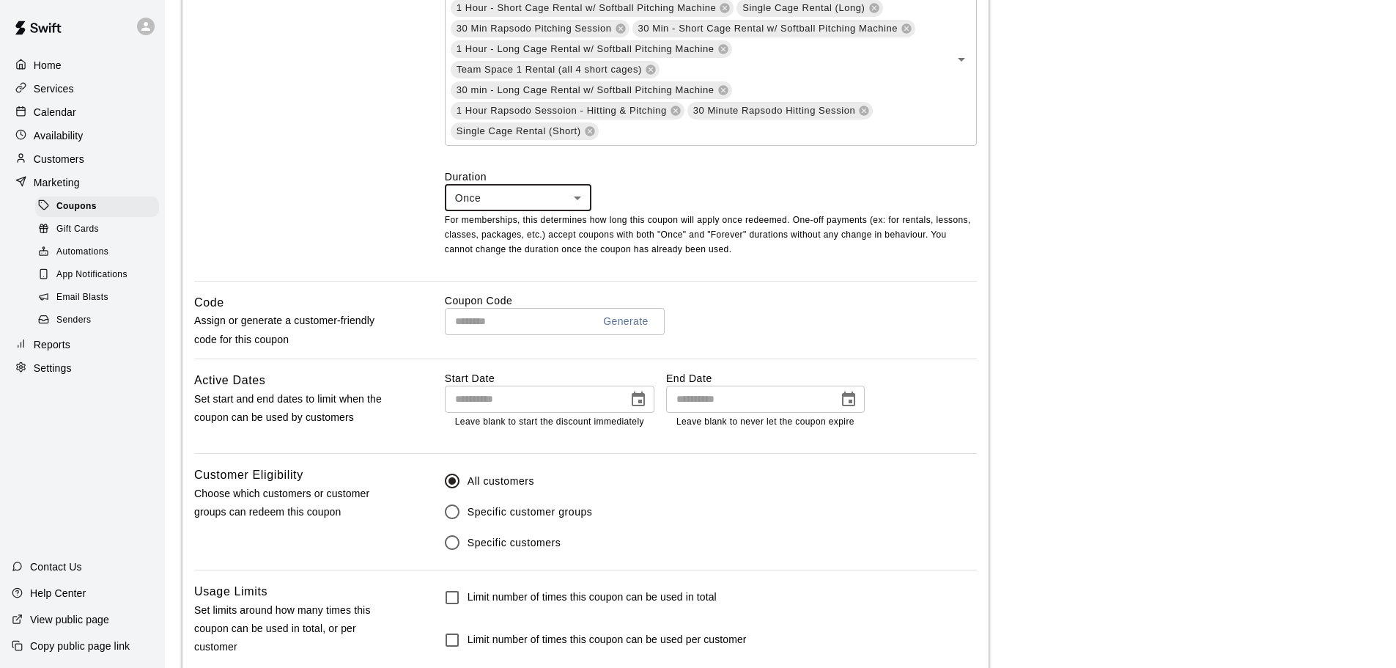
click at [456, 329] on input "text" at bounding box center [513, 321] width 136 height 27
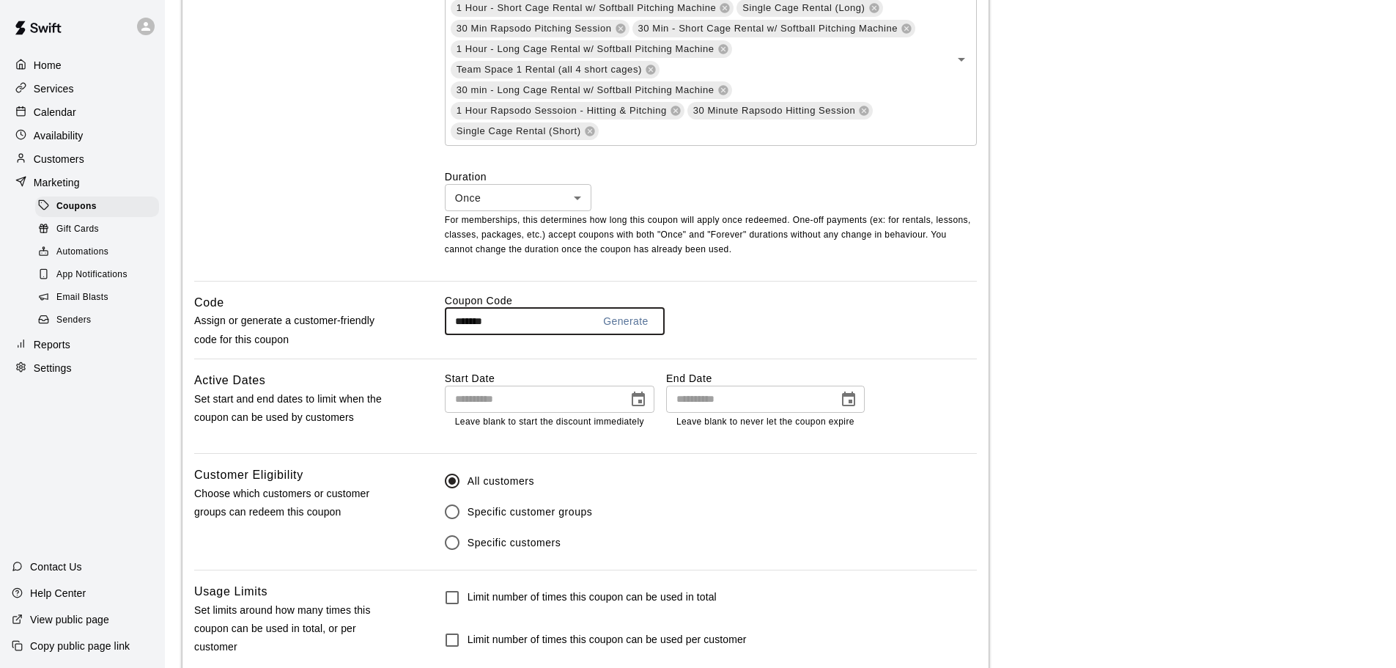
type input "*******"
click at [635, 398] on icon "Choose date" at bounding box center [639, 400] width 18 height 18
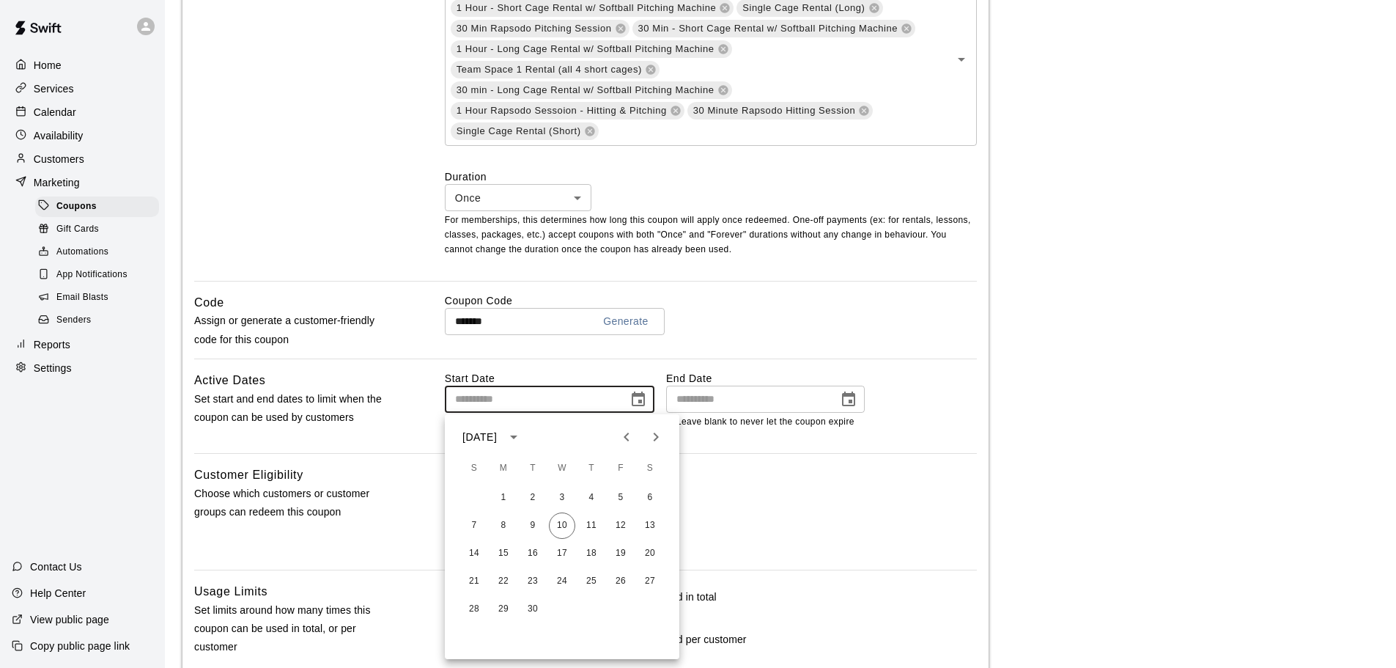
click at [992, 369] on main "**********" at bounding box center [780, 49] width 1196 height 1383
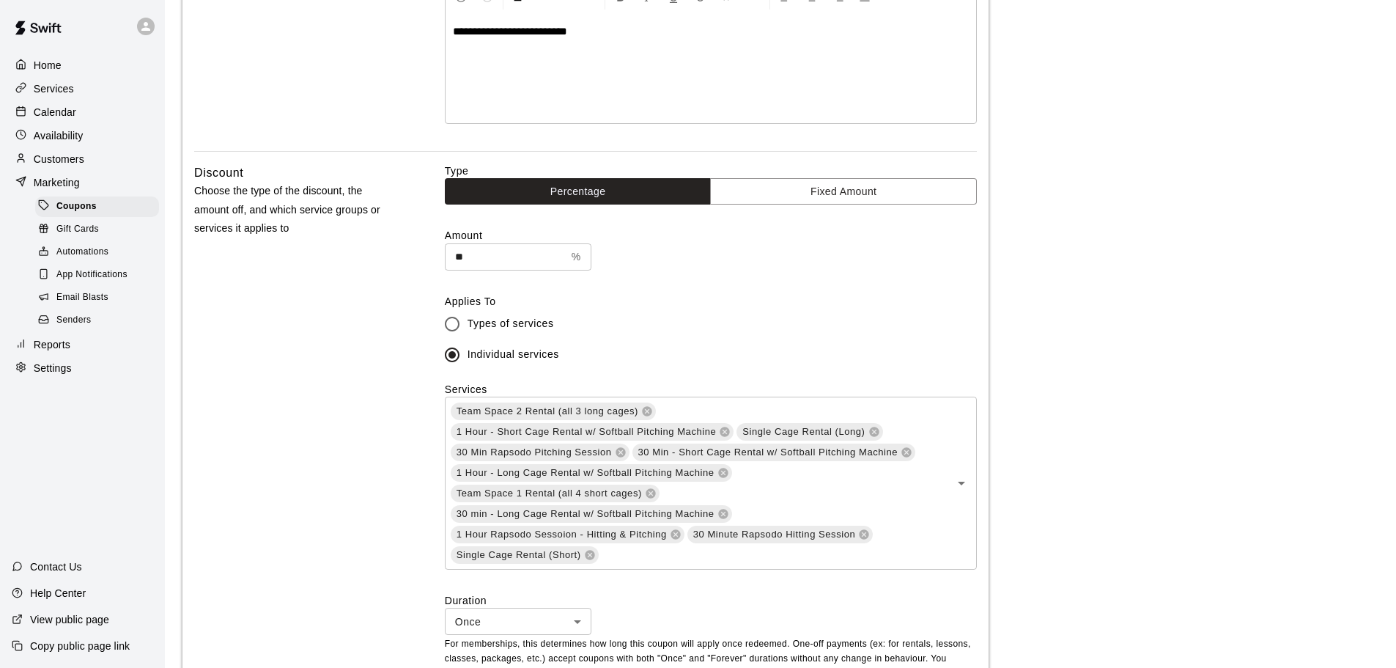
scroll to position [92, 0]
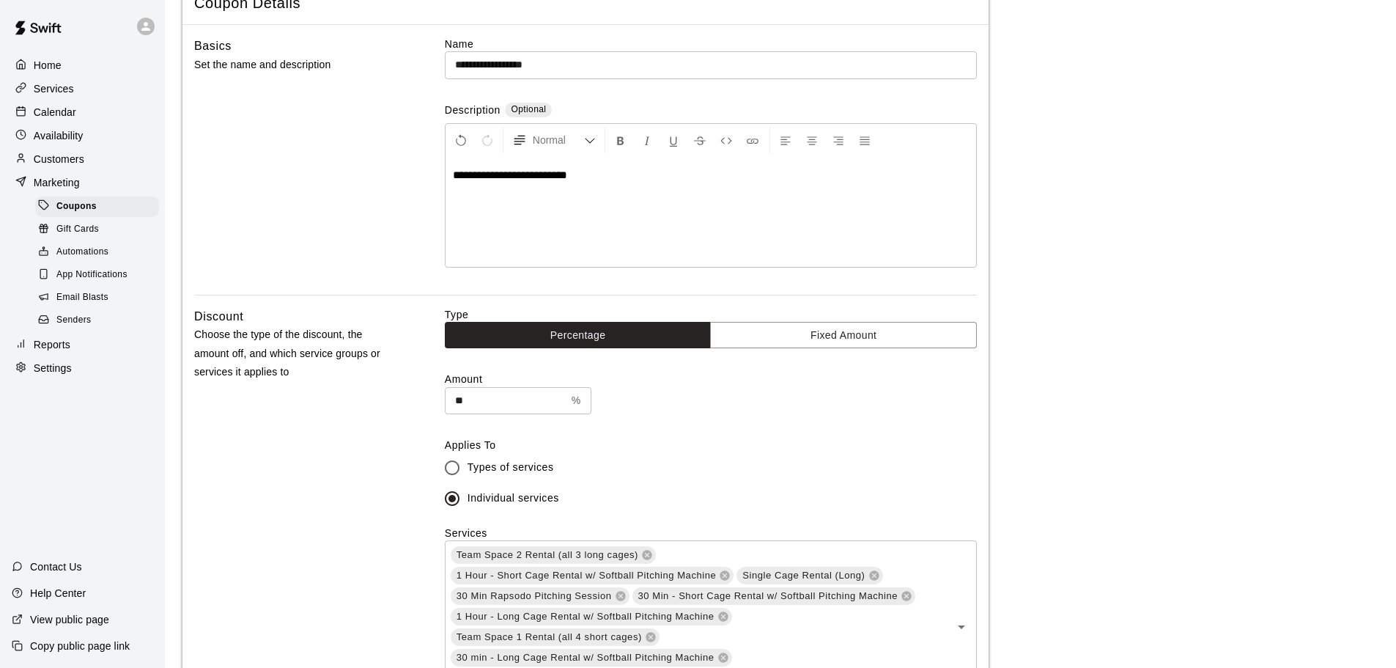
click at [553, 64] on input "**********" at bounding box center [711, 64] width 532 height 27
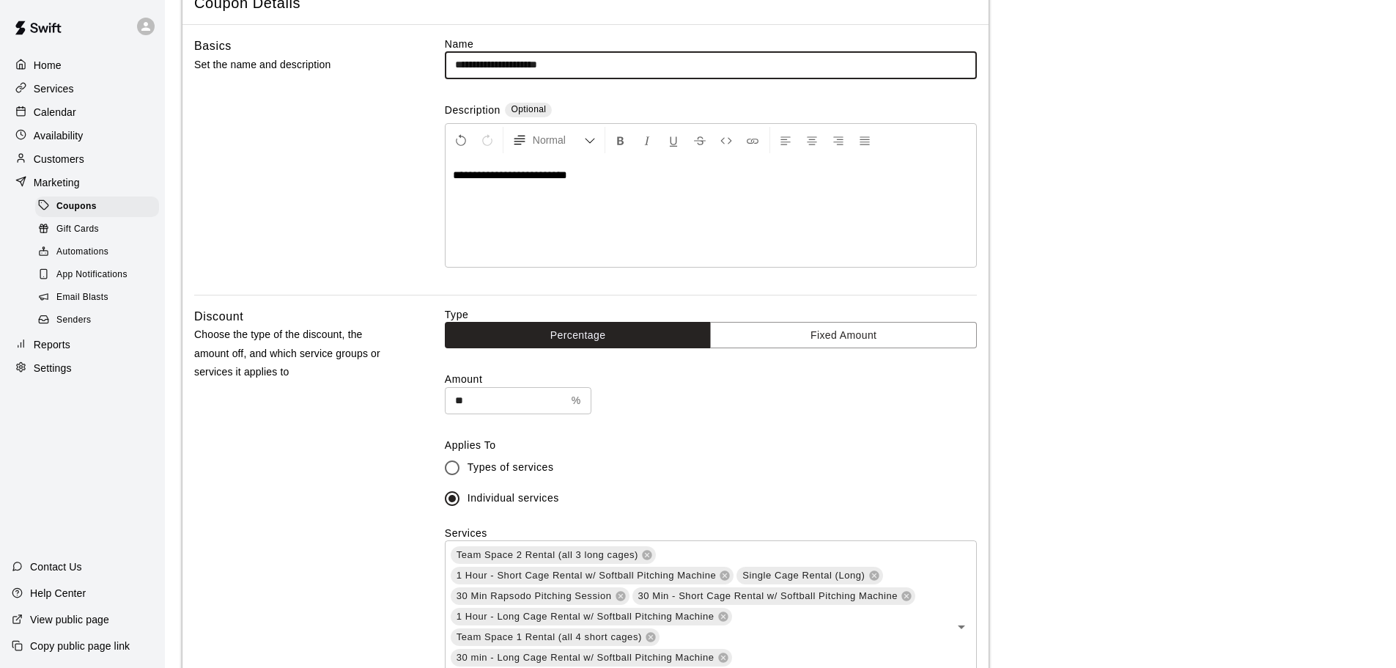
type input "**********"
drag, startPoint x: 565, startPoint y: 172, endPoint x: 625, endPoint y: 173, distance: 60.1
click at [625, 173] on p "**********" at bounding box center [711, 175] width 516 height 15
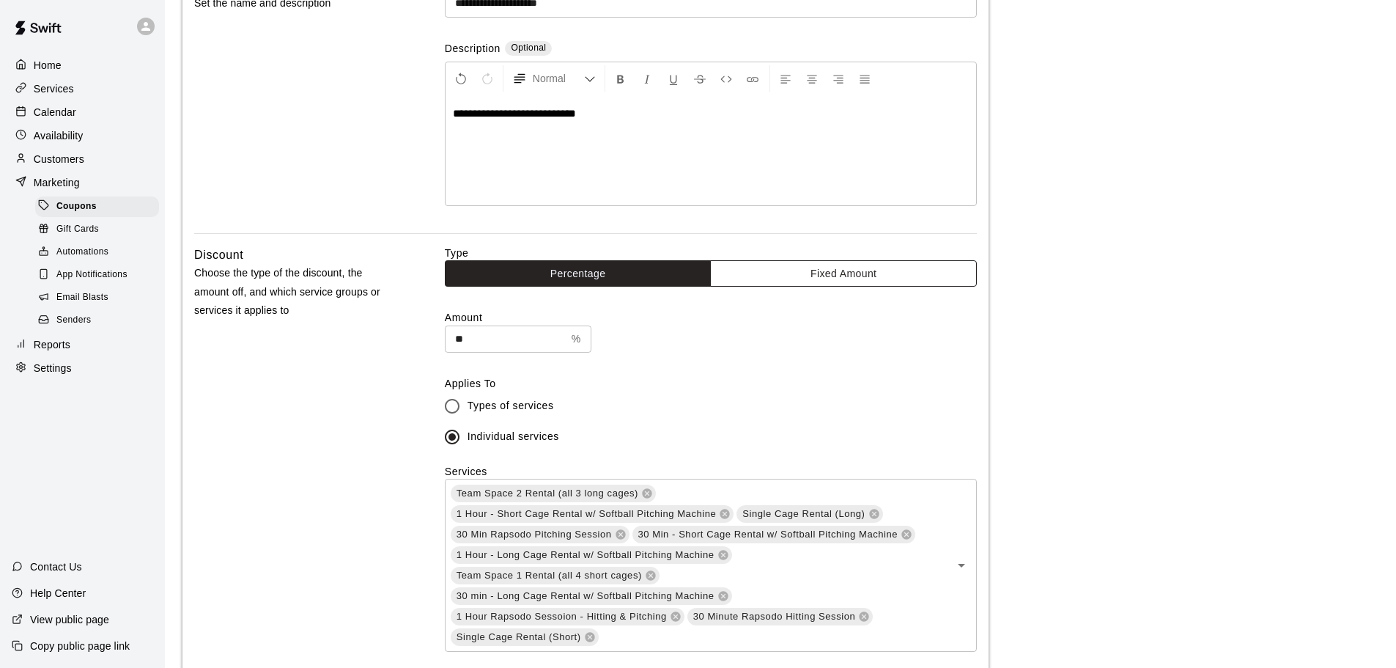
scroll to position [239, 0]
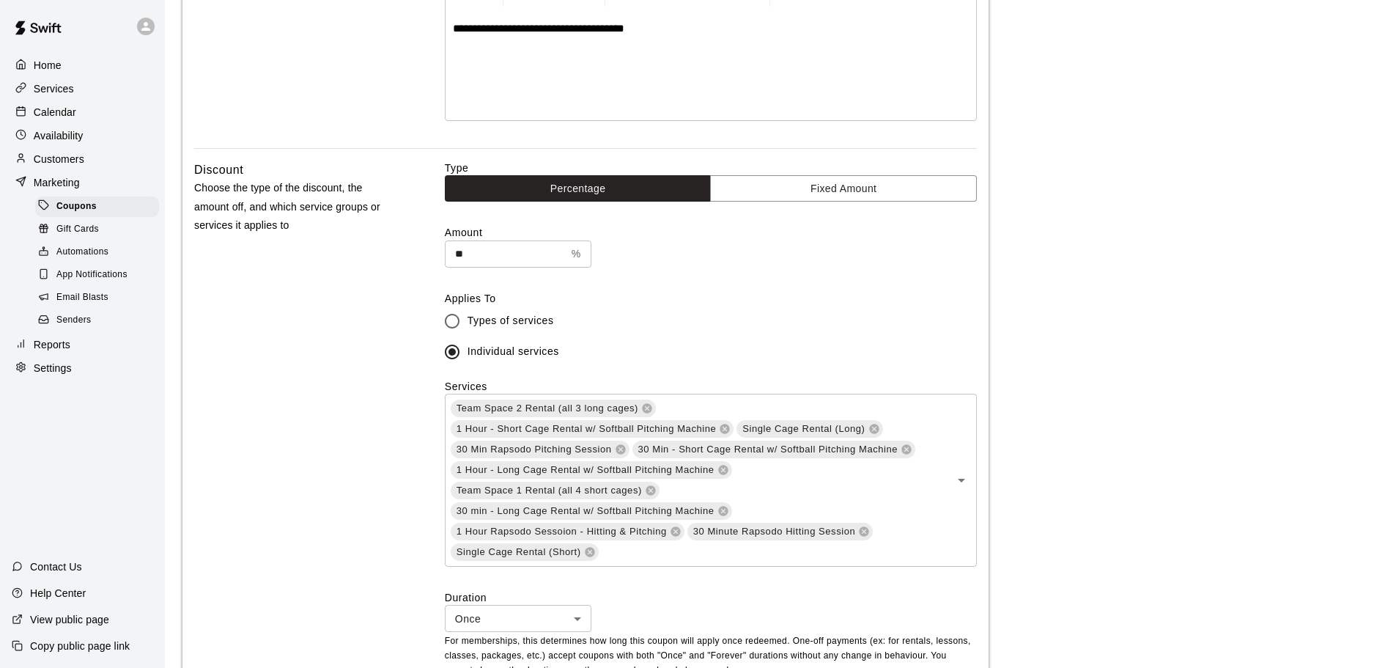
click at [533, 29] on span "**********" at bounding box center [538, 28] width 171 height 11
click at [1096, 305] on main "**********" at bounding box center [780, 470] width 1196 height 1383
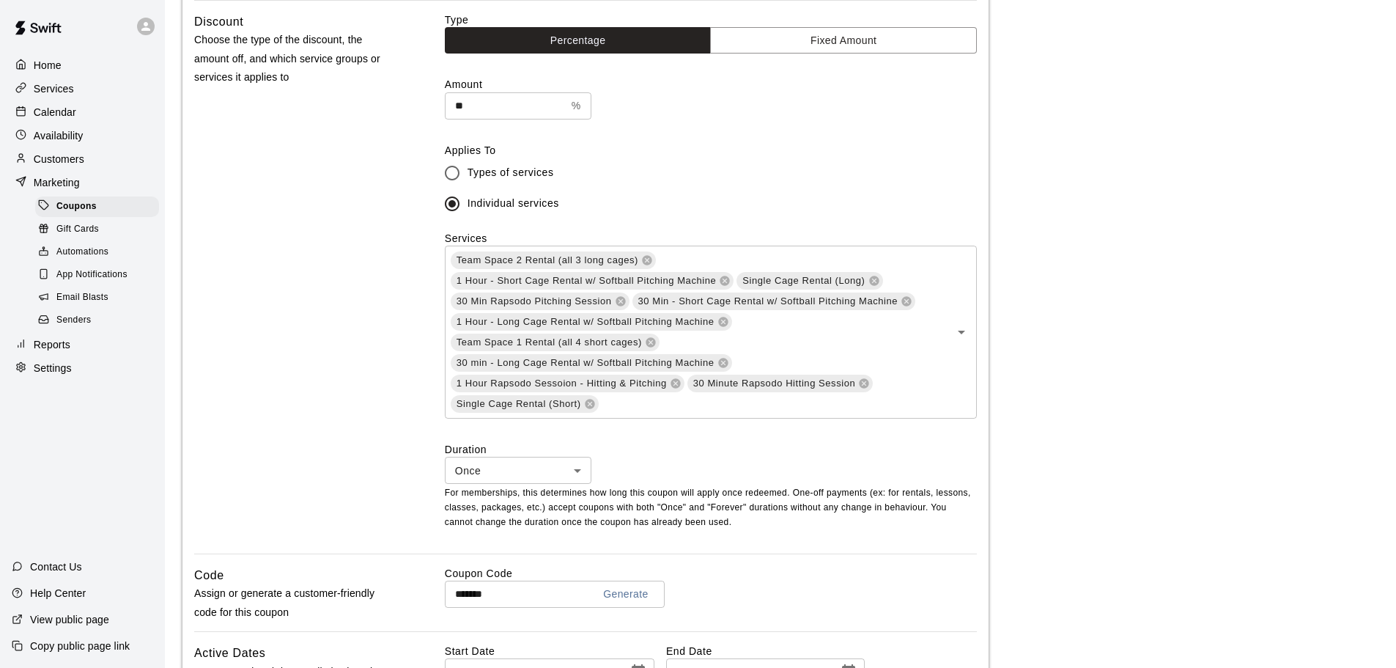
scroll to position [605, 0]
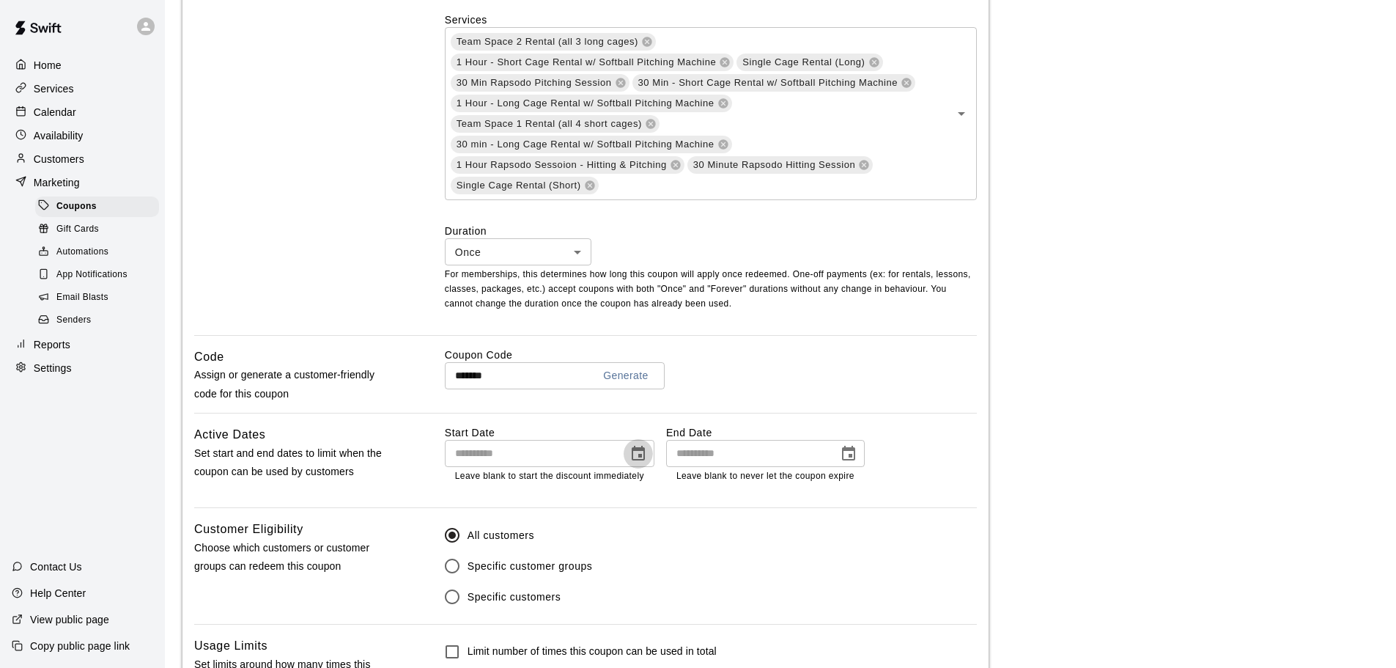
click at [648, 454] on button "Choose date" at bounding box center [638, 453] width 29 height 29
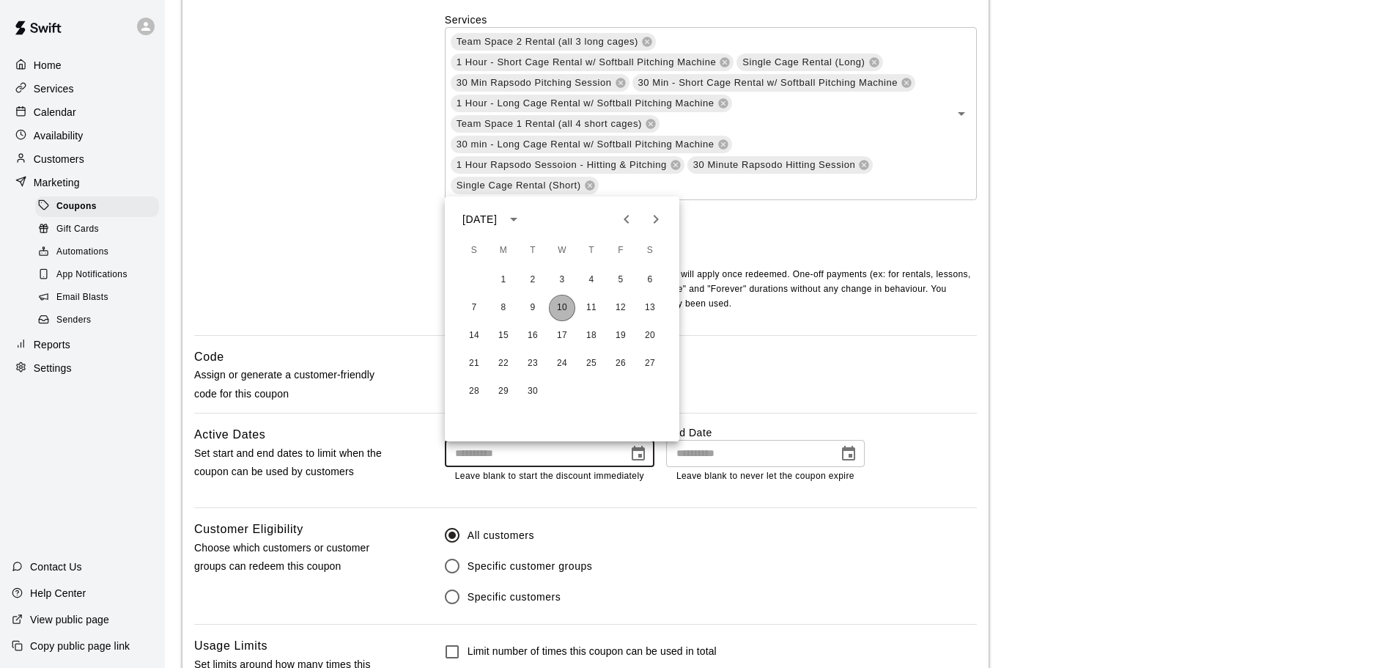
click at [564, 310] on button "10" at bounding box center [562, 308] width 26 height 26
type input "**********"
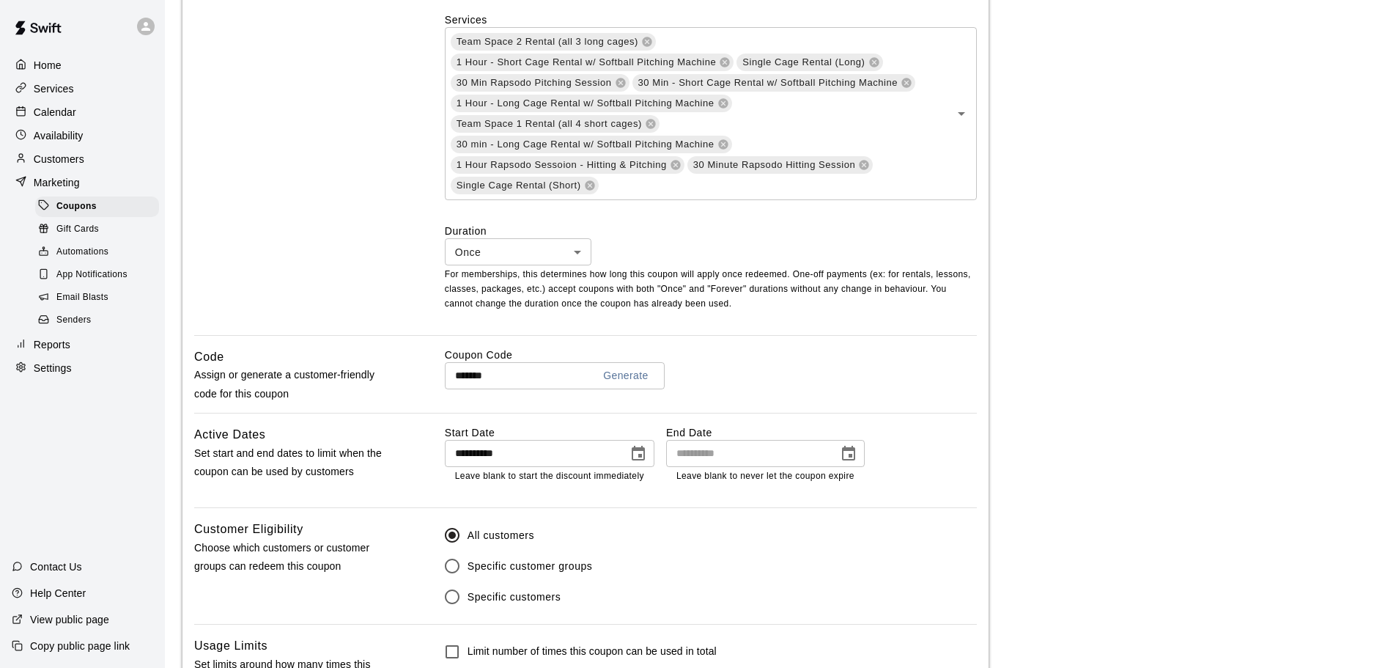
click at [860, 455] on button "Choose date" at bounding box center [848, 453] width 29 height 29
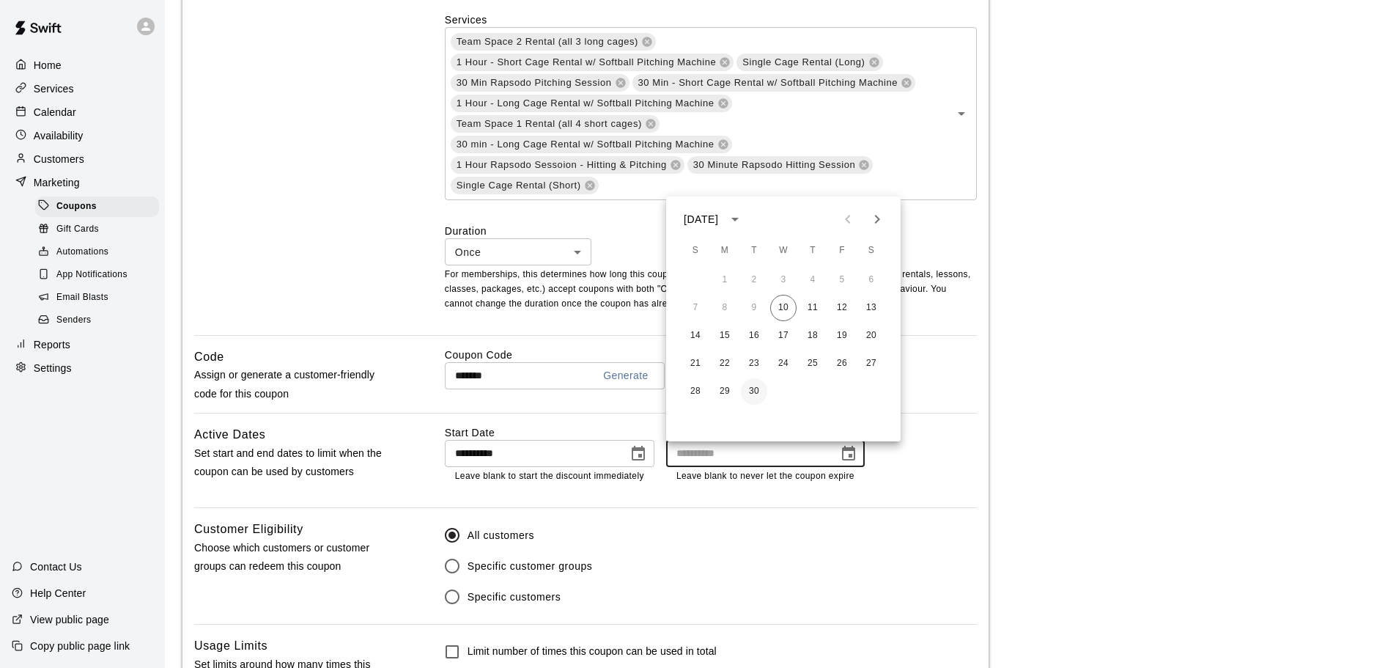
click at [754, 391] on button "30" at bounding box center [754, 391] width 26 height 26
type input "**********"
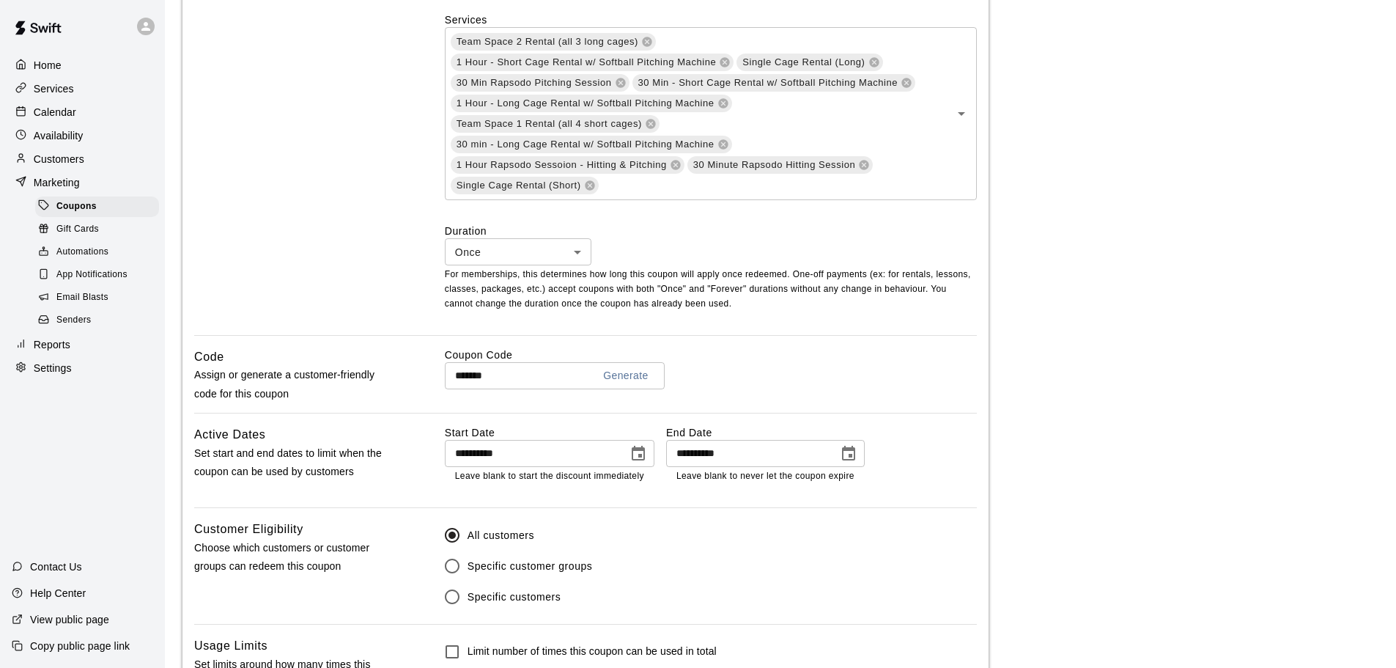
click at [972, 420] on div "**********" at bounding box center [585, 128] width 806 height 1233
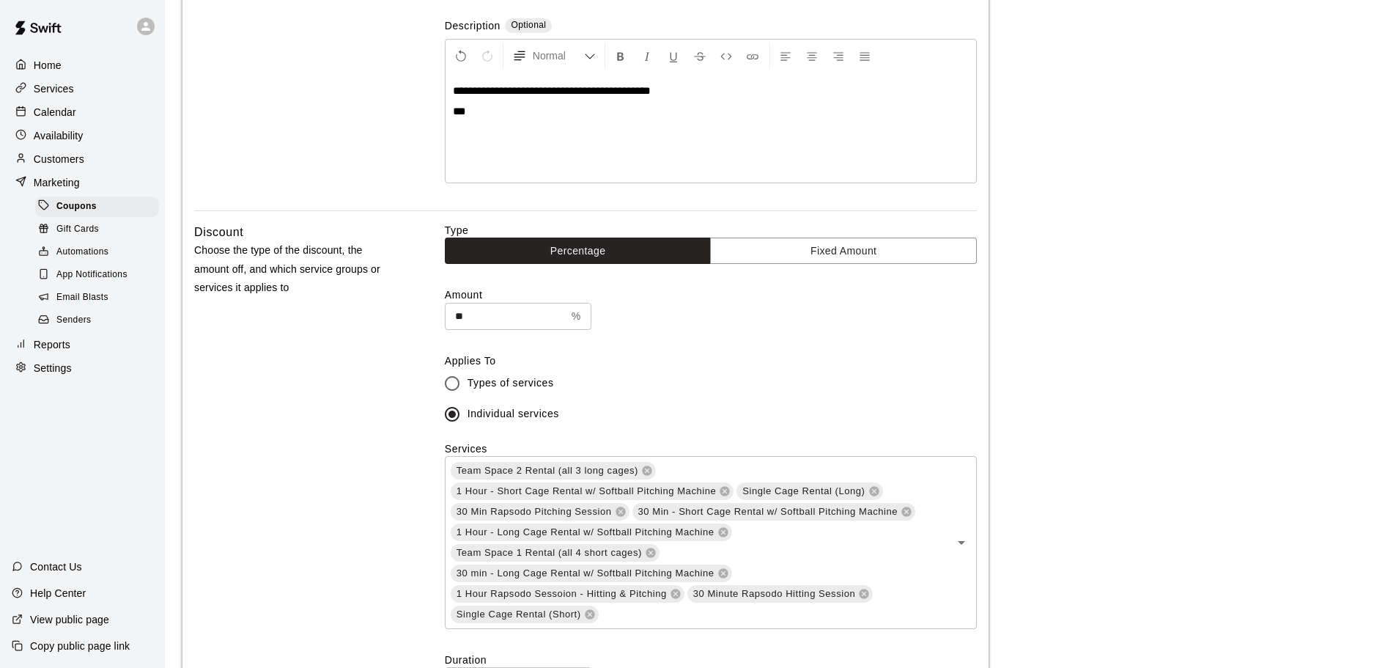
scroll to position [92, 0]
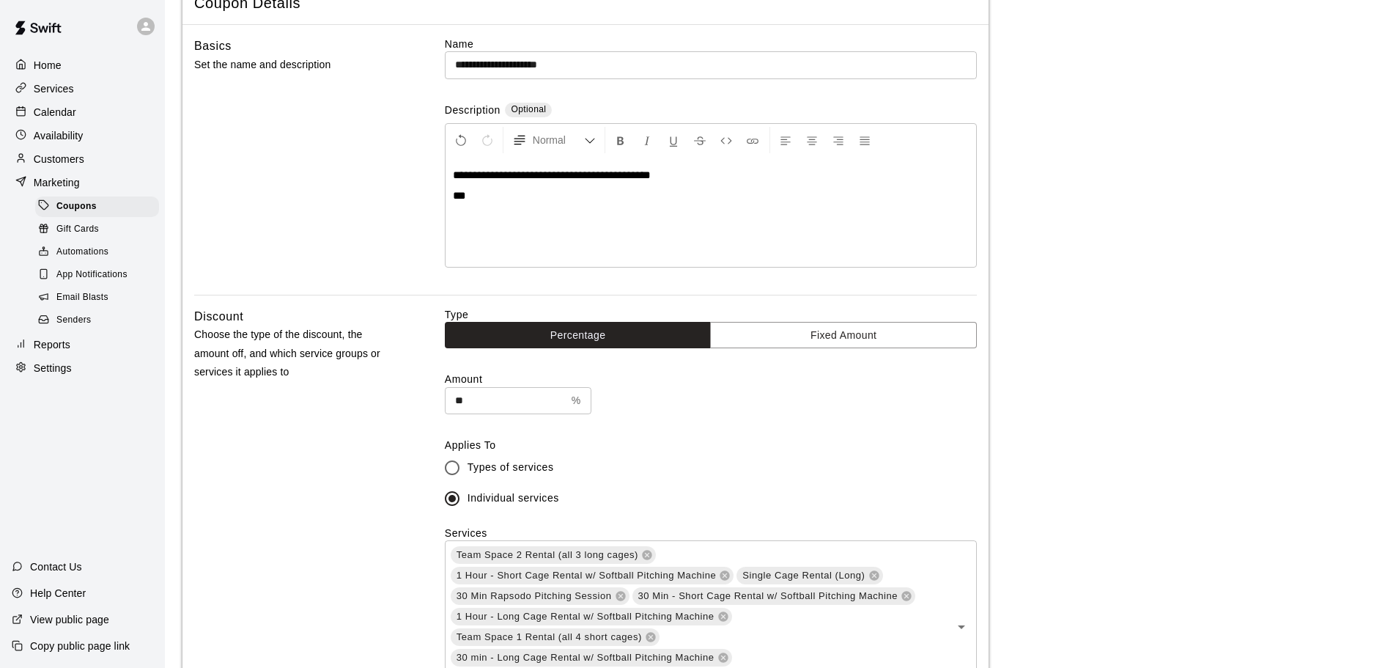
click at [521, 199] on p "***" at bounding box center [711, 195] width 516 height 15
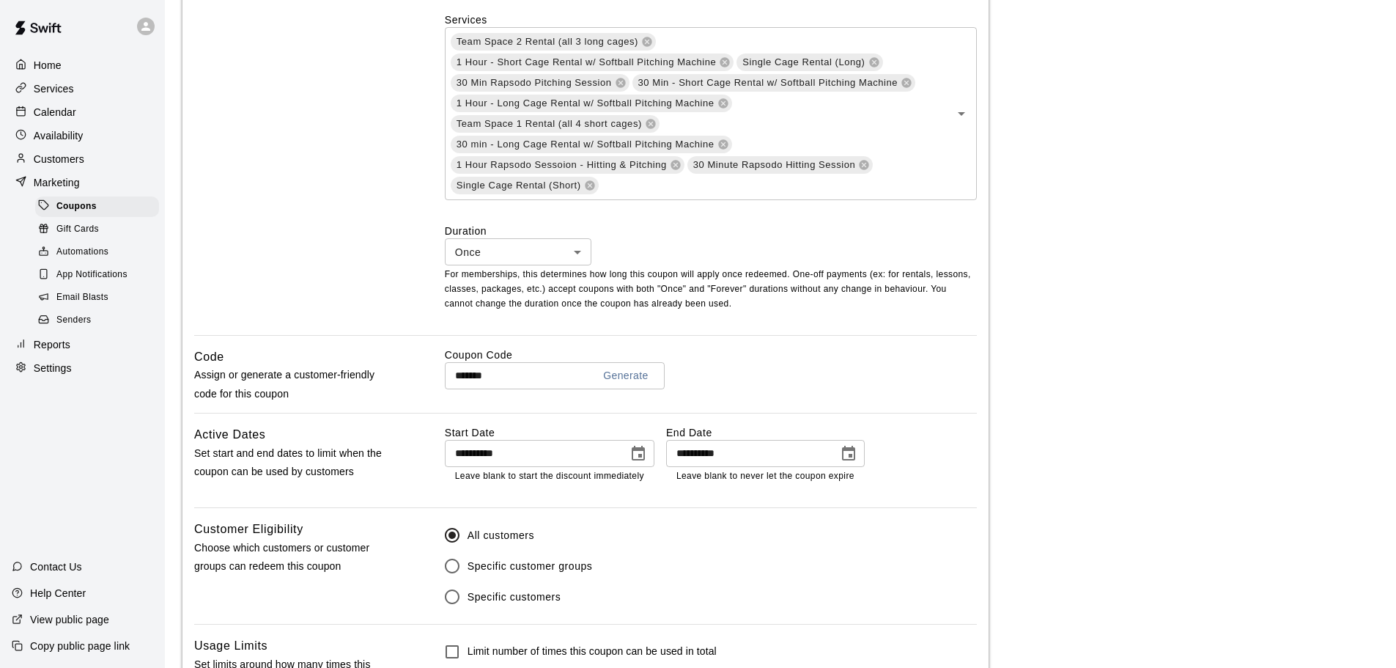
scroll to position [752, 0]
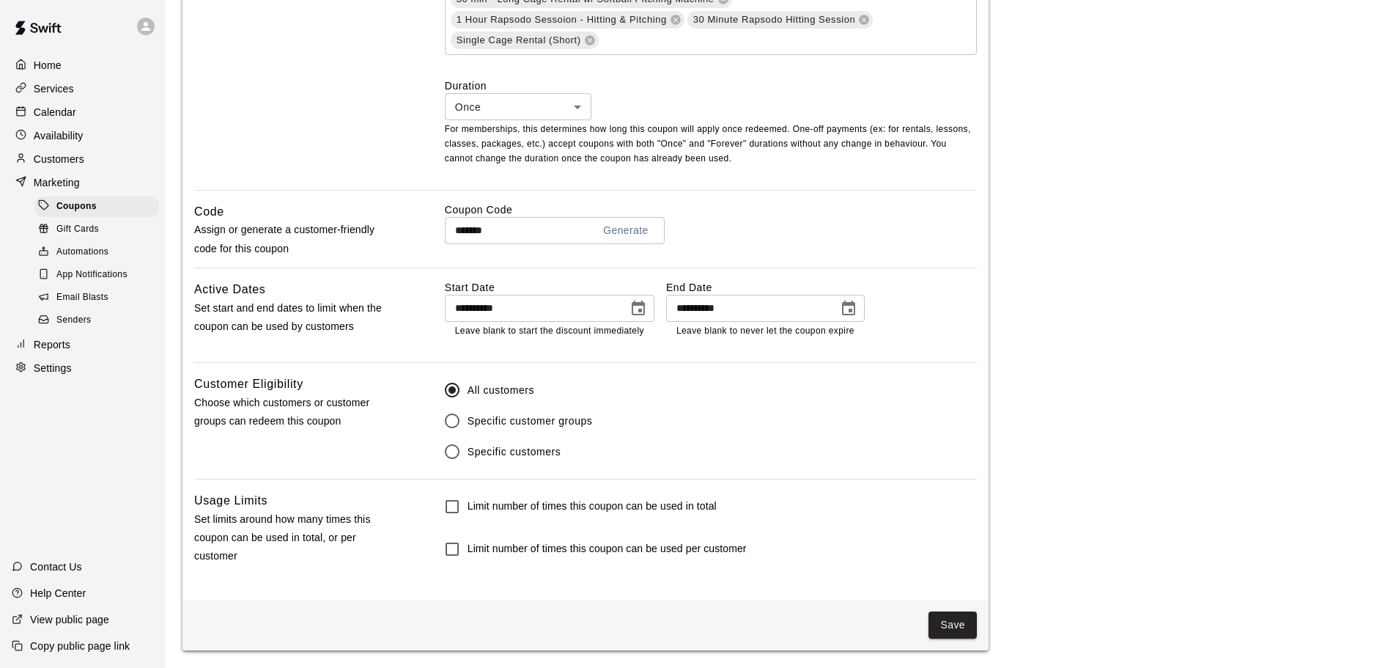
drag, startPoint x: 946, startPoint y: 624, endPoint x: 953, endPoint y: 573, distance: 51.0
click at [959, 620] on button "Save" at bounding box center [953, 624] width 48 height 27
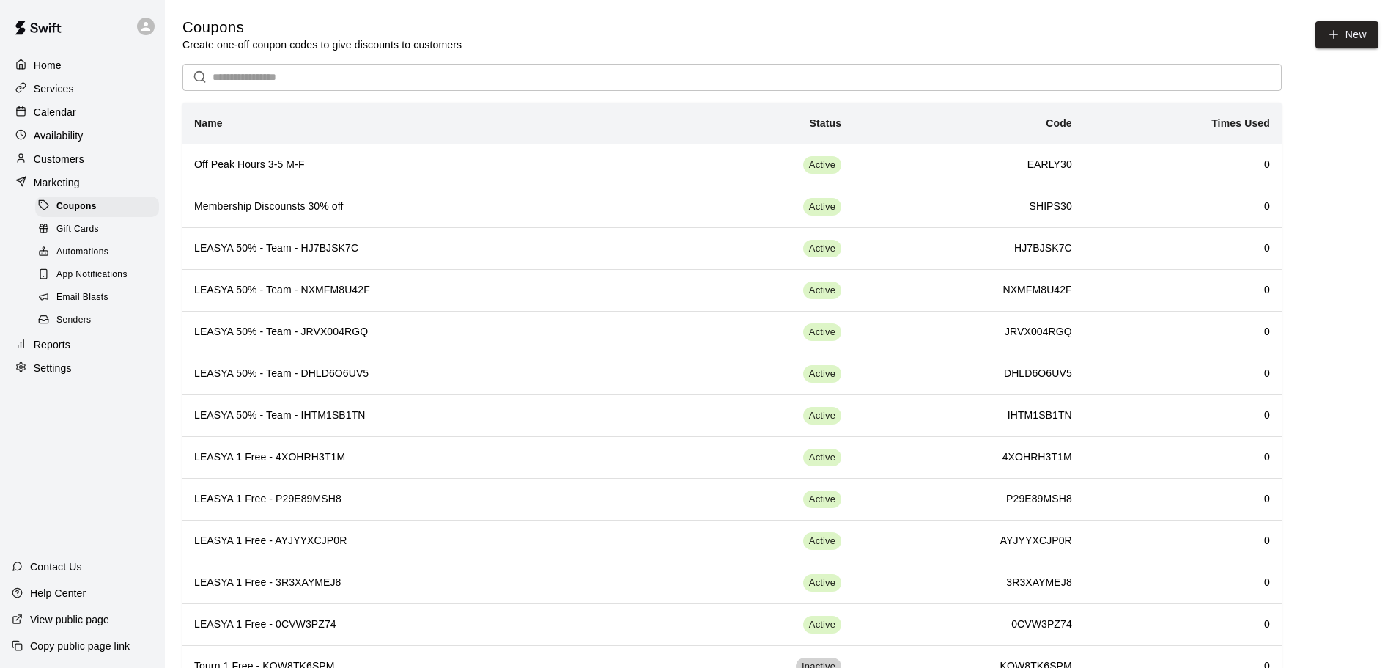
click at [57, 87] on p "Services" at bounding box center [54, 88] width 40 height 15
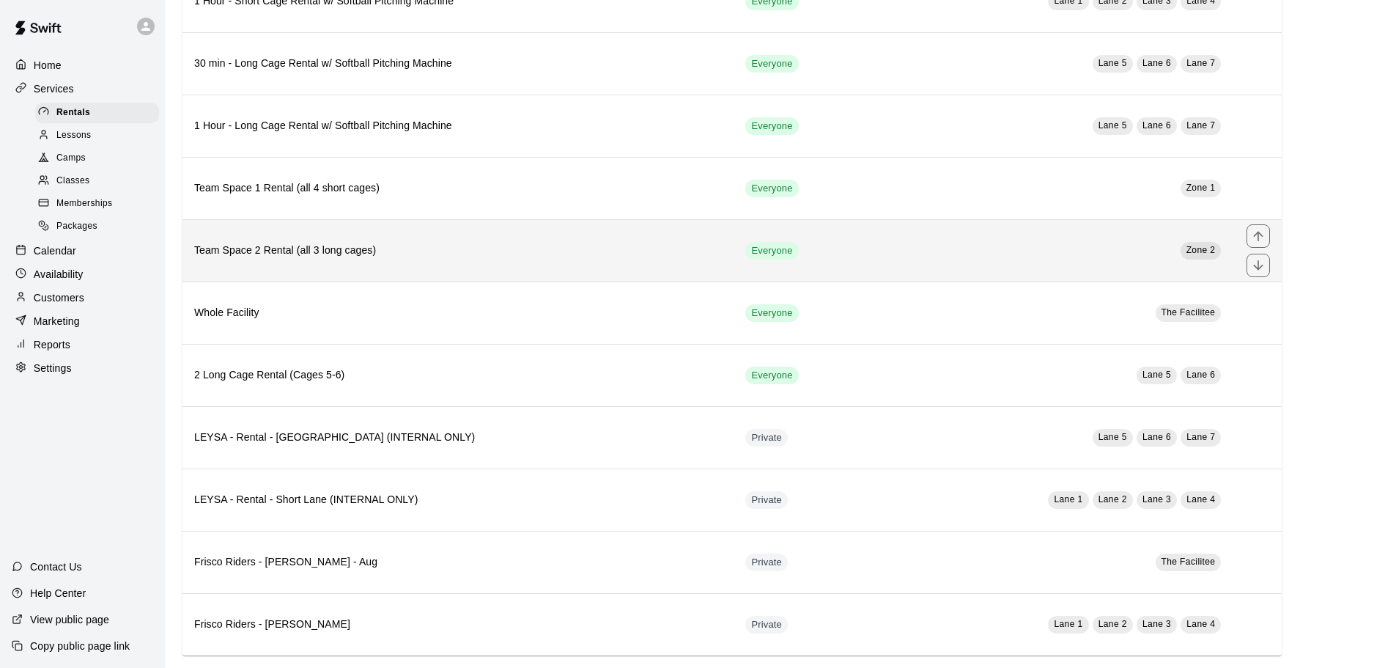
scroll to position [568, 0]
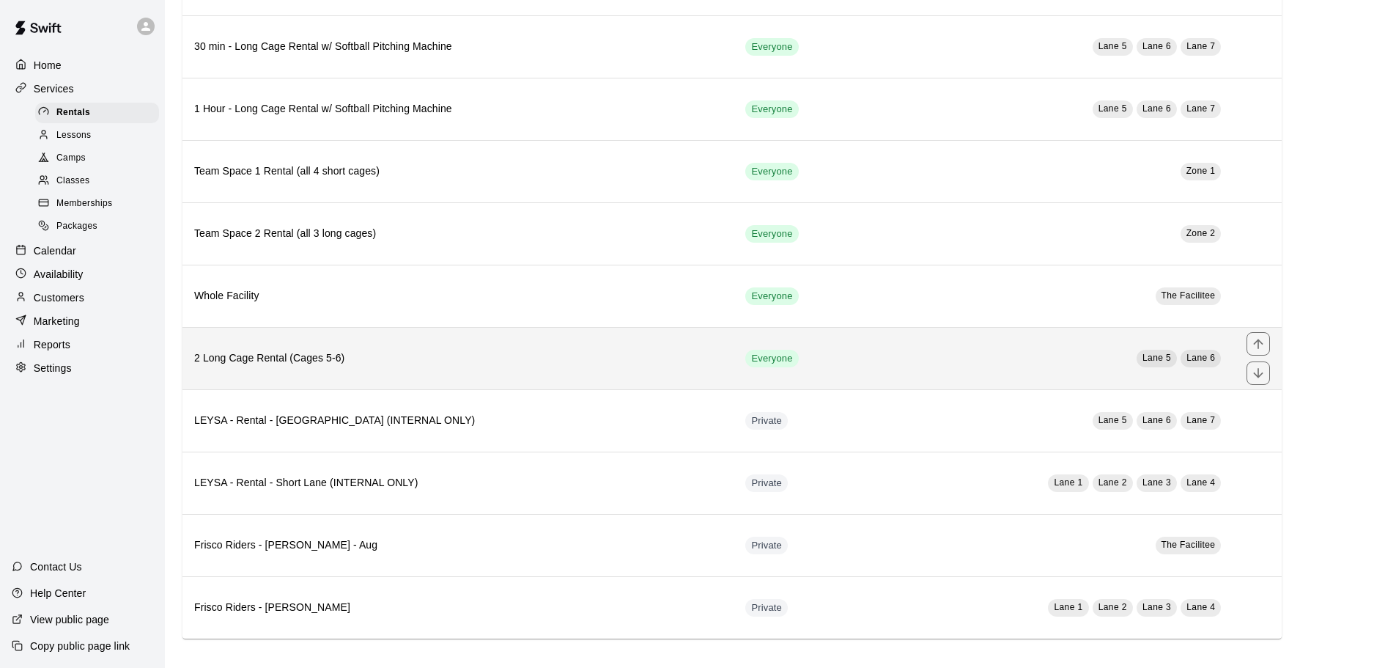
click at [347, 350] on h6 "2 Long Cage Rental (Cages 5-6)" at bounding box center [458, 358] width 528 height 16
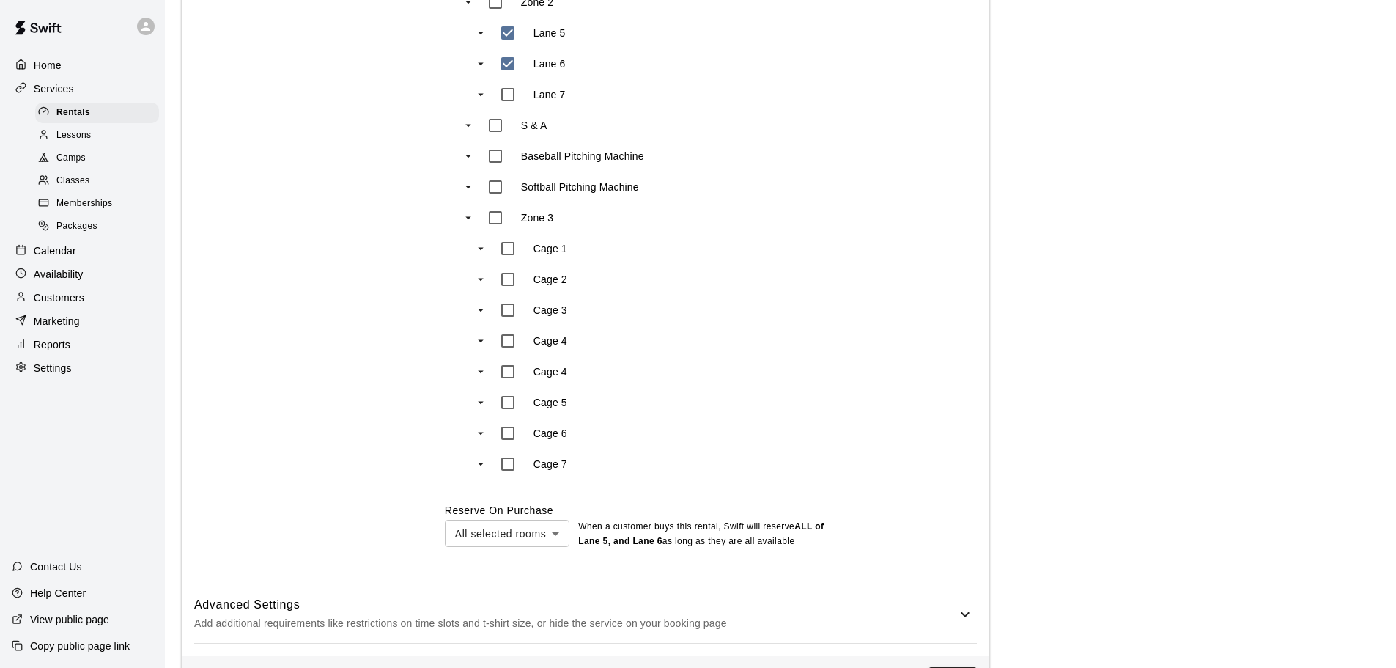
scroll to position [938, 0]
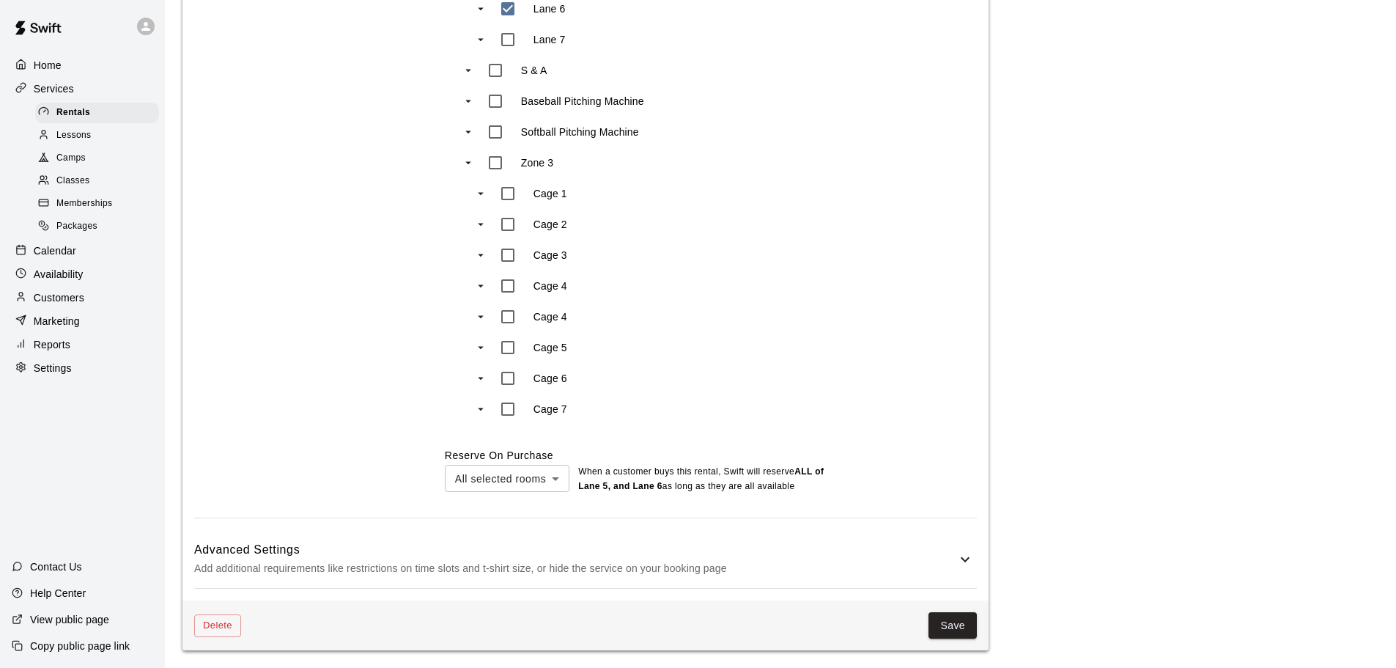
click at [237, 559] on p "Add additional requirements like restrictions on time slots and t-shirt size, o…" at bounding box center [575, 568] width 762 height 18
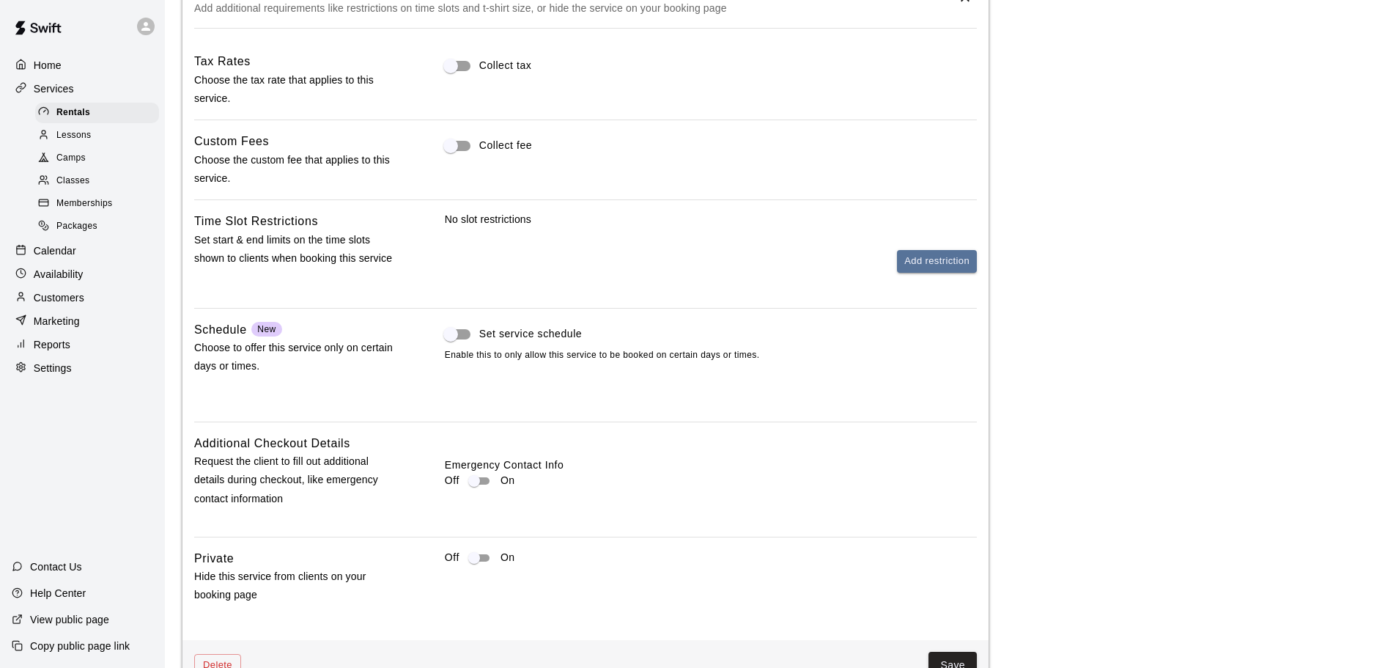
scroll to position [1538, 0]
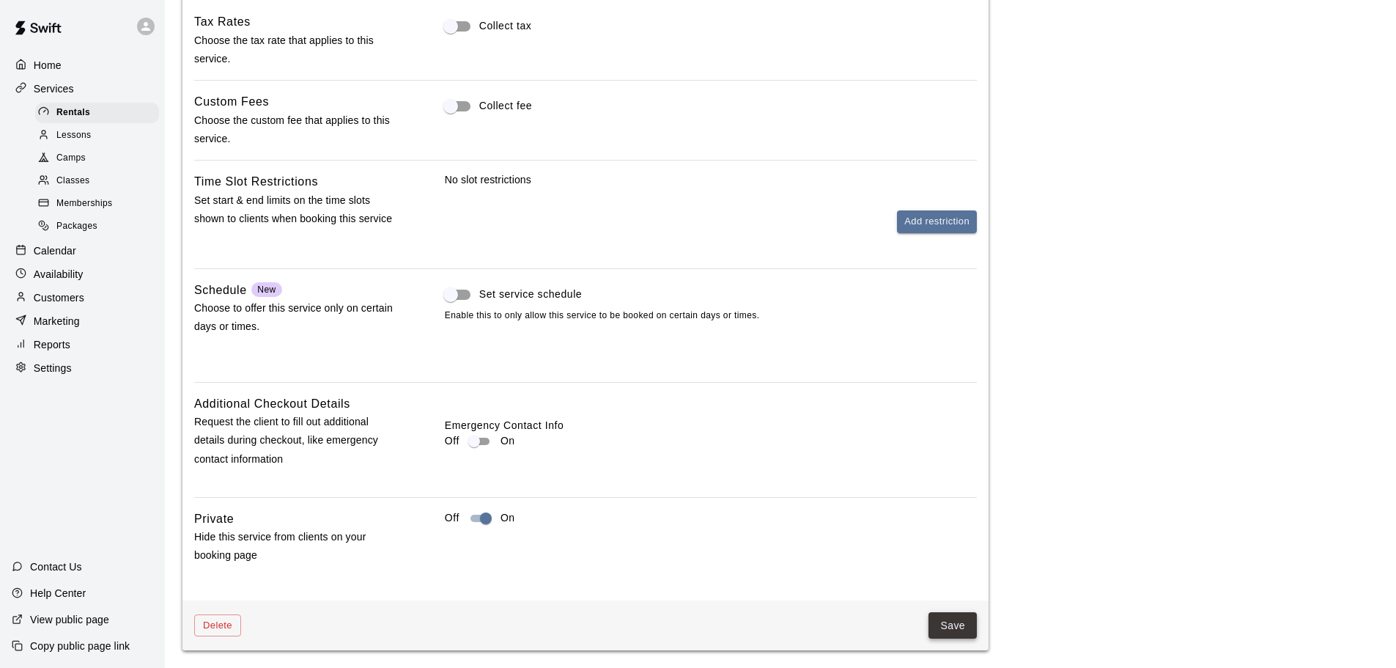
click at [934, 627] on button "Save" at bounding box center [953, 625] width 48 height 27
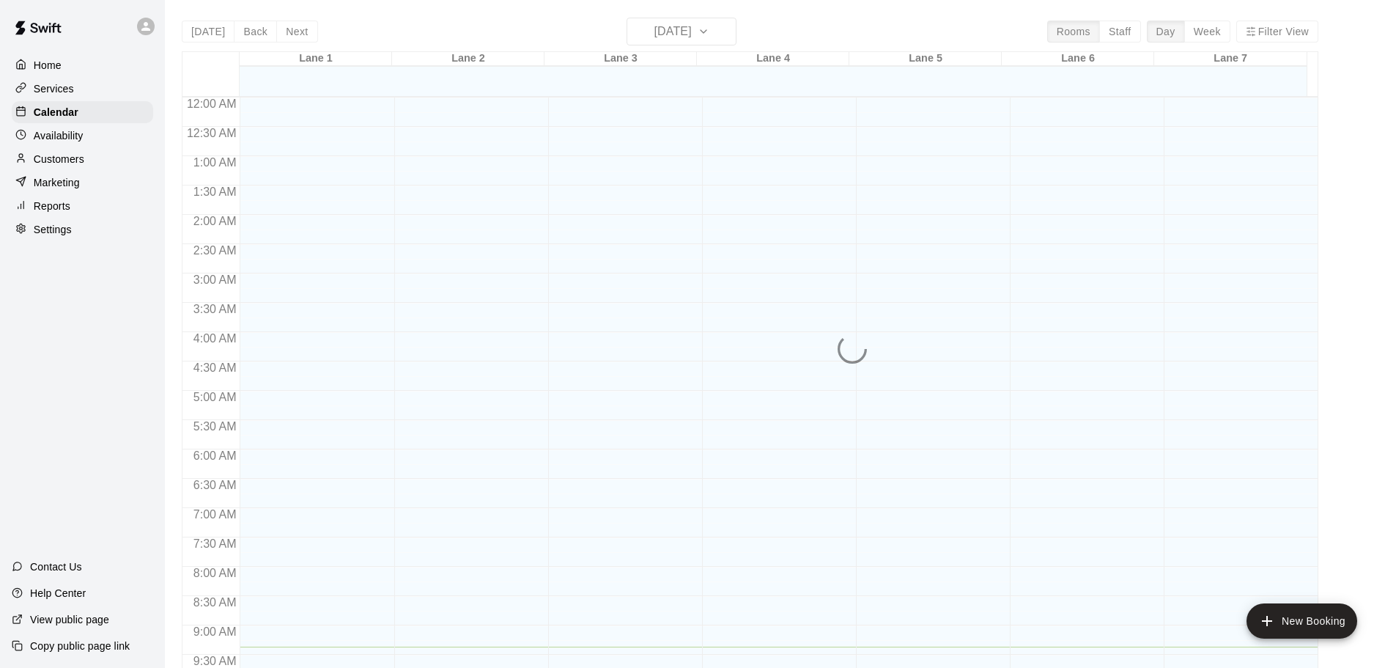
scroll to position [550, 0]
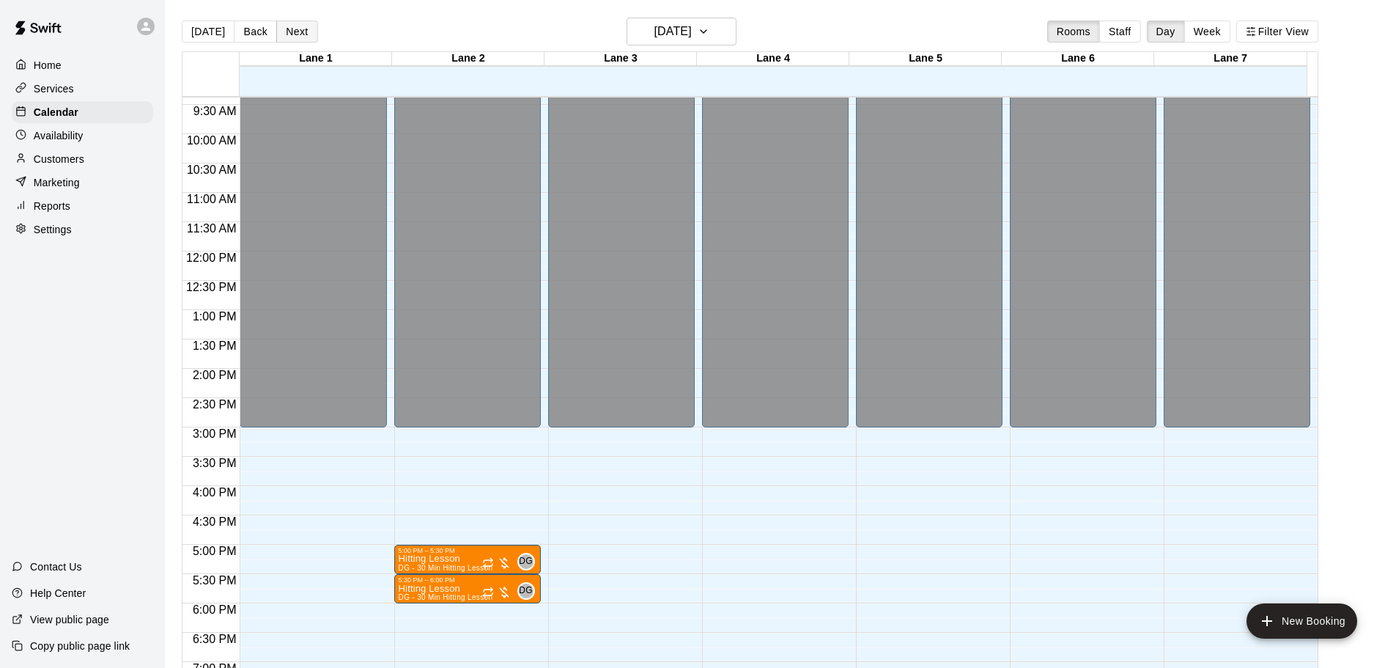
click at [300, 32] on button "Next" at bounding box center [296, 32] width 41 height 22
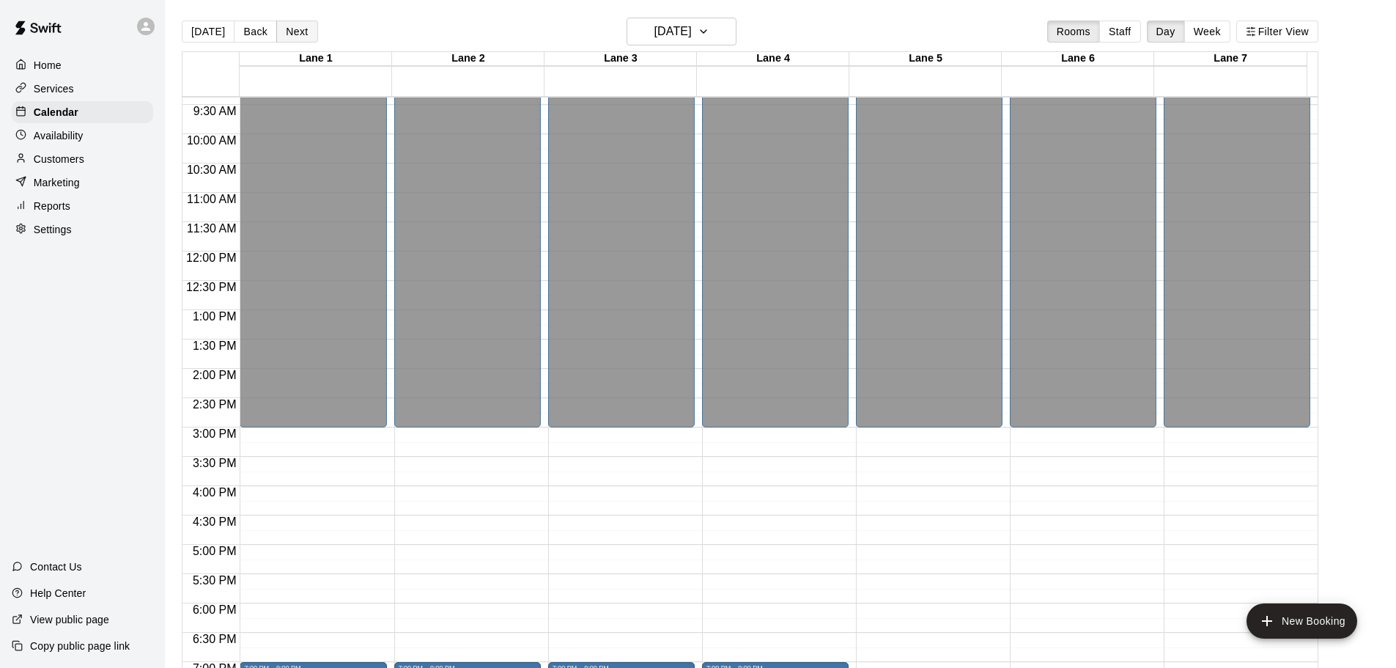
click at [300, 32] on button "Next" at bounding box center [296, 32] width 41 height 22
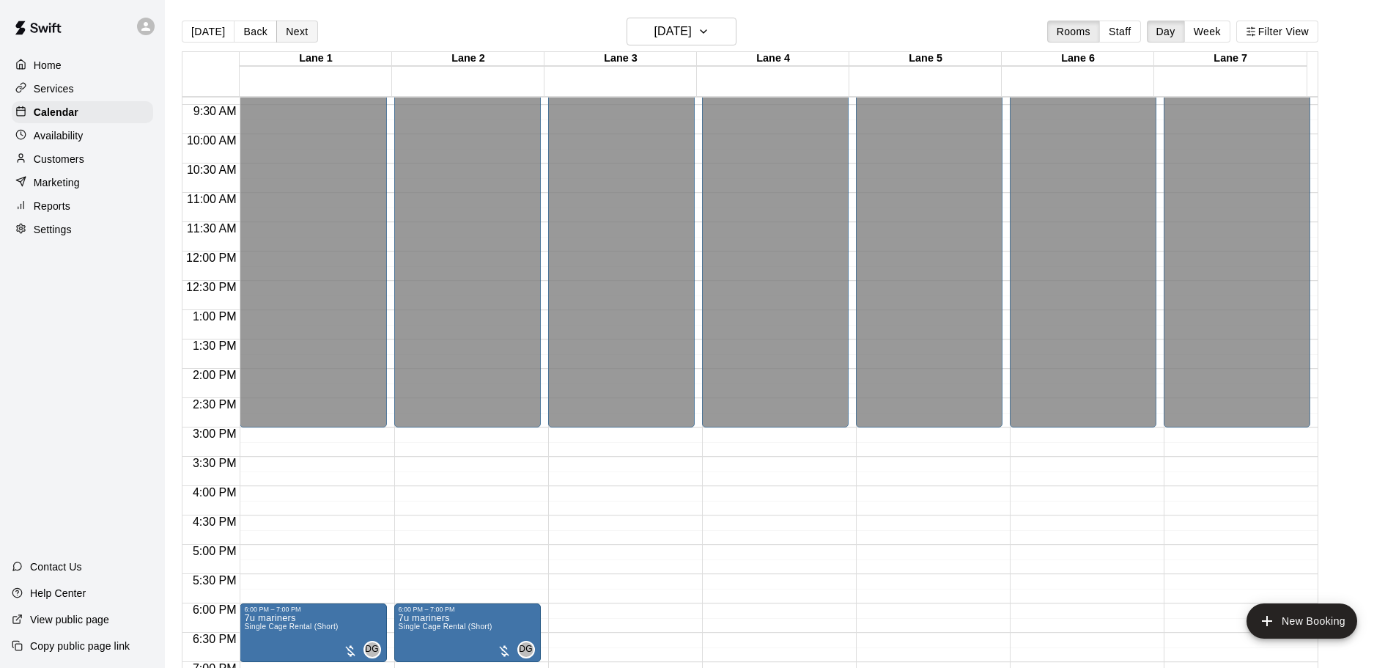
click at [293, 35] on button "Next" at bounding box center [296, 32] width 41 height 22
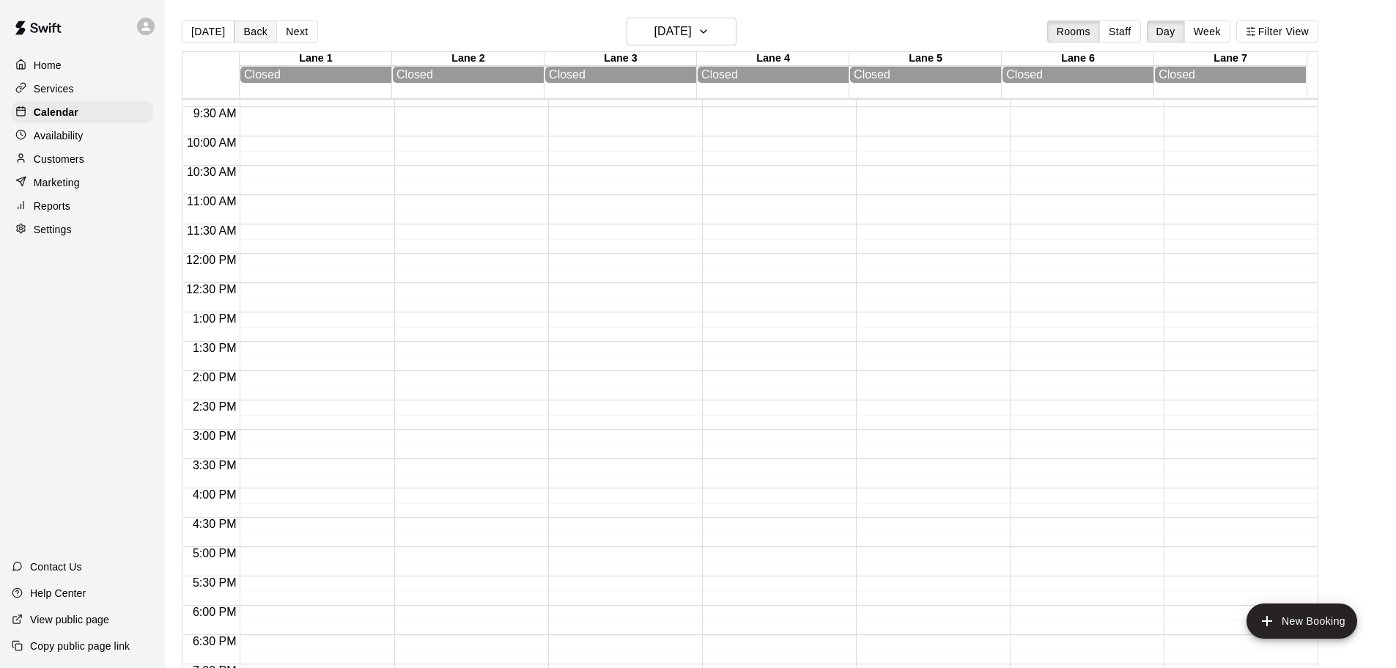
click at [262, 33] on button "Back" at bounding box center [255, 32] width 43 height 22
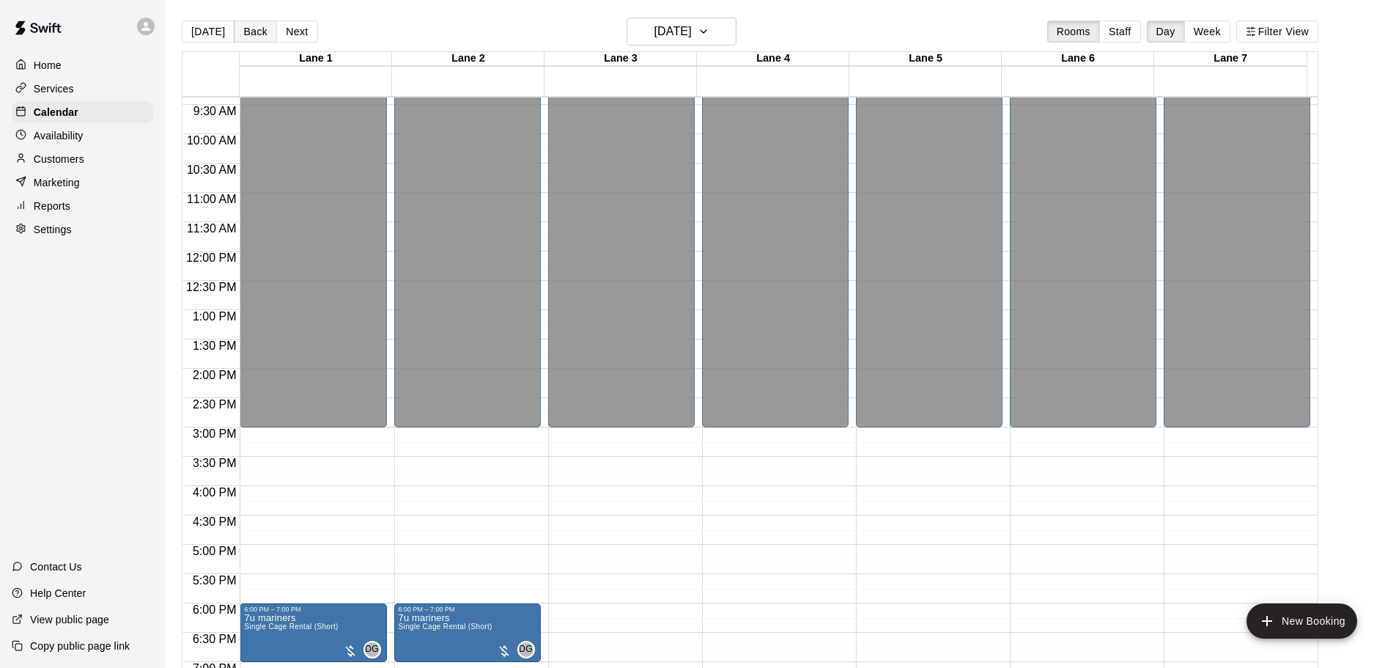
click at [262, 32] on button "Back" at bounding box center [255, 32] width 43 height 22
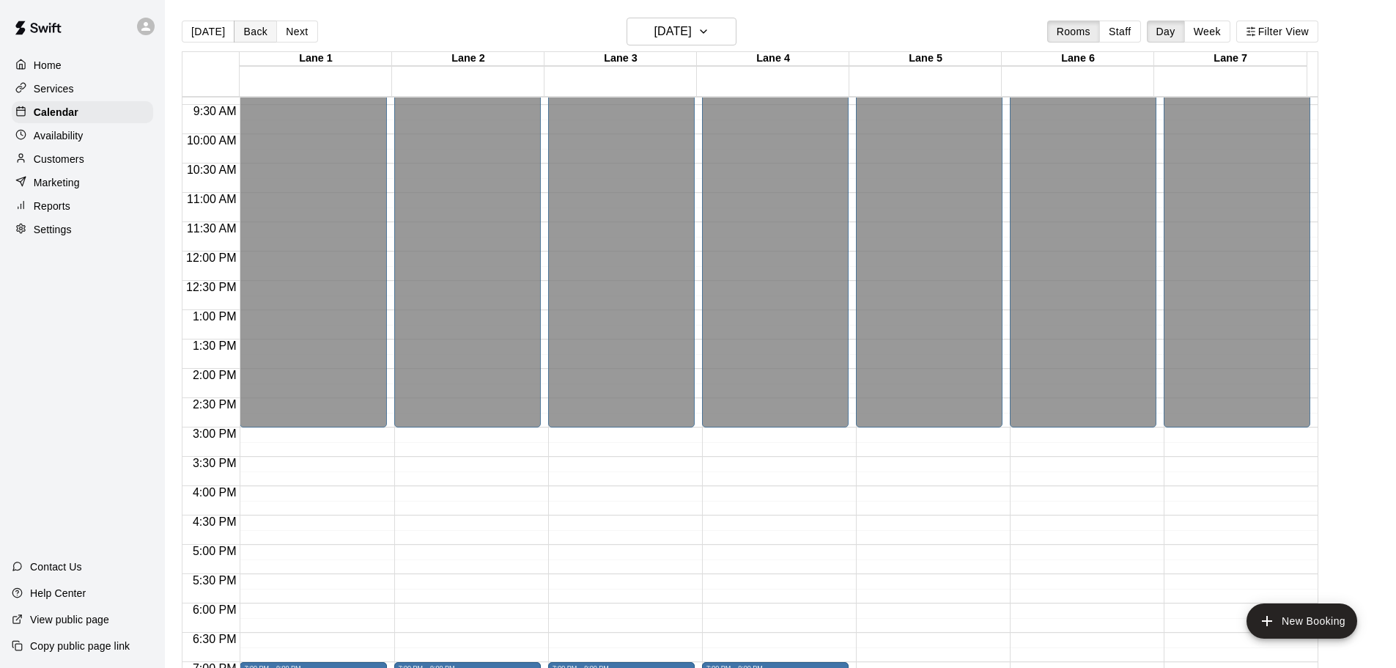
click at [262, 32] on button "Back" at bounding box center [255, 32] width 43 height 22
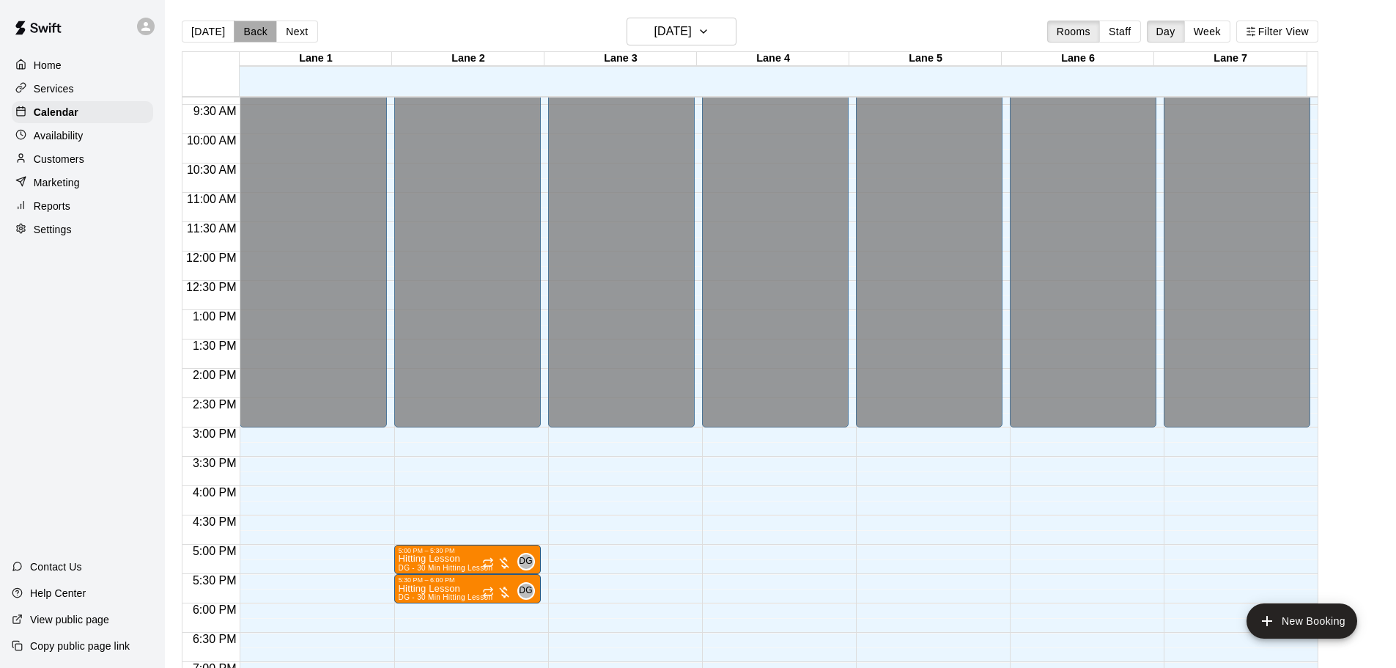
click at [262, 32] on button "Back" at bounding box center [255, 32] width 43 height 22
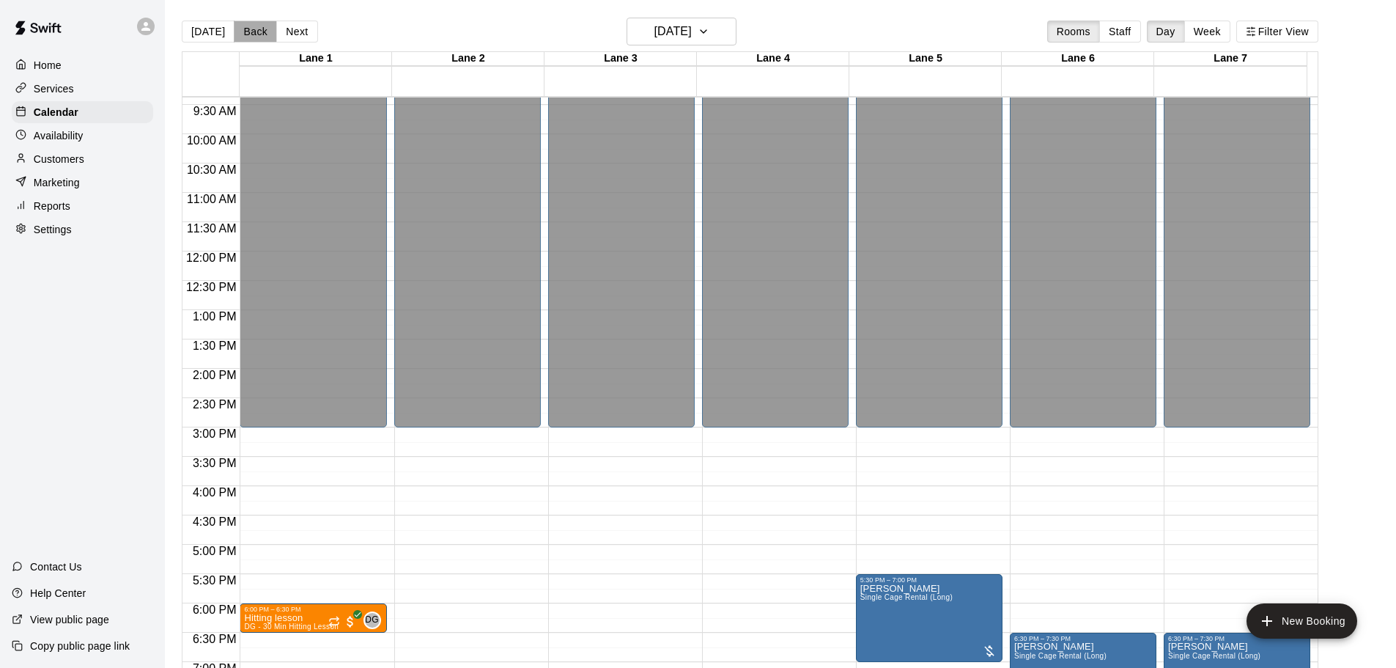
click at [262, 32] on button "Back" at bounding box center [255, 32] width 43 height 22
